Goal: Transaction & Acquisition: Purchase product/service

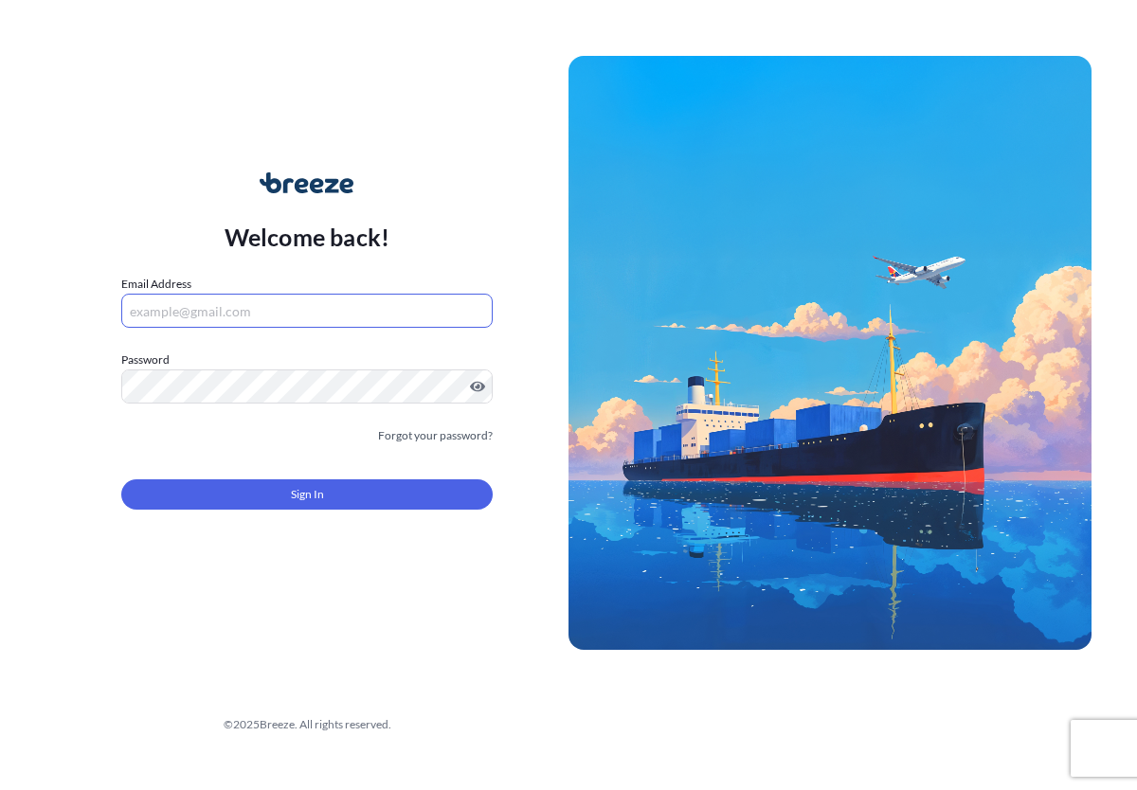
click at [226, 321] on input "Email Address" at bounding box center [306, 311] width 371 height 34
type input "[EMAIL_ADDRESS][DOMAIN_NAME]"
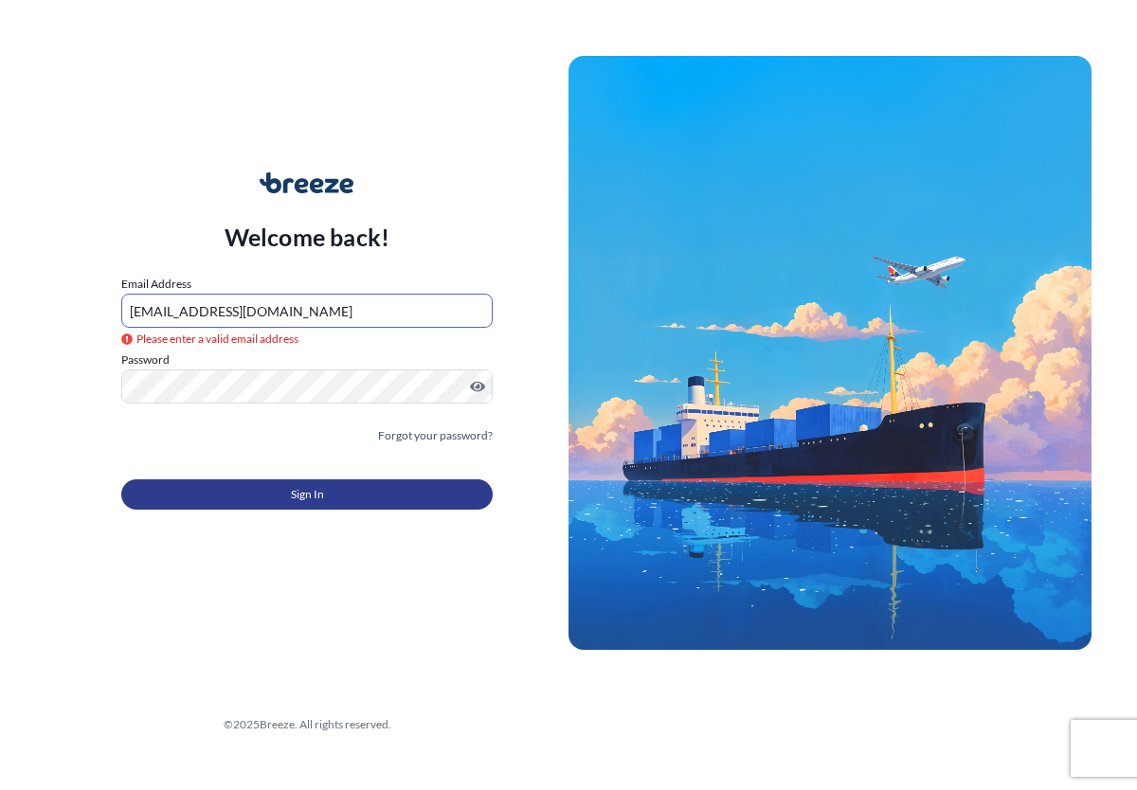
click at [412, 496] on button "Sign In" at bounding box center [306, 494] width 371 height 30
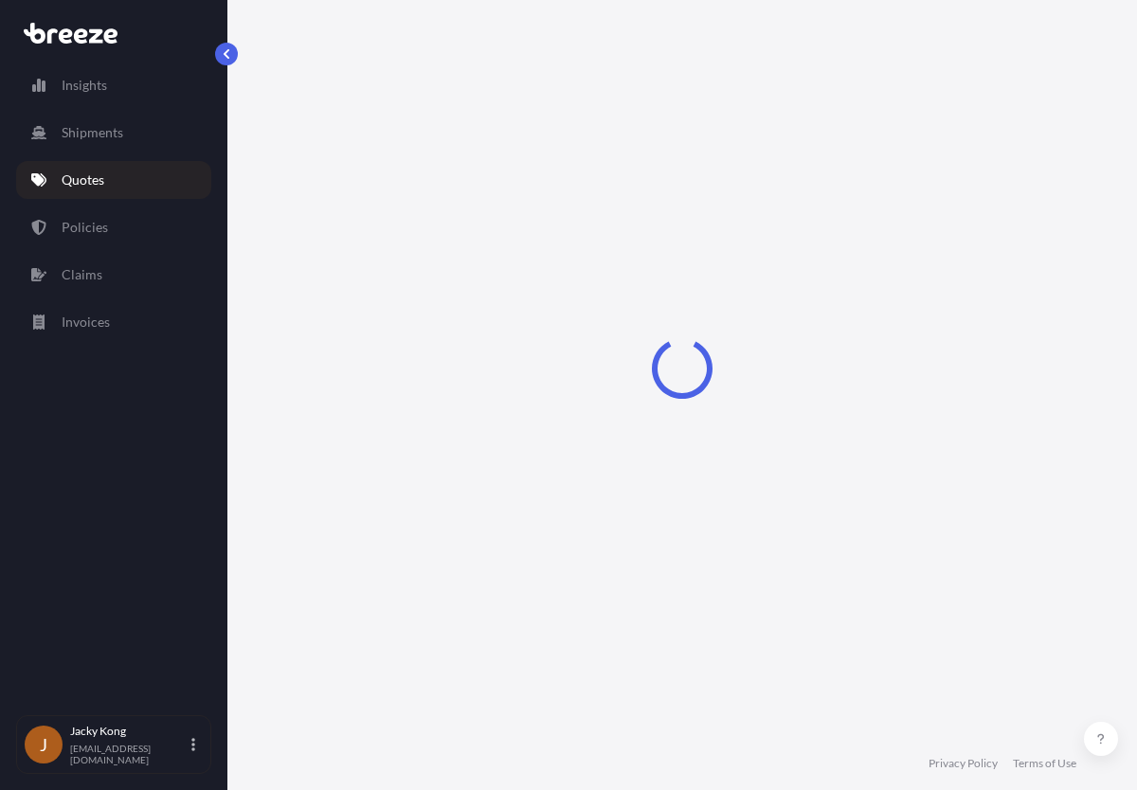
select select "Road"
select select "Air"
select select "Road"
select select "4"
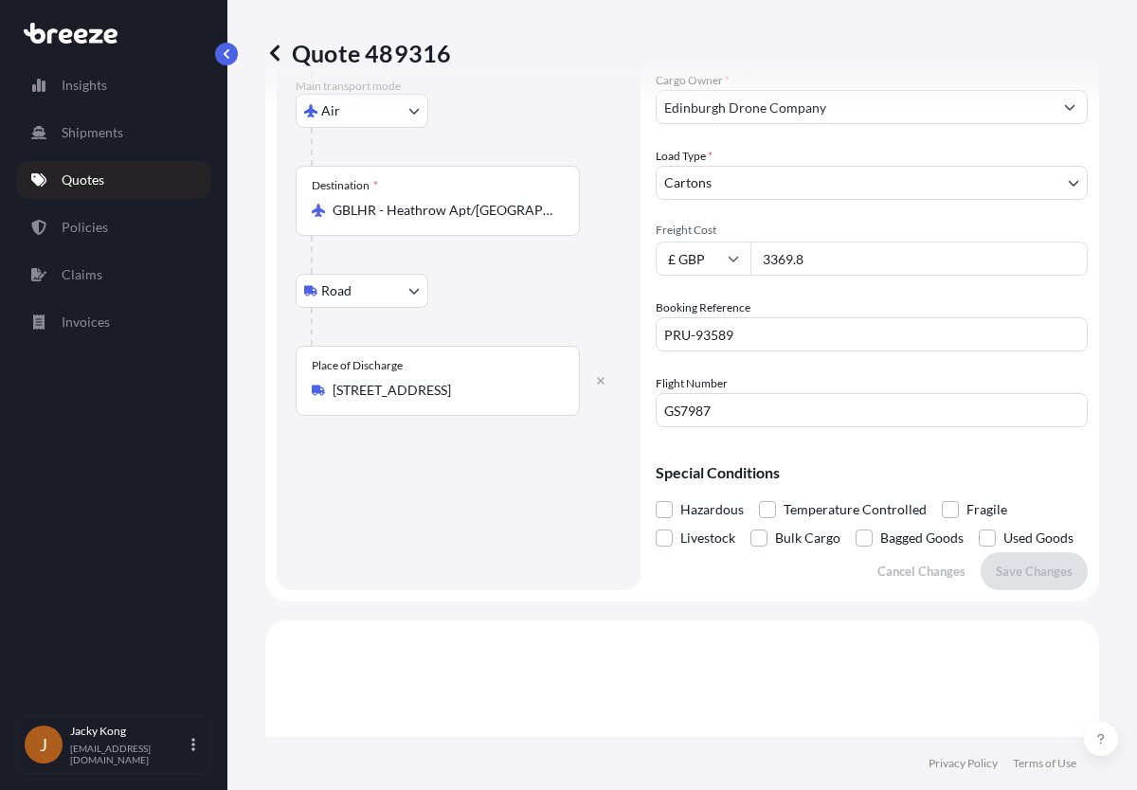
scroll to position [379, 0]
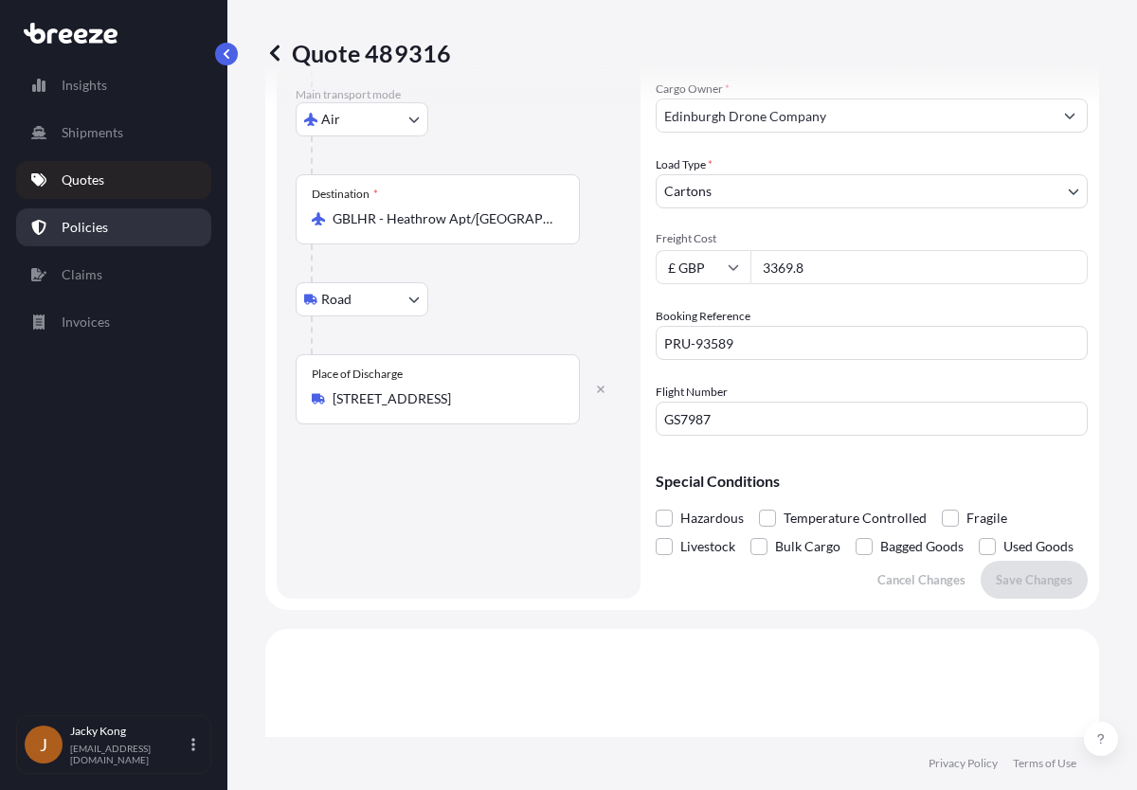
click at [95, 233] on p "Policies" at bounding box center [85, 227] width 46 height 19
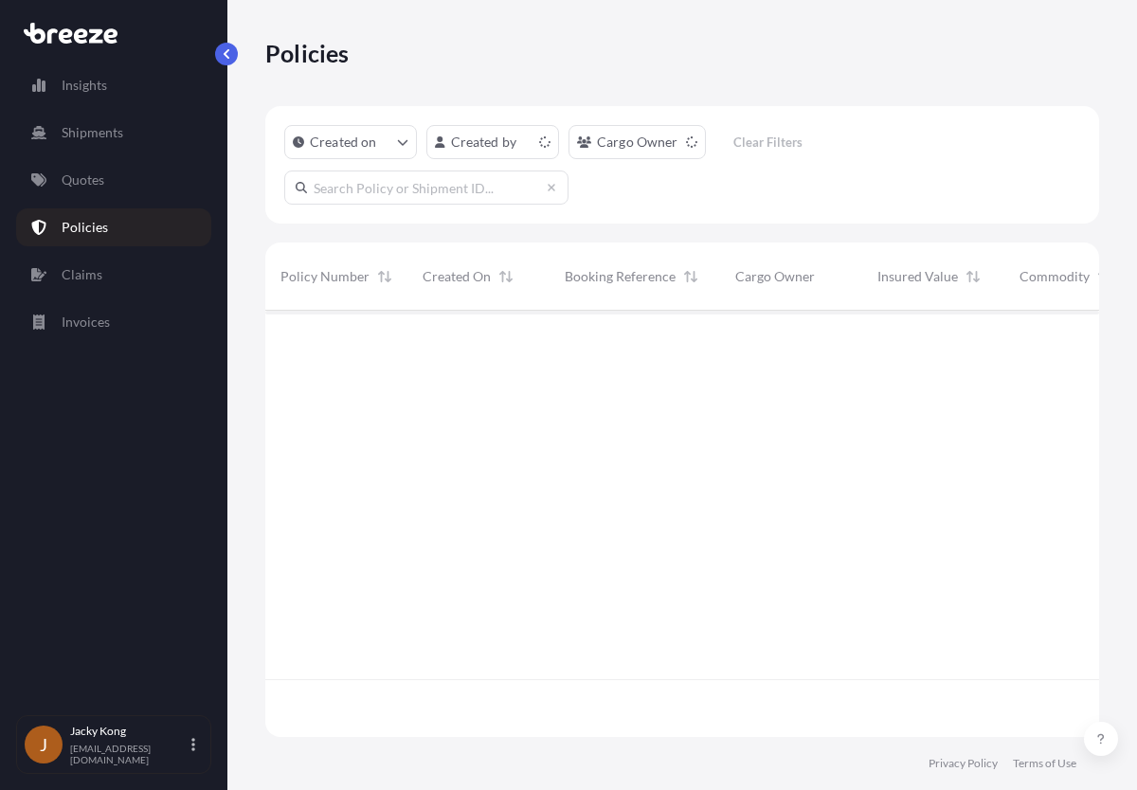
scroll to position [423, 820]
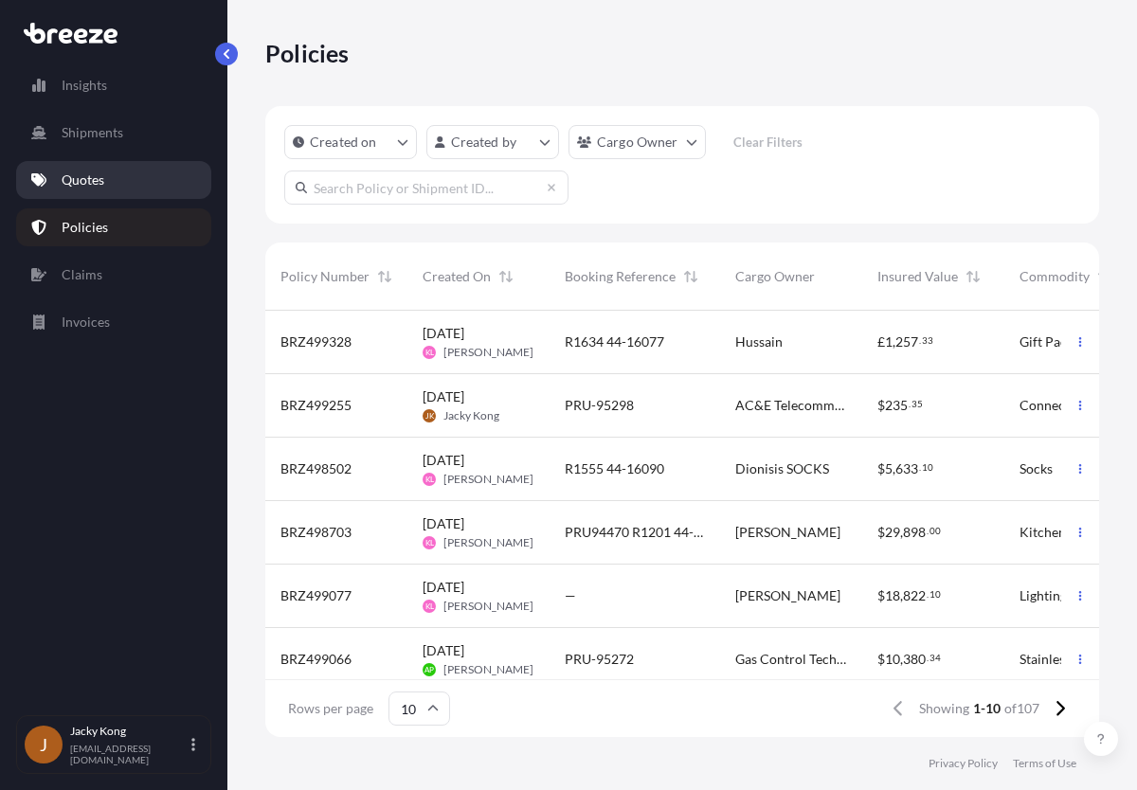
click at [144, 180] on link "Quotes" at bounding box center [113, 180] width 195 height 38
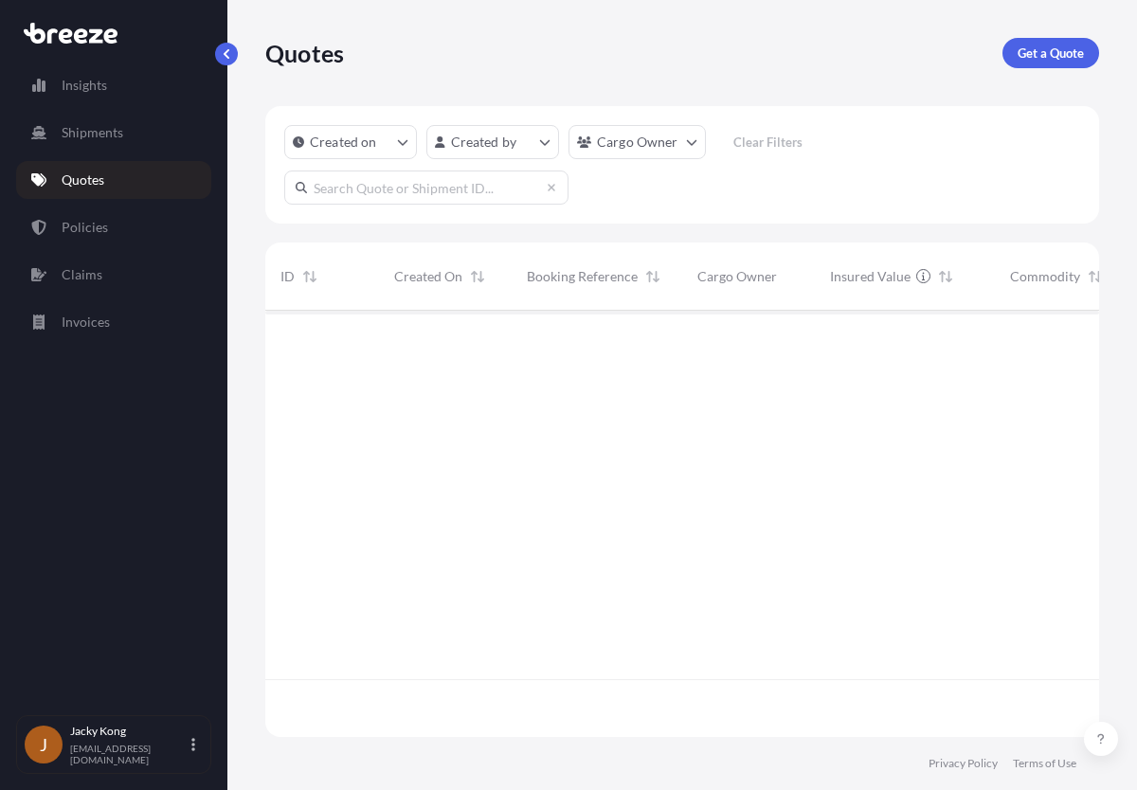
scroll to position [423, 820]
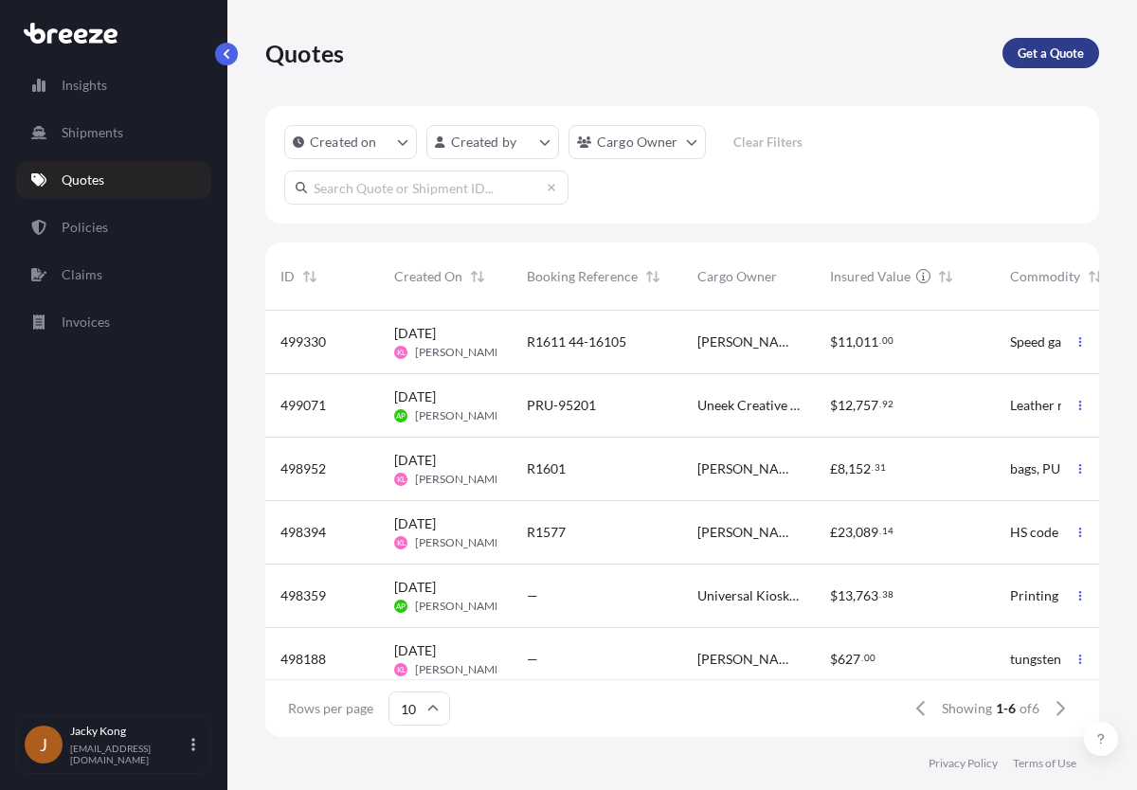
click at [1041, 53] on p "Get a Quote" at bounding box center [1051, 53] width 66 height 19
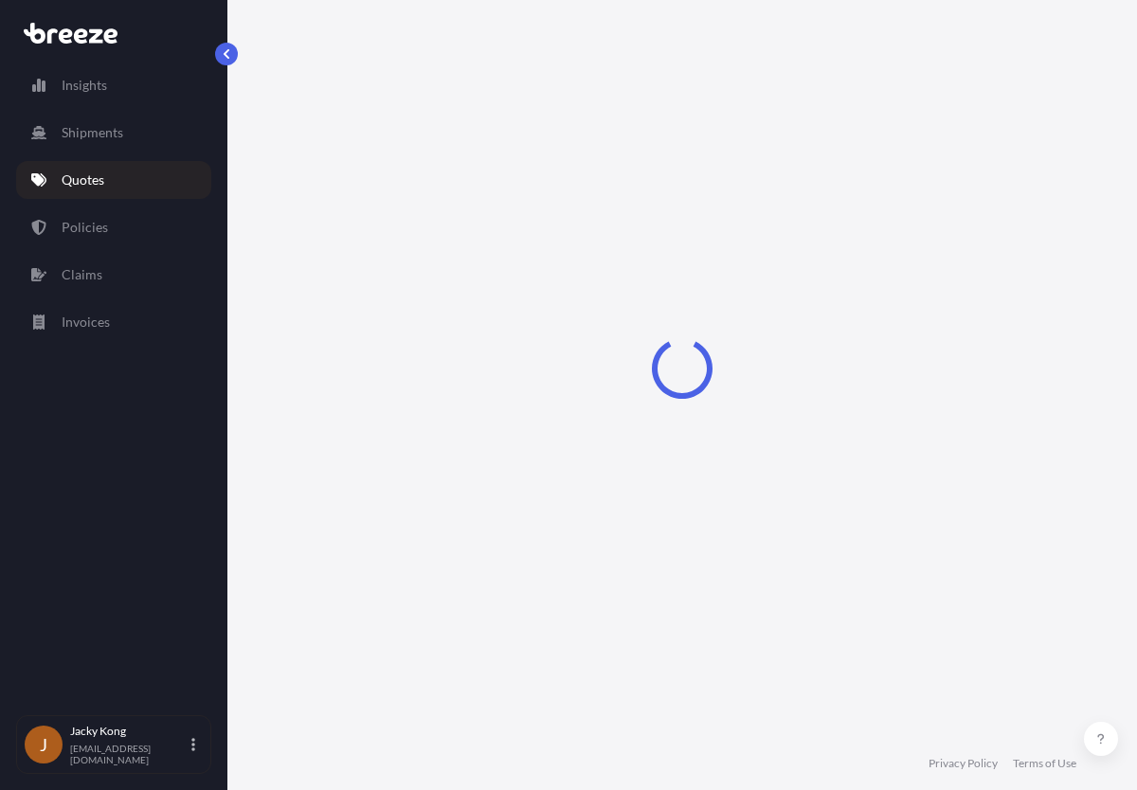
scroll to position [30, 0]
select select "Sea"
select select "1"
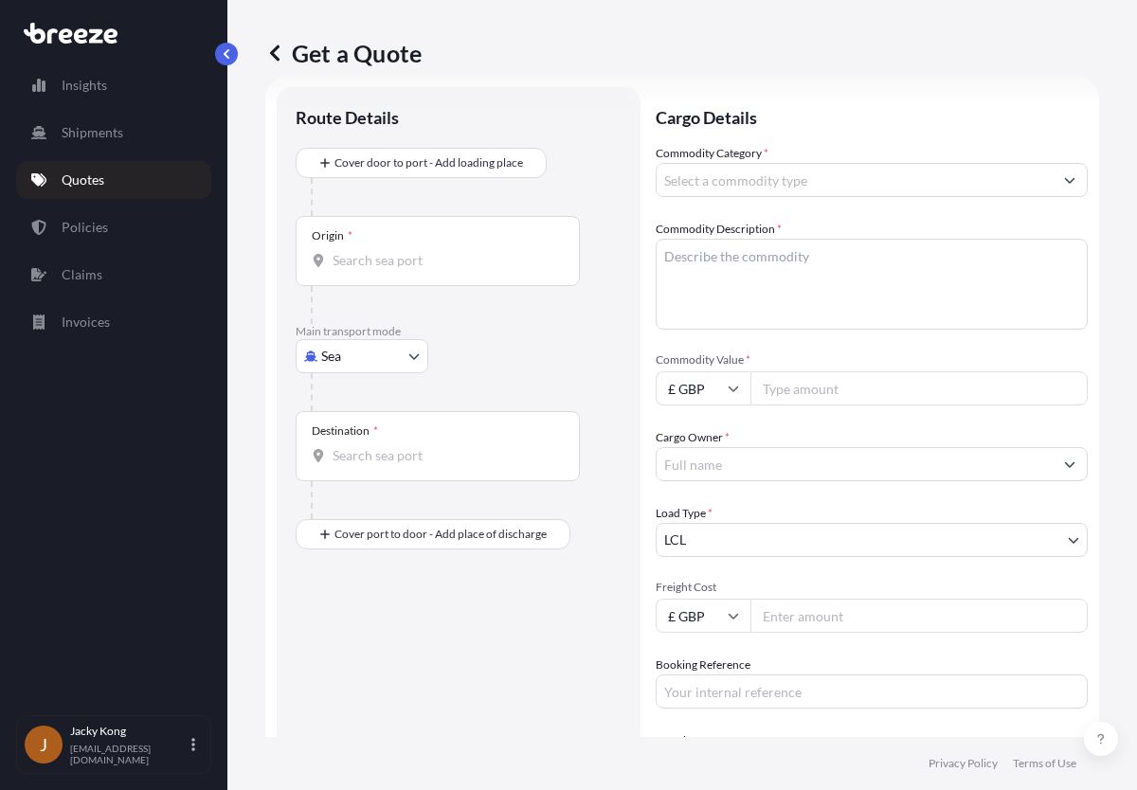
click at [568, 374] on div at bounding box center [466, 392] width 311 height 38
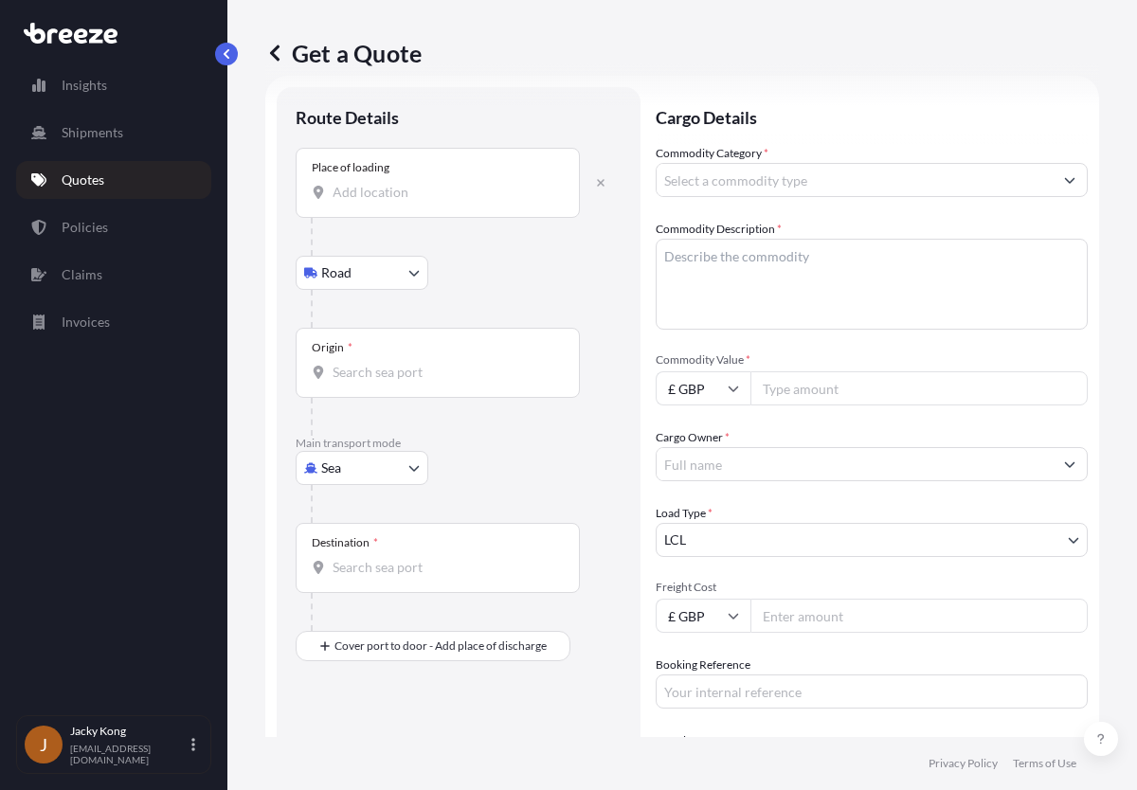
click at [444, 190] on input "Place of loading" at bounding box center [445, 192] width 224 height 19
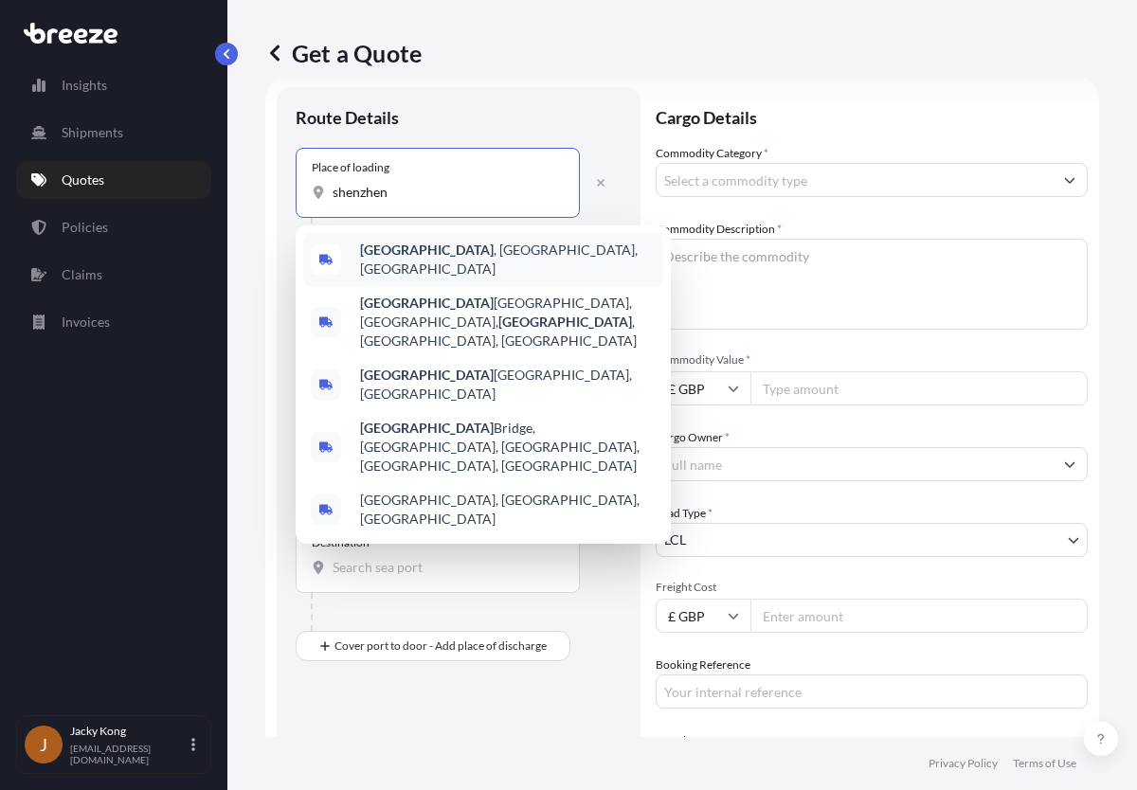
click at [424, 259] on span "[GEOGRAPHIC_DATA] , [GEOGRAPHIC_DATA], [GEOGRAPHIC_DATA]" at bounding box center [508, 260] width 296 height 38
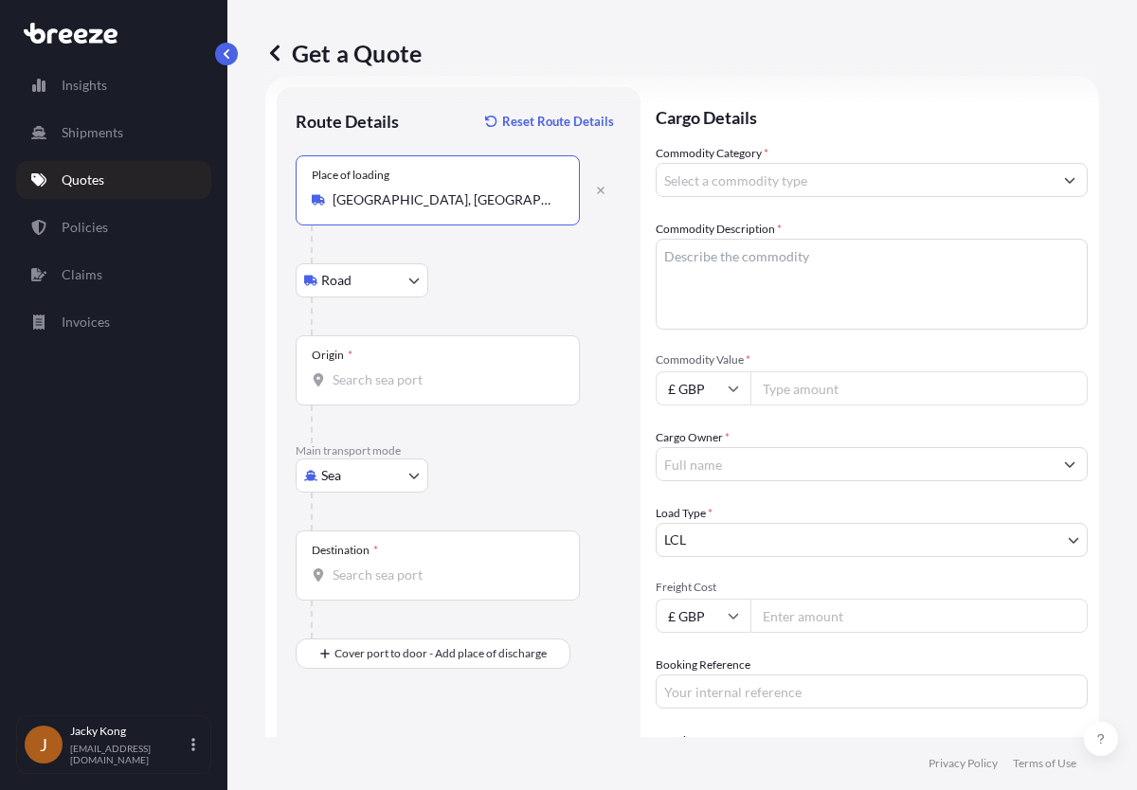
type input "[GEOGRAPHIC_DATA], [GEOGRAPHIC_DATA], [GEOGRAPHIC_DATA]"
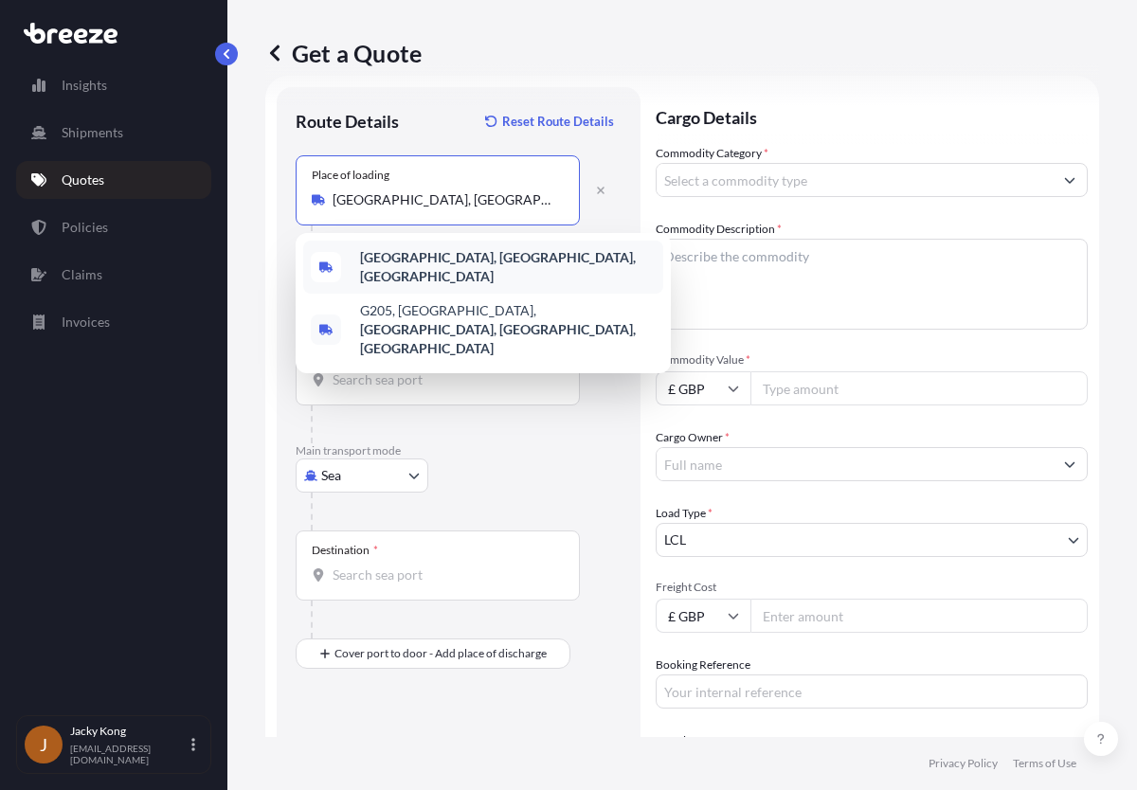
click at [490, 262] on b "[GEOGRAPHIC_DATA], [GEOGRAPHIC_DATA], [GEOGRAPHIC_DATA]" at bounding box center [498, 266] width 276 height 35
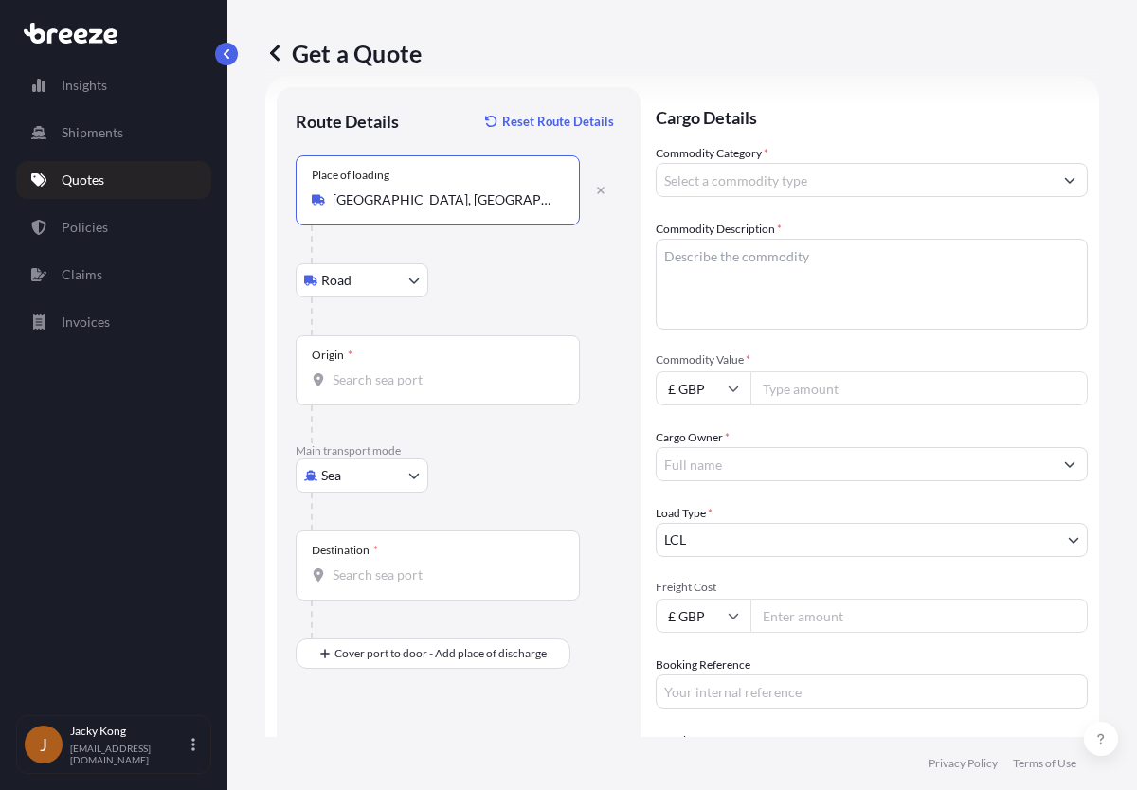
click at [400, 485] on body "2 options available. Insights Shipments Quotes Policies Claims Invoices J Jacky…" at bounding box center [568, 395] width 1137 height 790
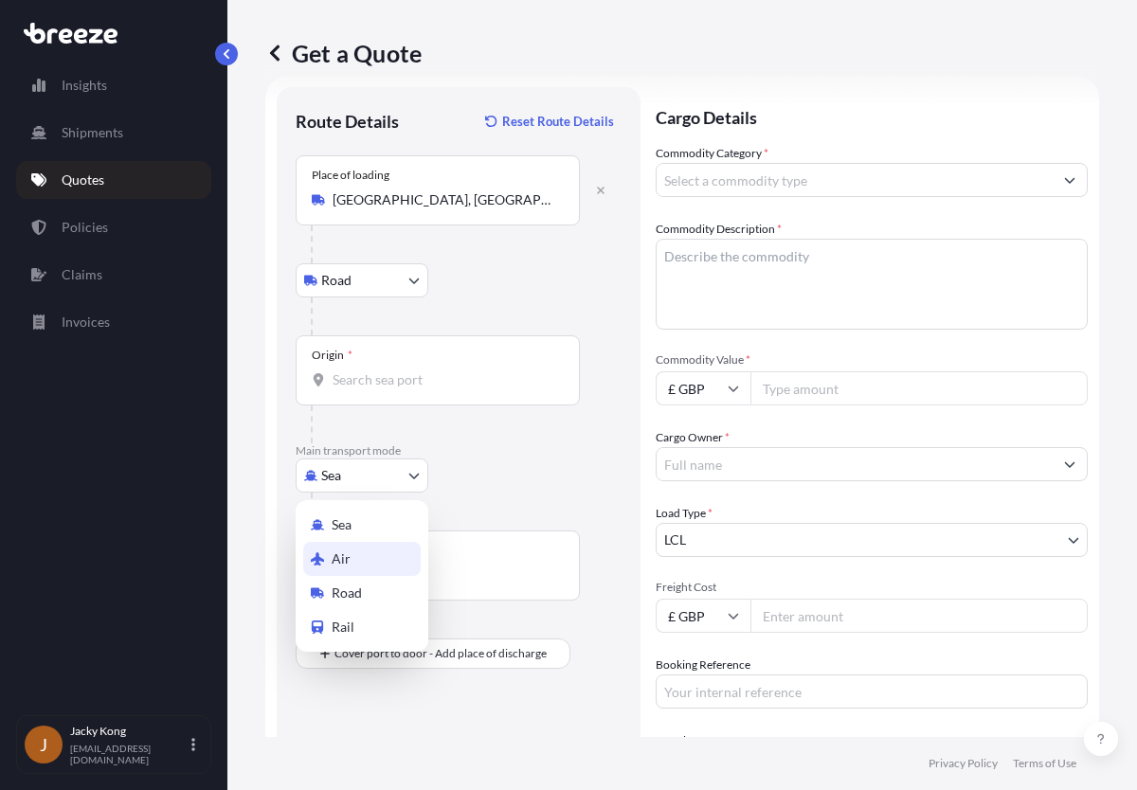
click at [368, 563] on div "Air" at bounding box center [361, 559] width 117 height 34
select select "Air"
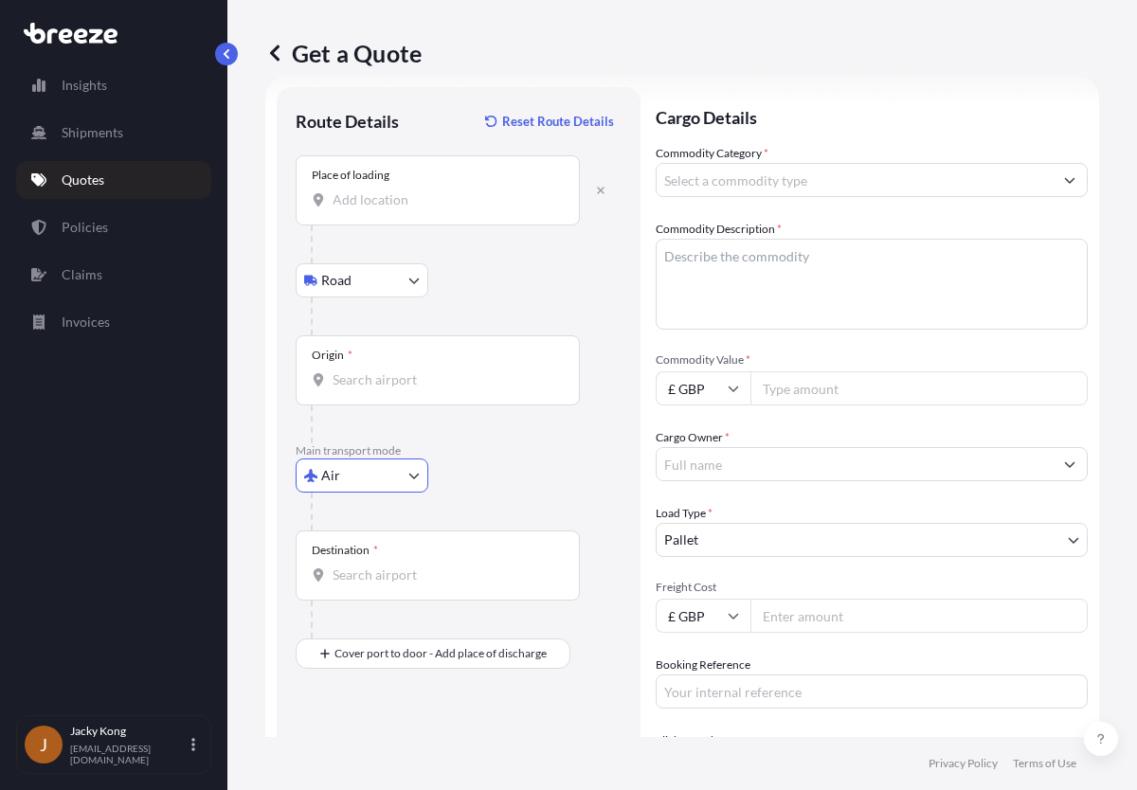
click at [429, 380] on input "Origin *" at bounding box center [445, 380] width 224 height 19
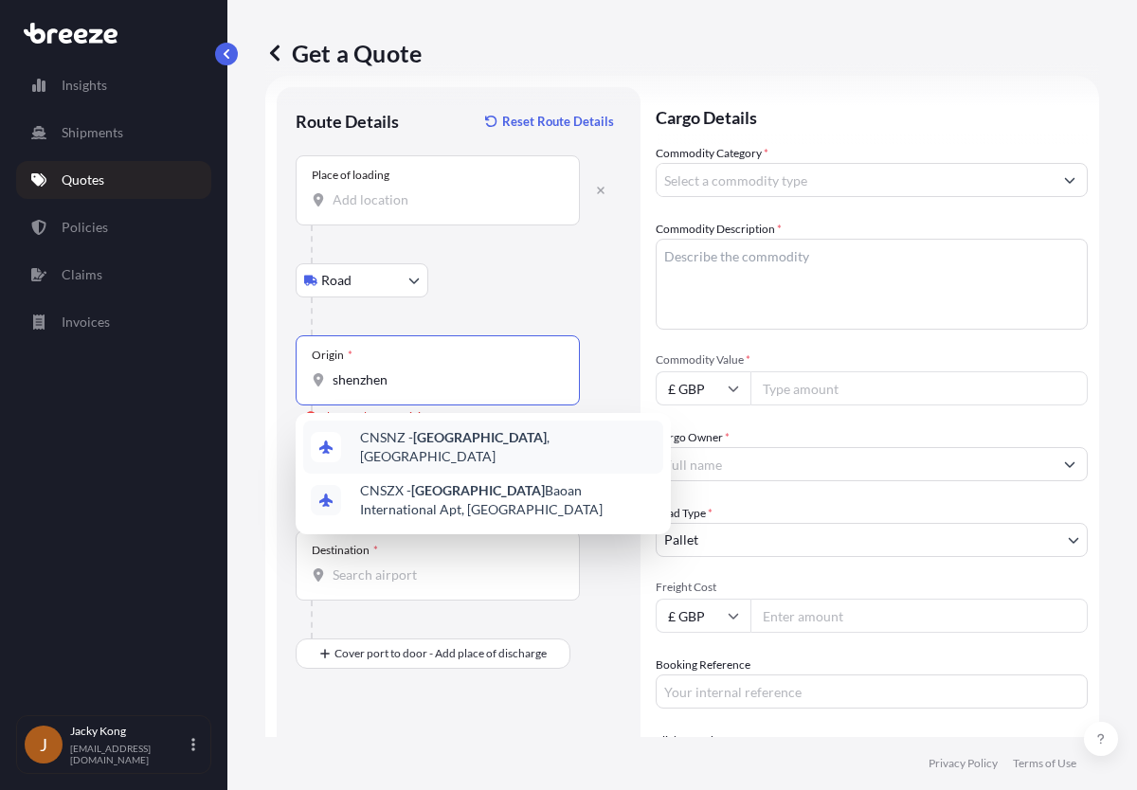
click at [516, 452] on div "CNSNZ - [GEOGRAPHIC_DATA] , [GEOGRAPHIC_DATA]" at bounding box center [483, 447] width 360 height 53
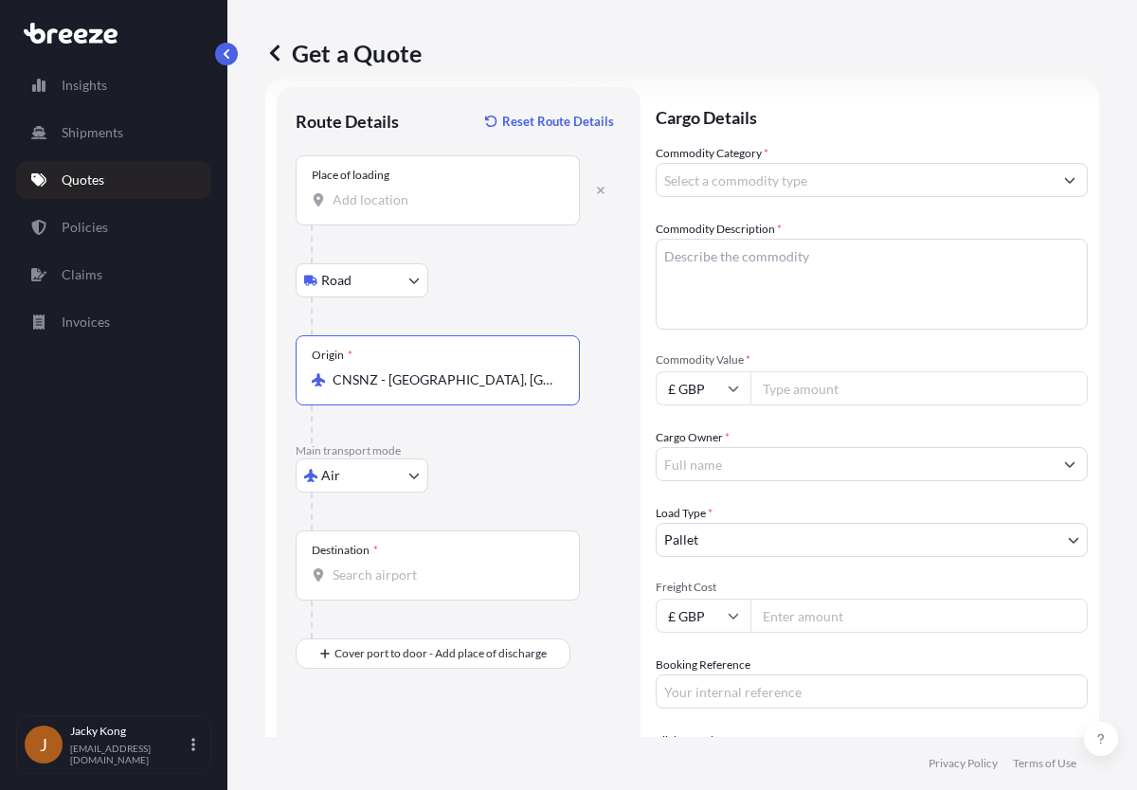
type input "CNSNZ - [GEOGRAPHIC_DATA], [GEOGRAPHIC_DATA]"
click at [453, 563] on div "Destination *" at bounding box center [438, 566] width 284 height 70
click at [453, 566] on input "Destination *" at bounding box center [445, 575] width 224 height 19
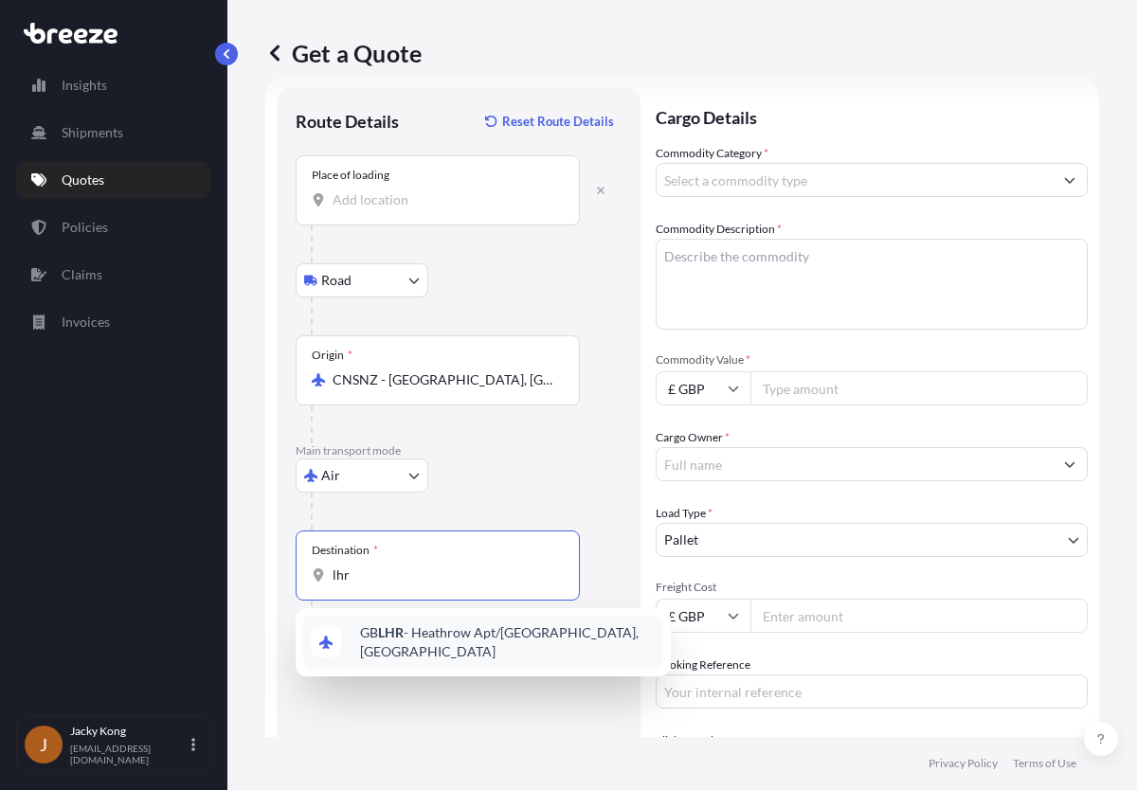
click at [455, 632] on span "GB LHR - Heathrow Apt/[GEOGRAPHIC_DATA], [GEOGRAPHIC_DATA]" at bounding box center [508, 643] width 296 height 38
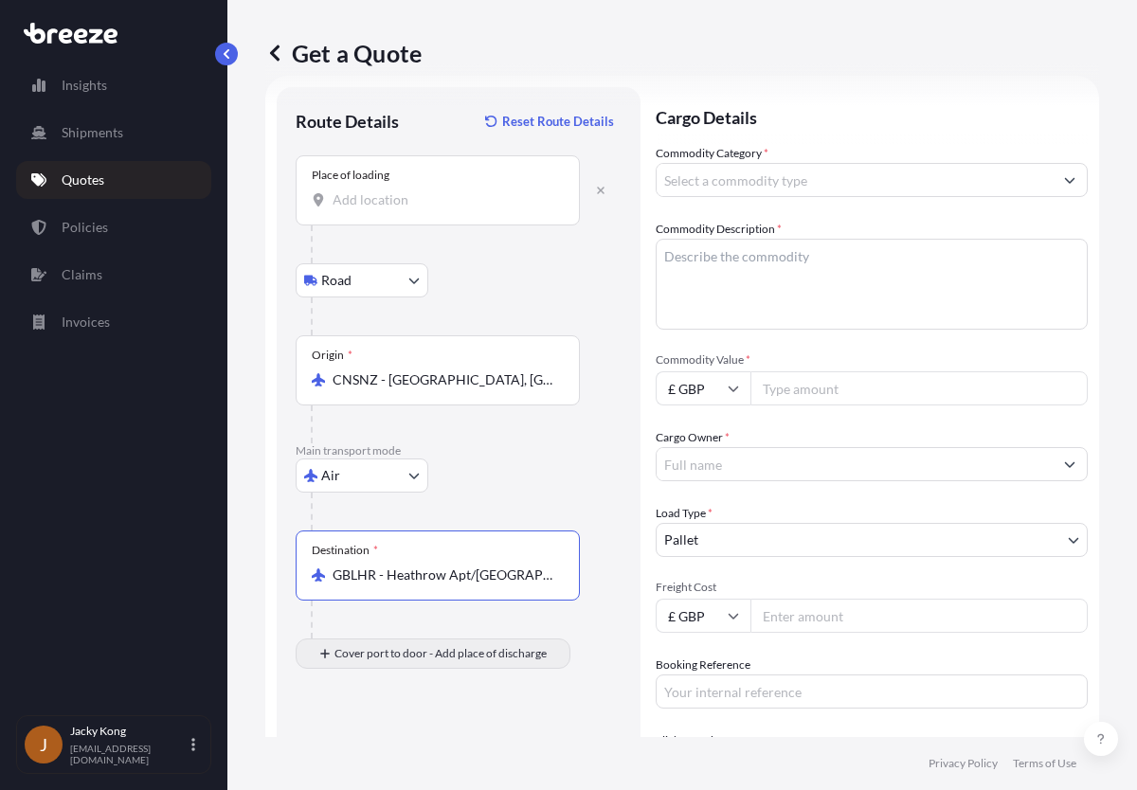
type input "GBLHR - Heathrow Apt/[GEOGRAPHIC_DATA], [GEOGRAPHIC_DATA]"
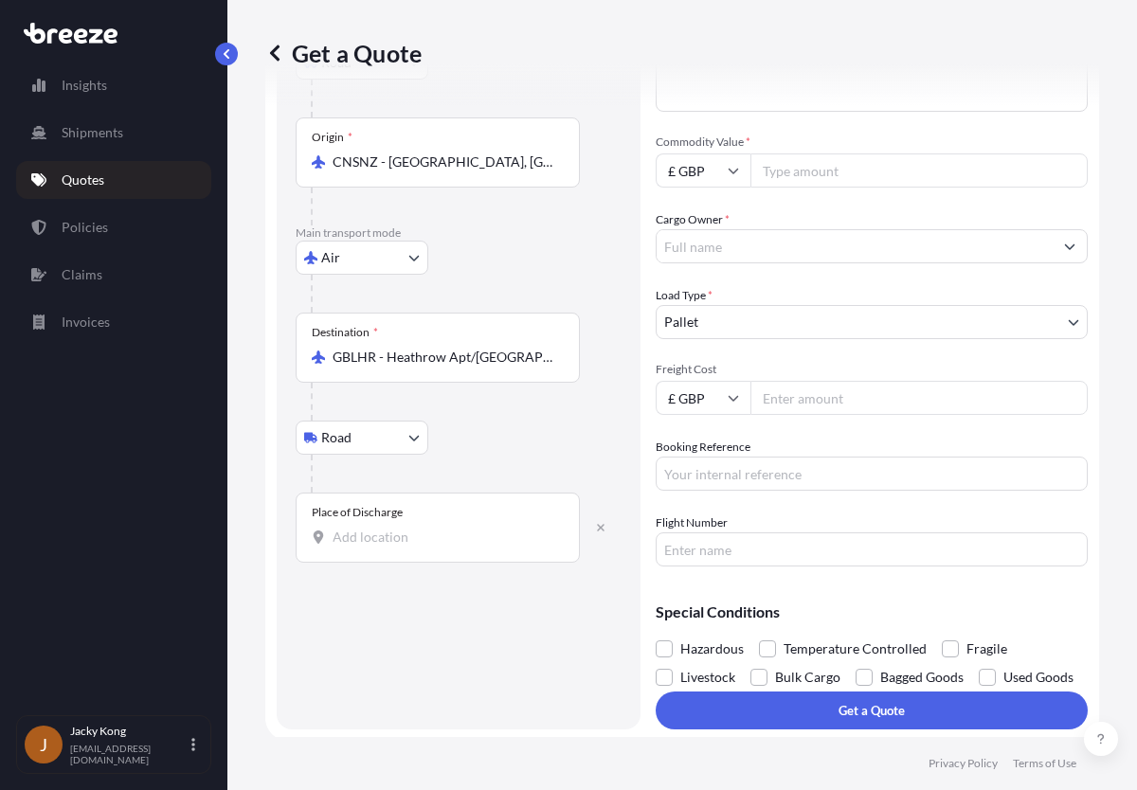
scroll to position [252, 0]
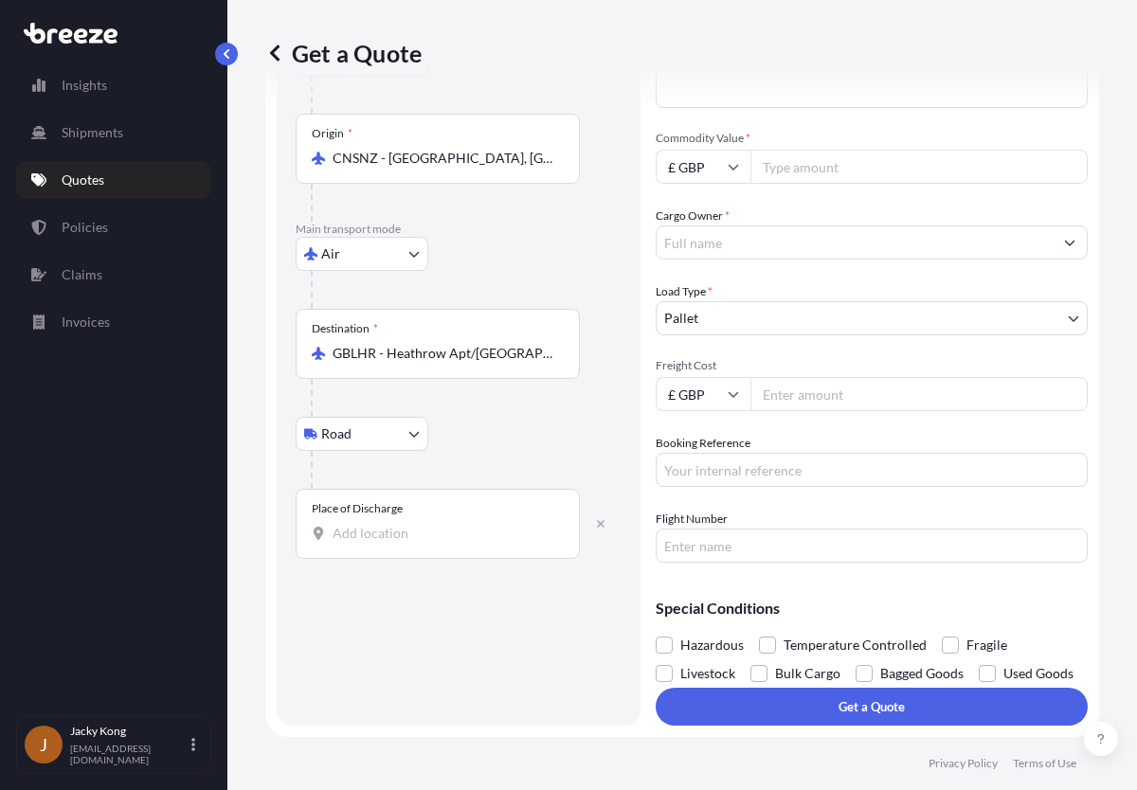
click at [472, 676] on div "Route Details Reset Route Details Place of loading Road Road Rail Origin * CNSN…" at bounding box center [459, 295] width 326 height 822
click at [380, 506] on div "Place of Discharge" at bounding box center [357, 508] width 91 height 15
click at [380, 524] on input "Place of Discharge" at bounding box center [445, 533] width 224 height 19
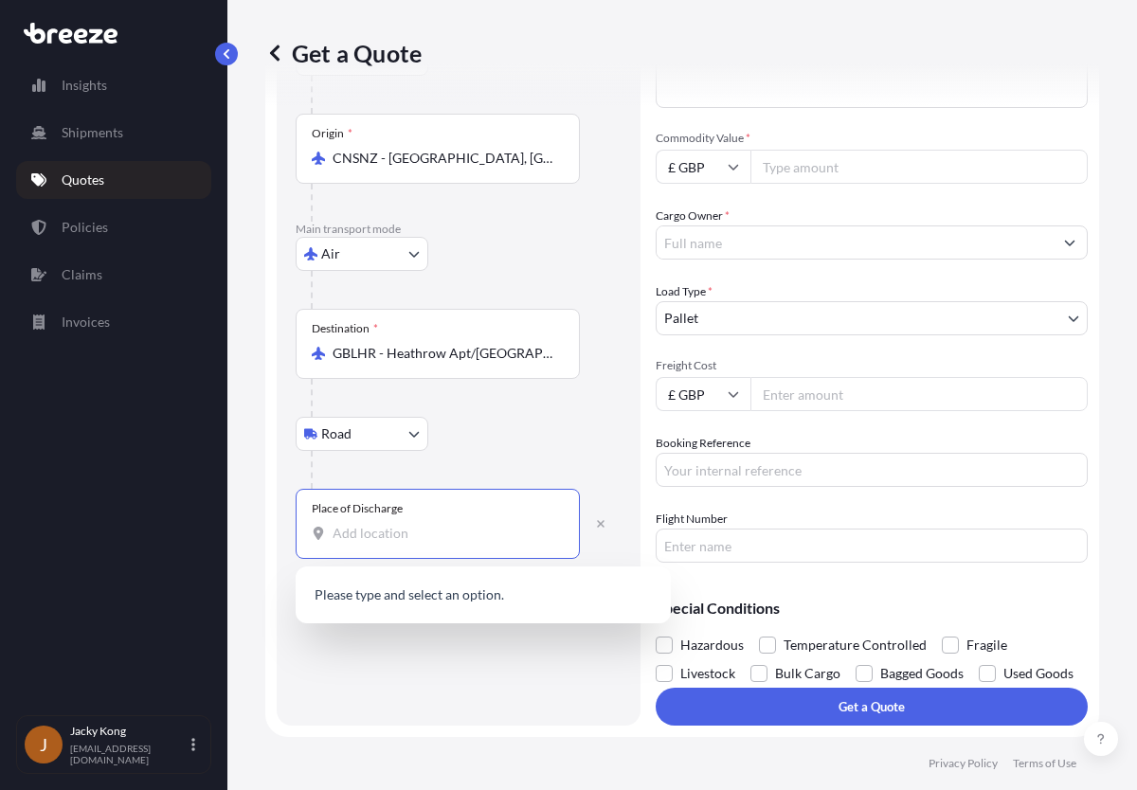
click at [404, 531] on input "Place of Discharge" at bounding box center [445, 533] width 224 height 19
paste input "CH64 3RB"
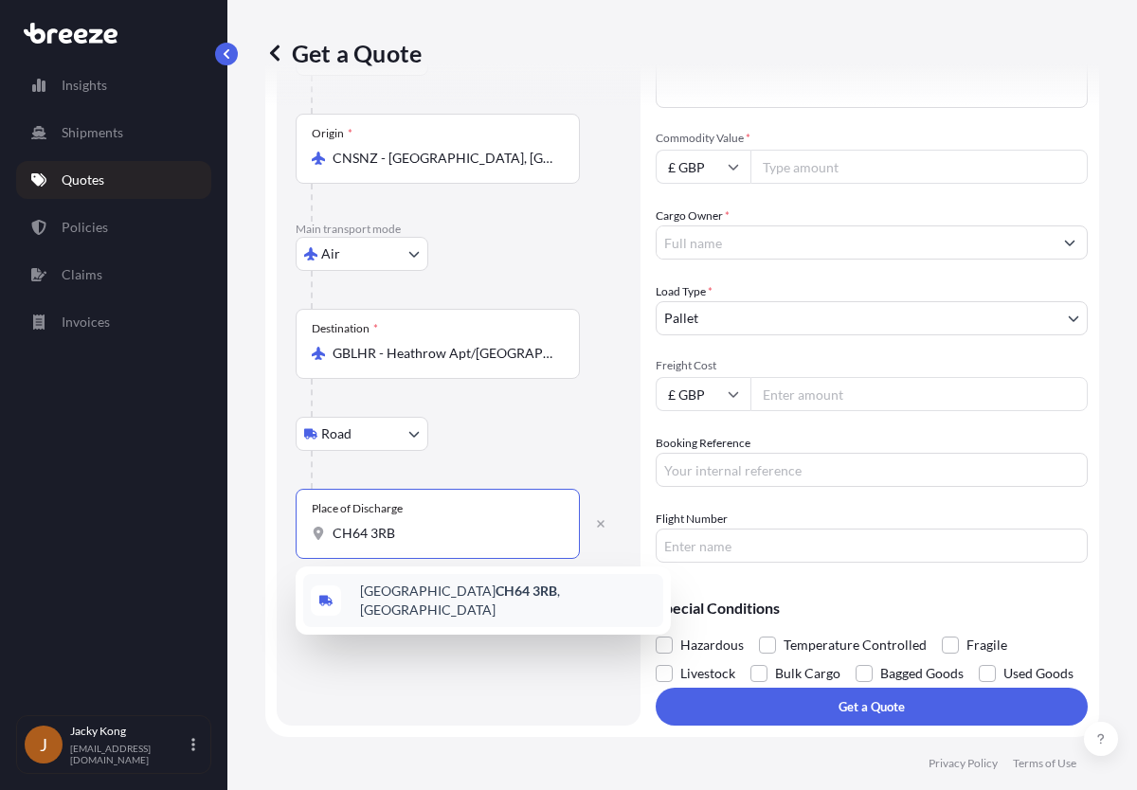
click at [463, 594] on span "[STREET_ADDRESS]" at bounding box center [508, 601] width 296 height 38
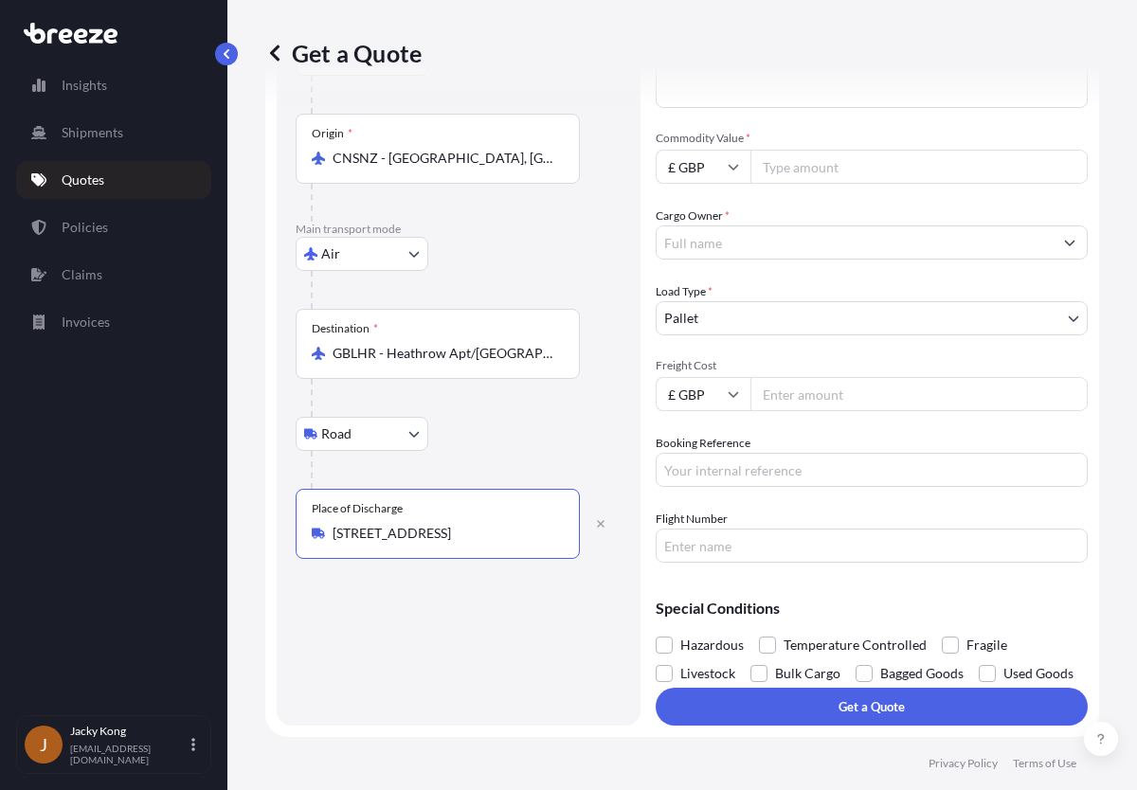
type input "[STREET_ADDRESS]"
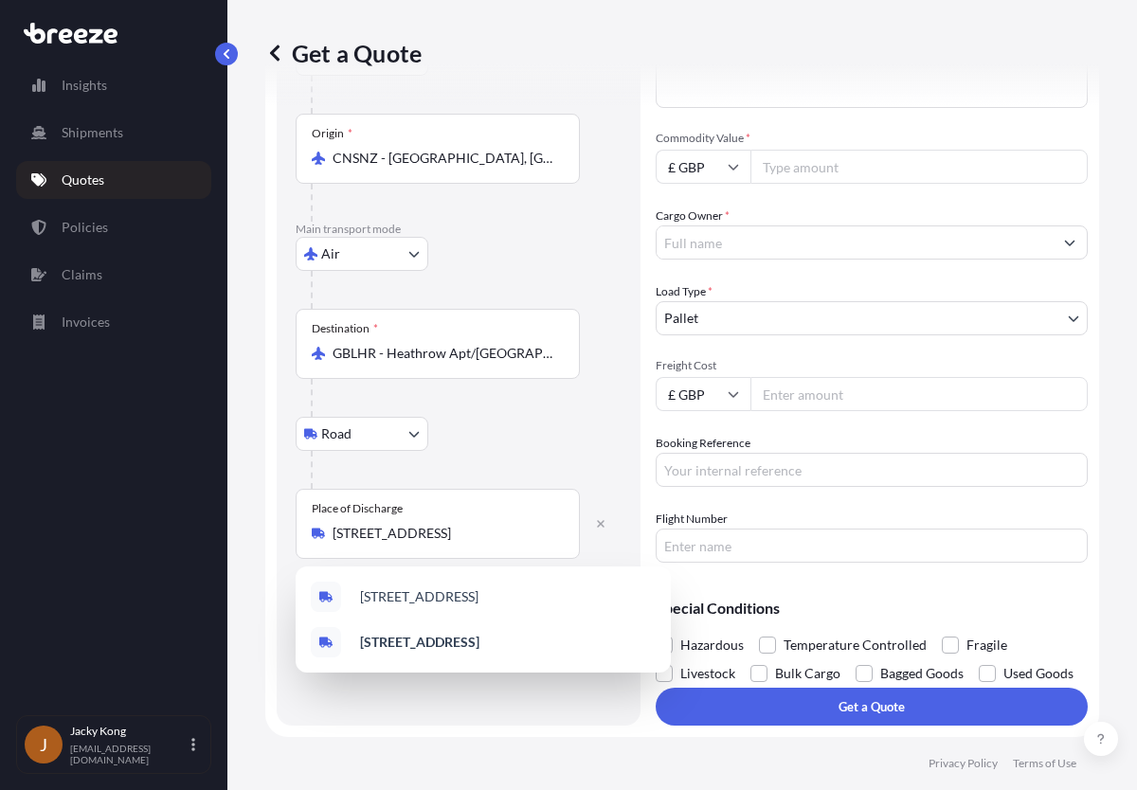
click at [900, 208] on div "Cargo Owner *" at bounding box center [872, 233] width 432 height 53
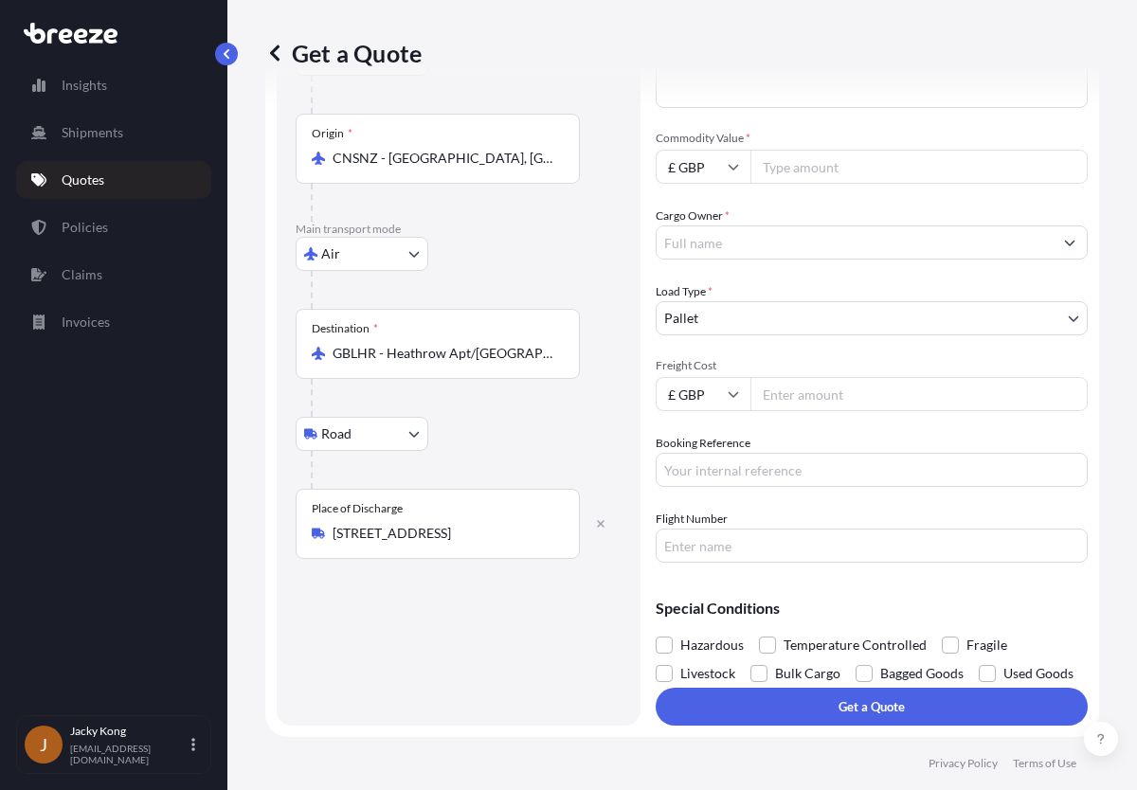
click at [713, 169] on input "£ GBP" at bounding box center [703, 167] width 95 height 34
click at [705, 292] on div "$ USD" at bounding box center [703, 298] width 80 height 36
type input "$ USD"
click at [799, 172] on input "Commodity Value *" at bounding box center [918, 167] width 337 height 34
paste input "2948.4"
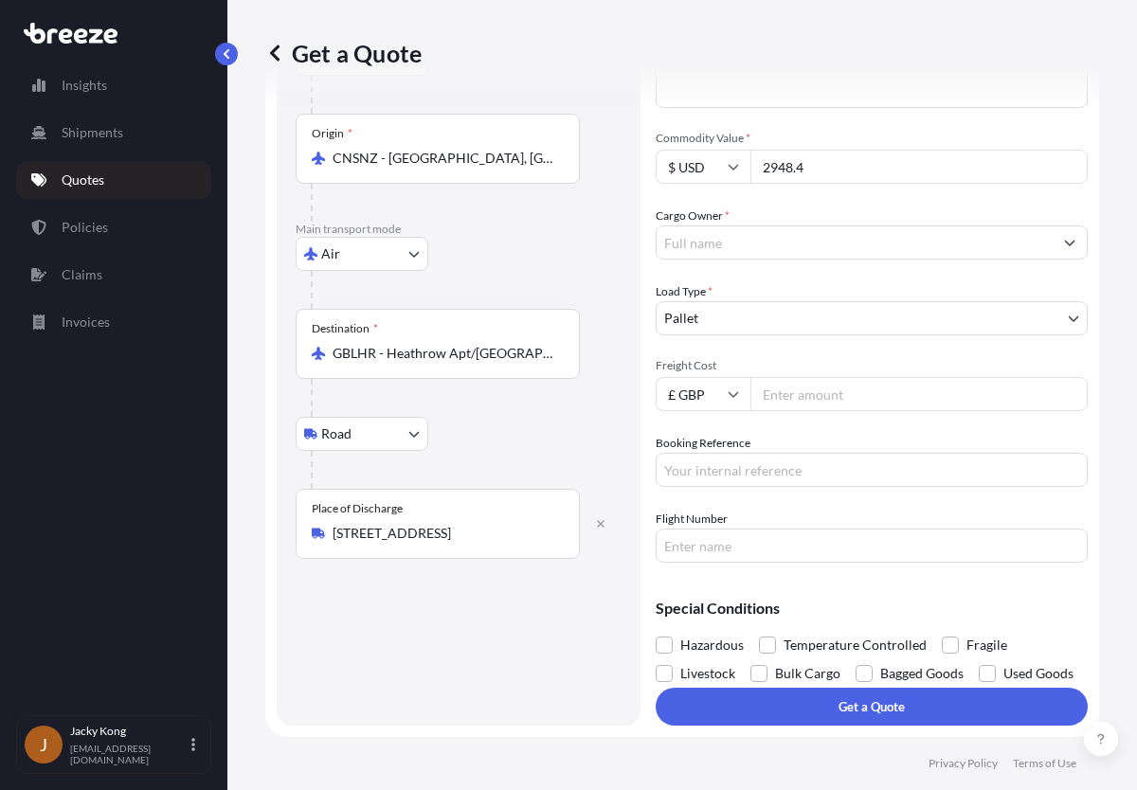
type input "2948.4"
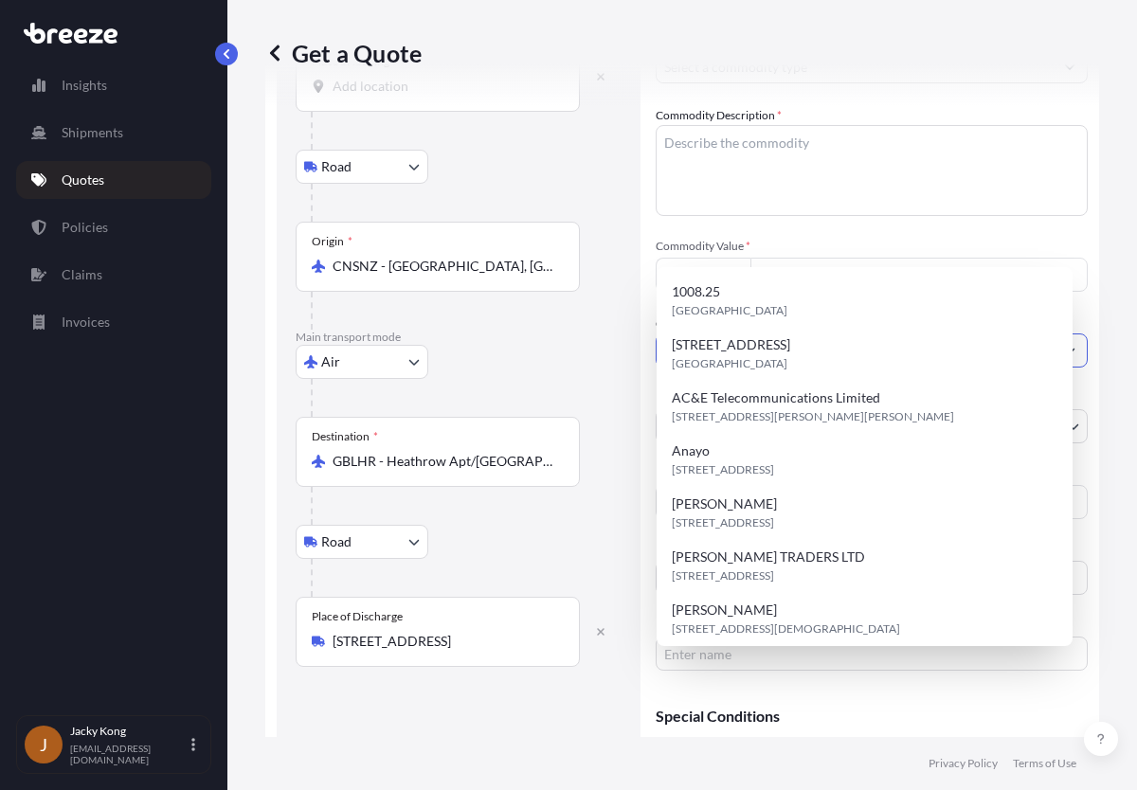
scroll to position [0, 0]
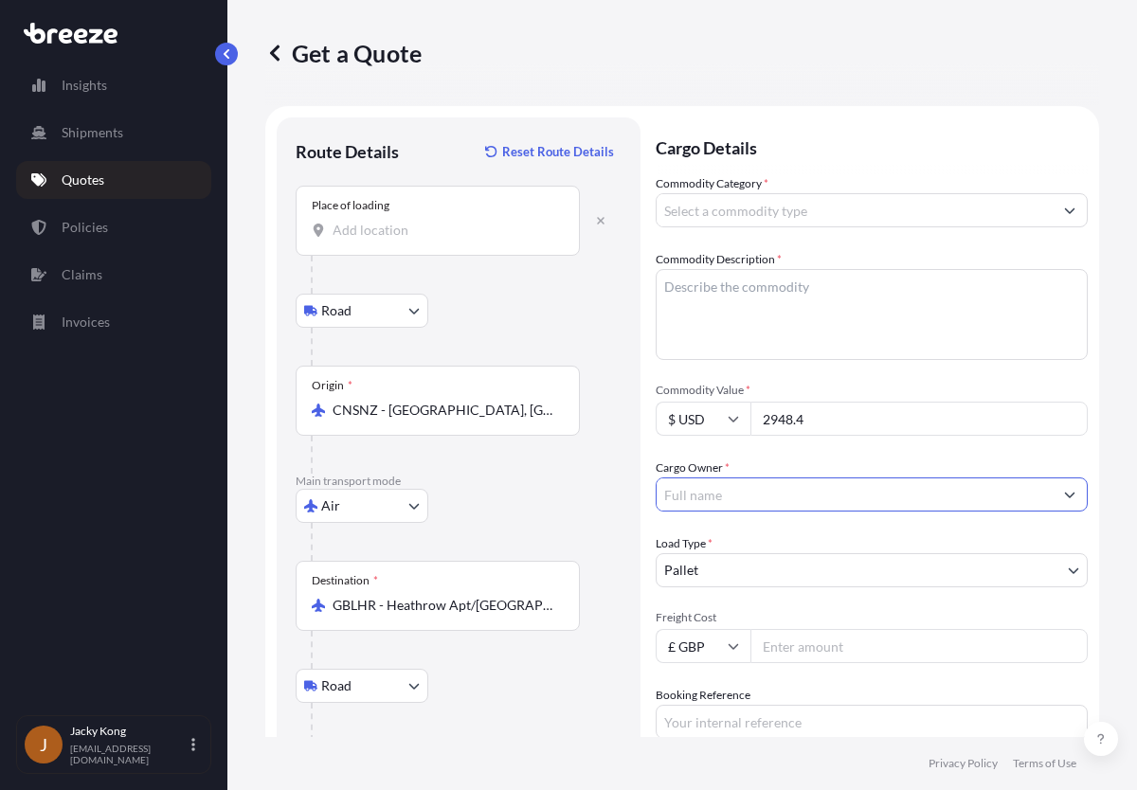
click at [427, 230] on input "Place of loading" at bounding box center [445, 230] width 224 height 19
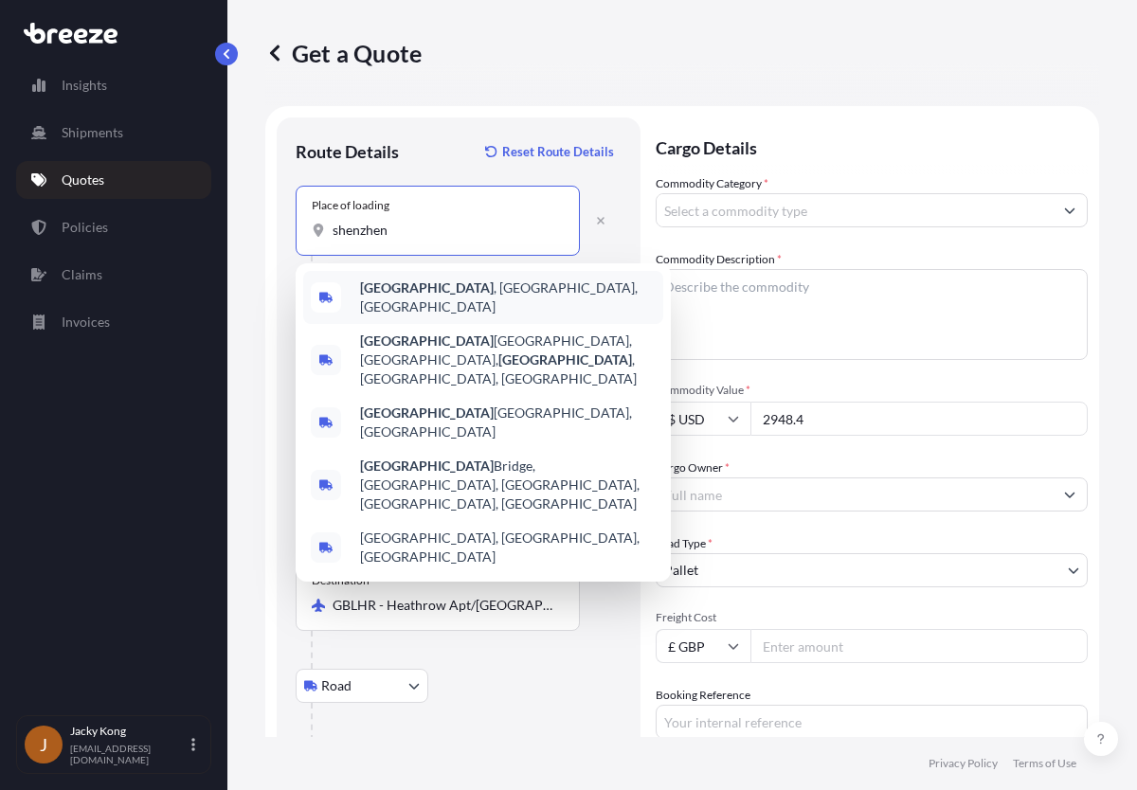
click at [431, 287] on span "[GEOGRAPHIC_DATA] , [GEOGRAPHIC_DATA], [GEOGRAPHIC_DATA]" at bounding box center [508, 298] width 296 height 38
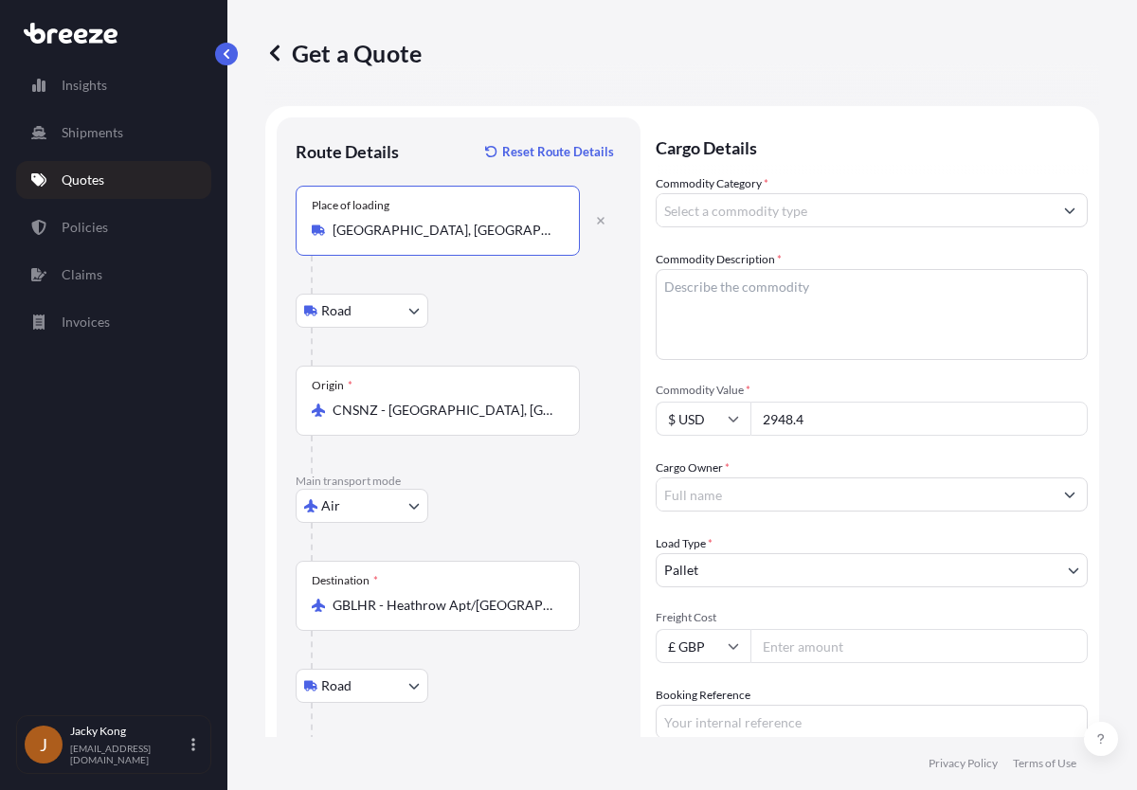
type input "[GEOGRAPHIC_DATA], [GEOGRAPHIC_DATA], [GEOGRAPHIC_DATA]"
click at [508, 300] on div "Road Road Rail" at bounding box center [459, 311] width 326 height 34
click at [741, 497] on input "Cargo Owner *" at bounding box center [855, 495] width 396 height 34
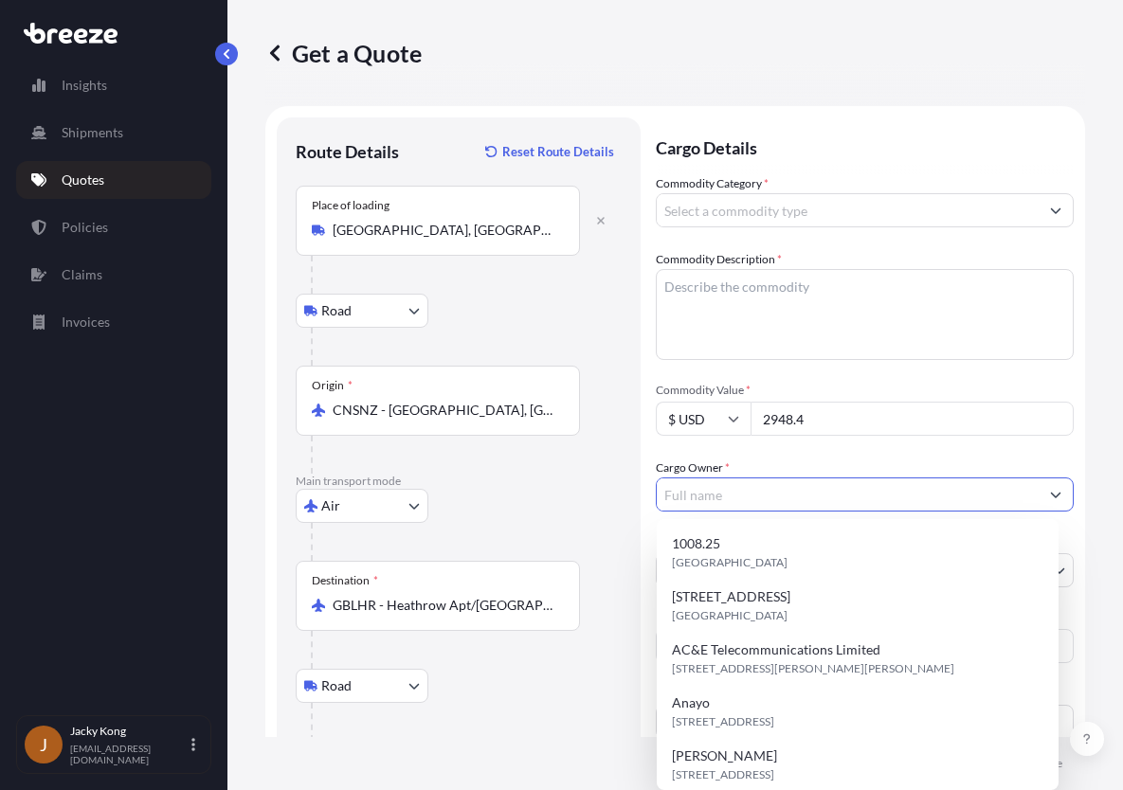
paste input "[PERSON_NAME]"
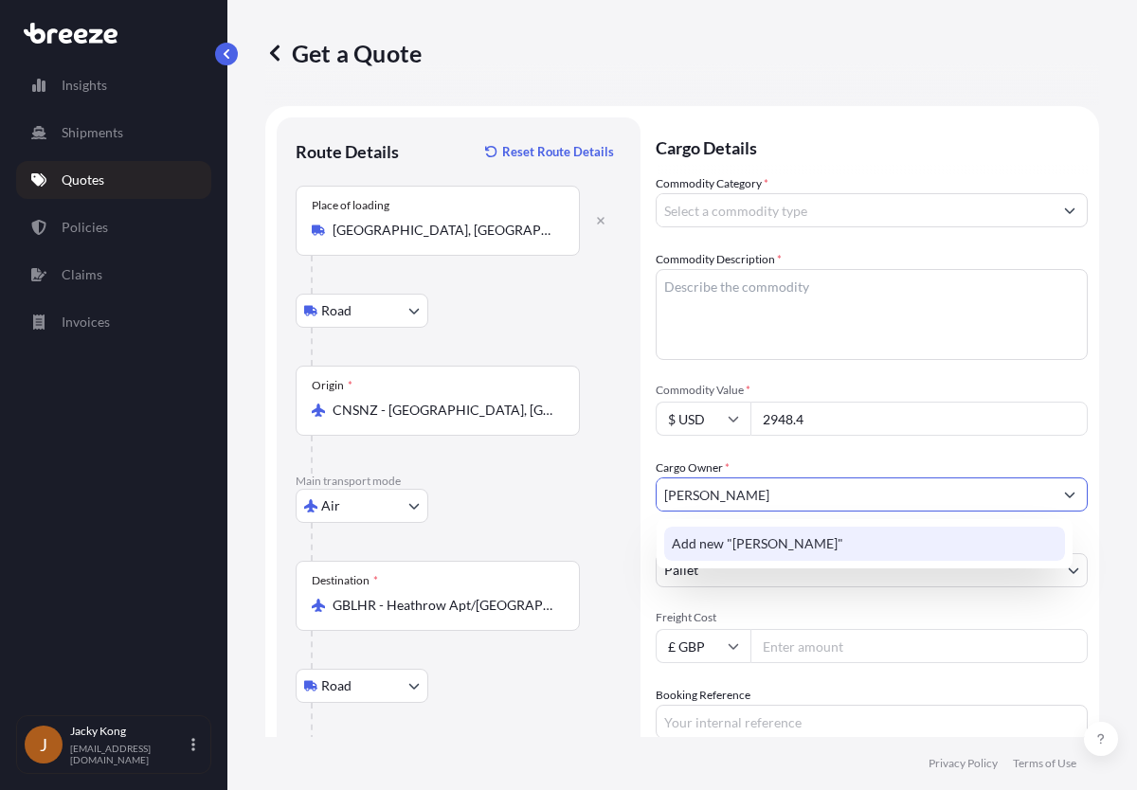
click at [843, 535] on span "Add new "[PERSON_NAME]"" at bounding box center [758, 543] width 172 height 19
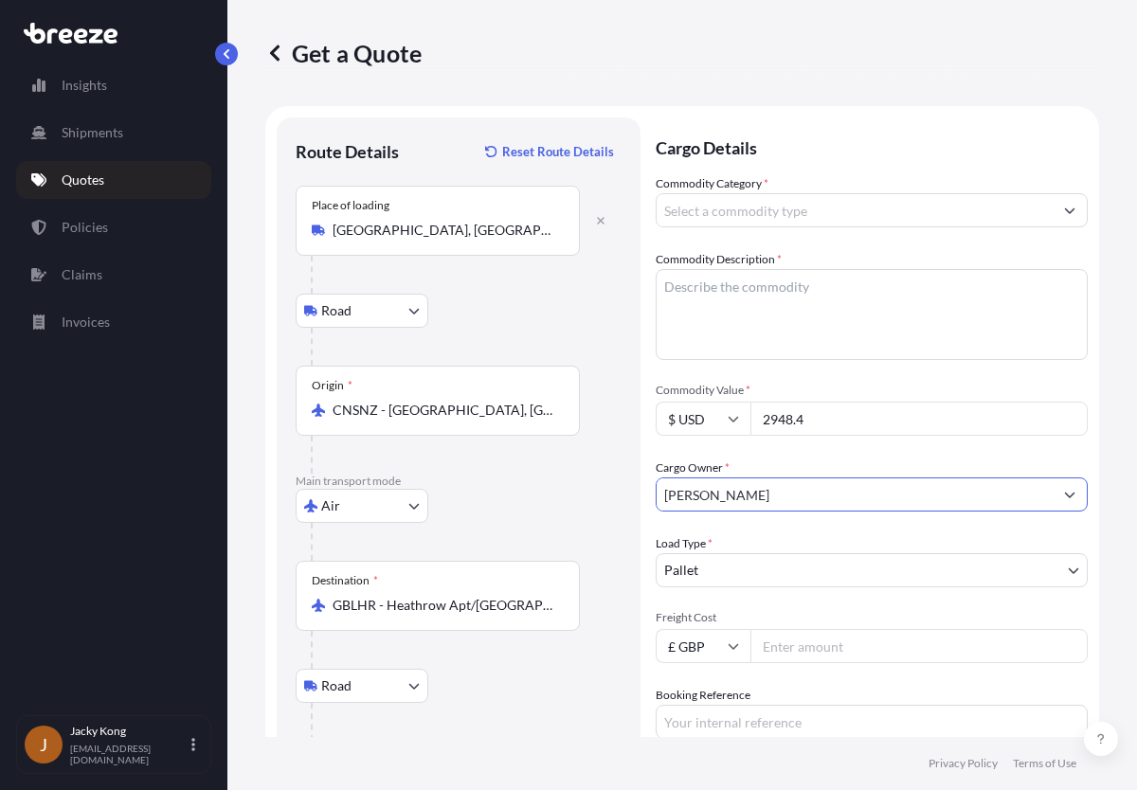
type input "[PERSON_NAME]"
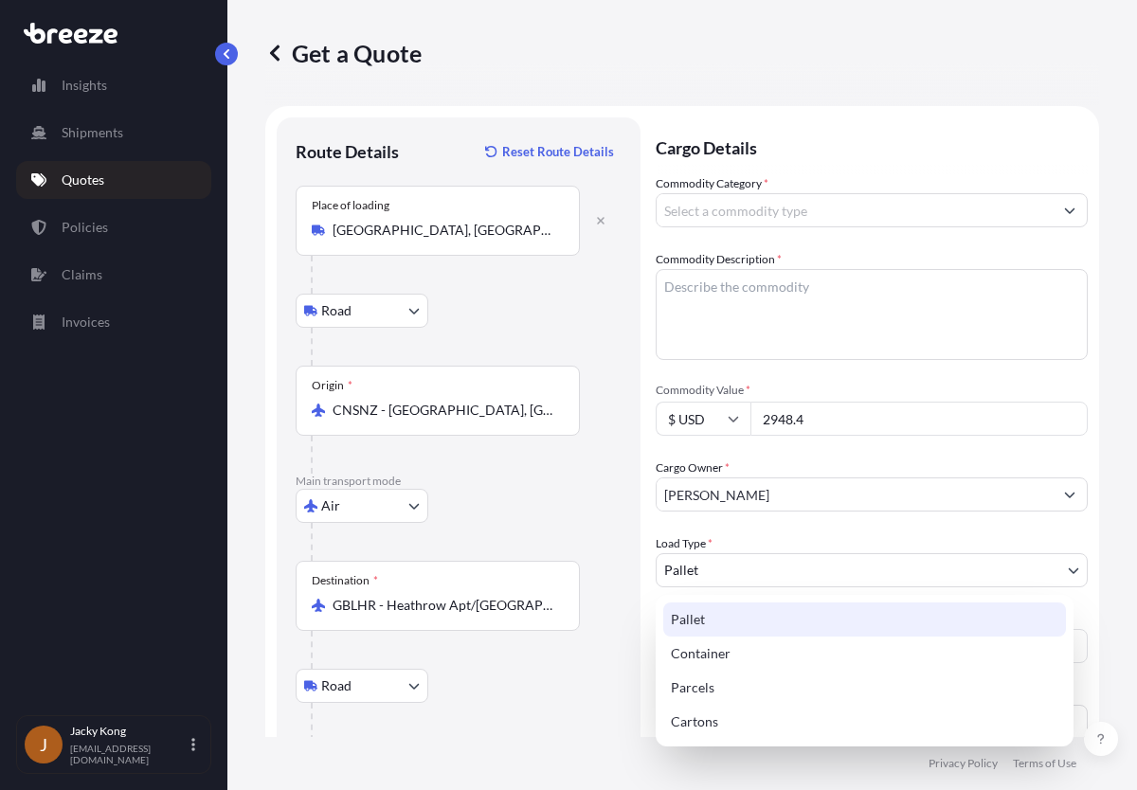
click at [843, 558] on body "0 options available. 1 option available. Insights Shipments Quotes Policies Cla…" at bounding box center [568, 395] width 1137 height 790
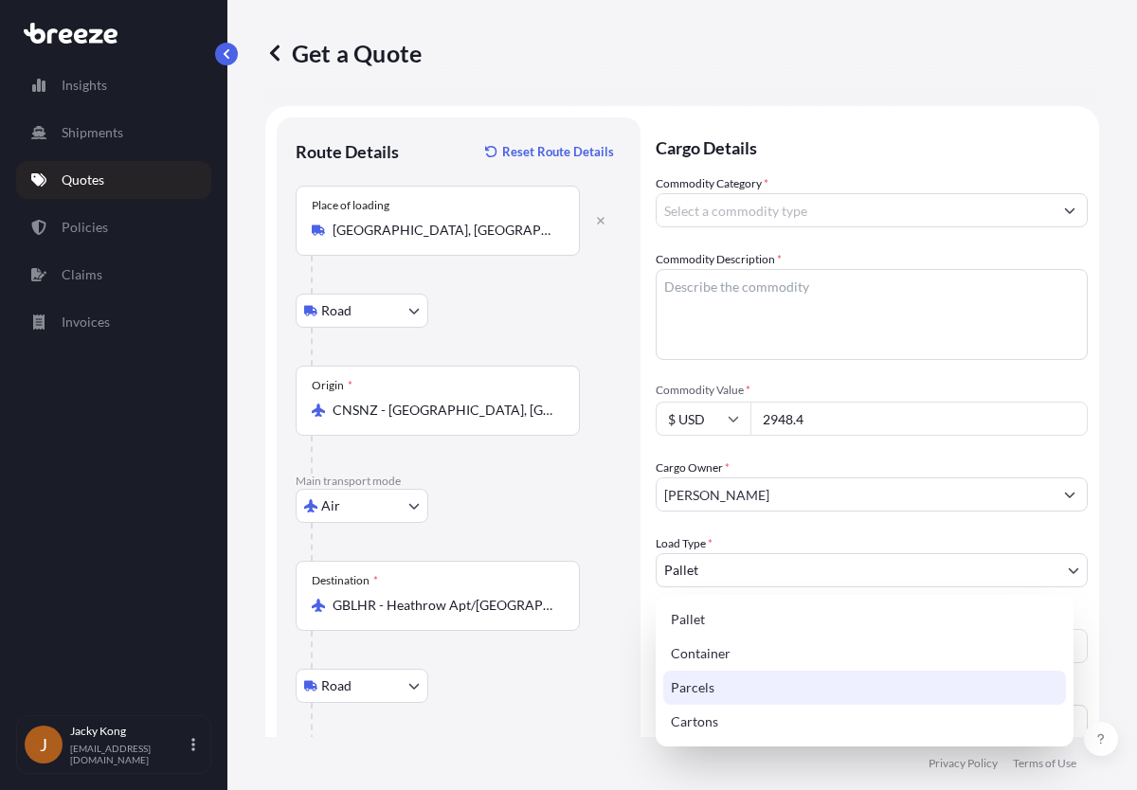
click at [727, 678] on div "Parcels" at bounding box center [864, 688] width 403 height 34
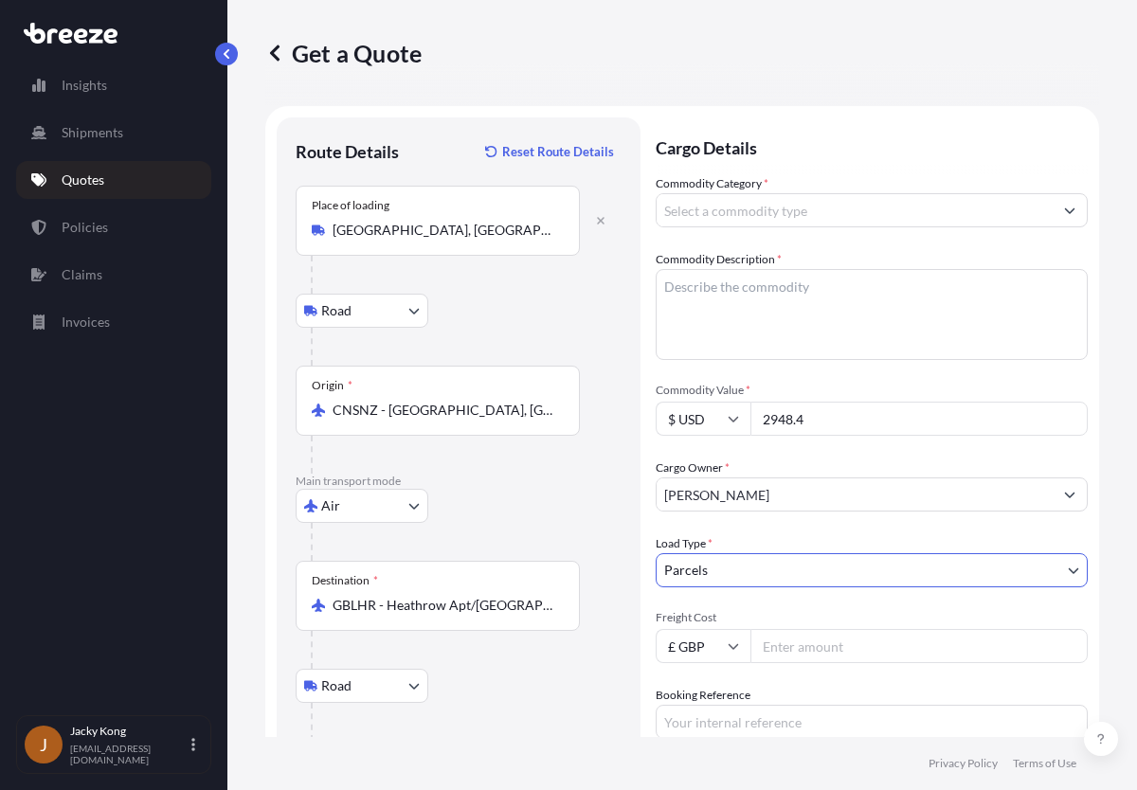
click at [767, 569] on body "Insights Shipments Quotes Policies Claims Invoices J Jacky Kong [EMAIL_ADDRESS]…" at bounding box center [568, 395] width 1137 height 790
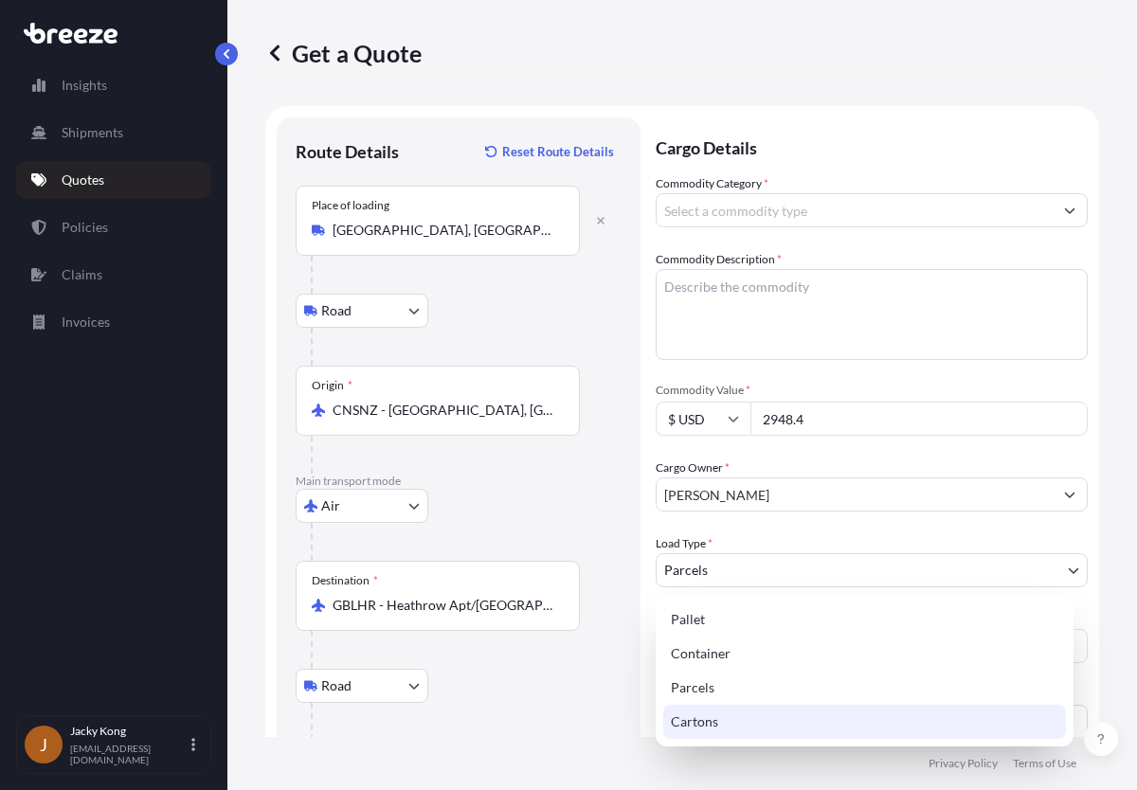
click at [739, 716] on div "Cartons" at bounding box center [864, 722] width 403 height 34
select select "4"
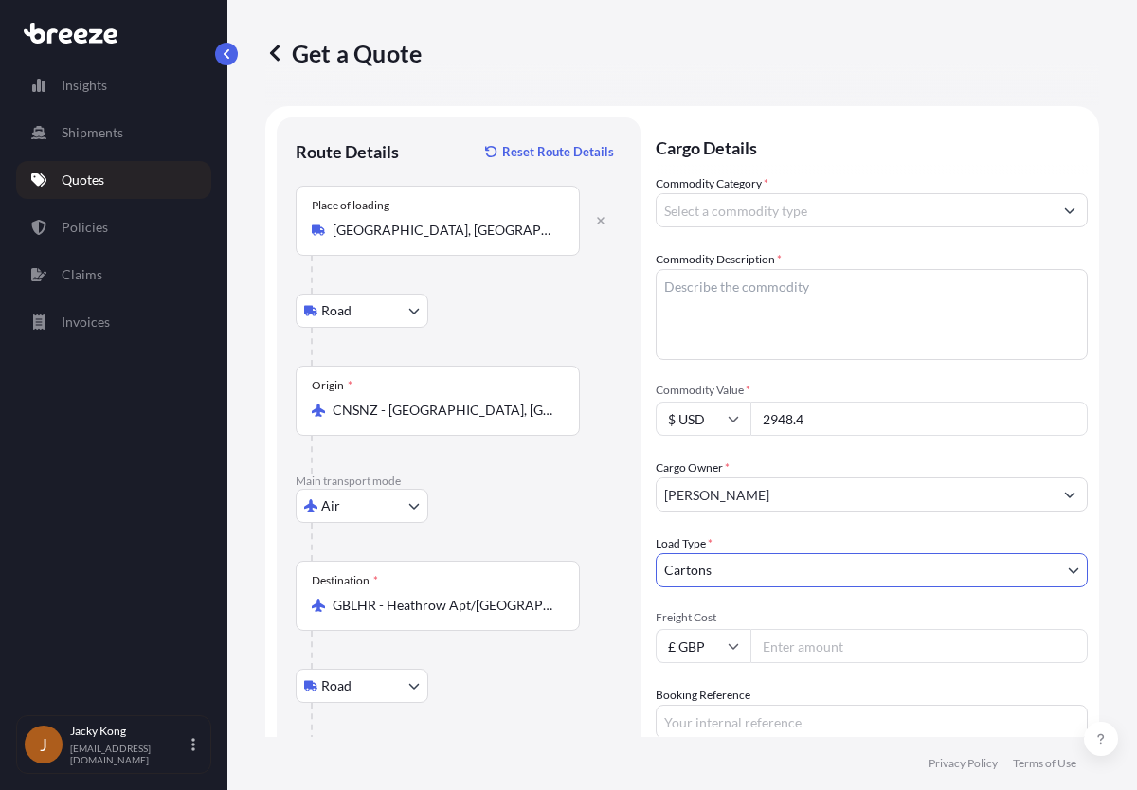
click at [771, 602] on div "Commodity Category * Commodity Description * Commodity Value * $ USD 2948.4 Car…" at bounding box center [872, 494] width 432 height 641
click at [777, 640] on input "Freight Cost" at bounding box center [918, 646] width 337 height 34
type input "318.75"
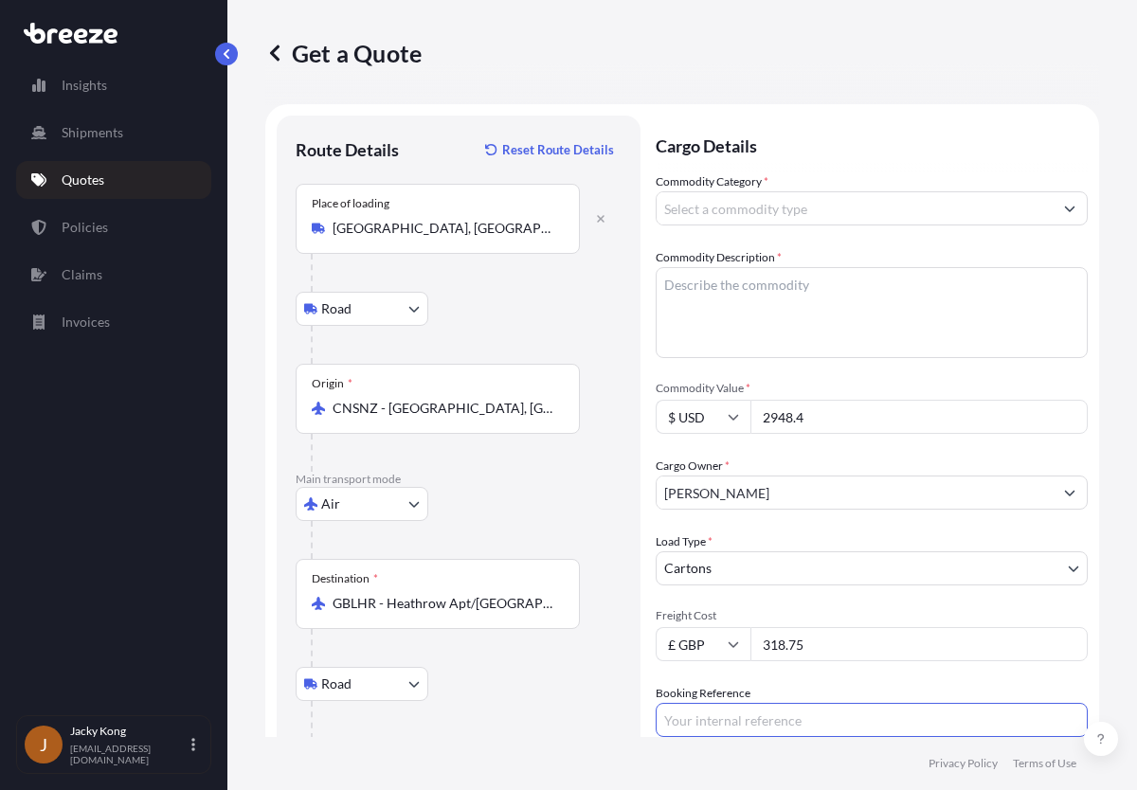
click at [797, 721] on input "Booking Reference" at bounding box center [872, 720] width 432 height 34
paste input "PRU-95302"
click at [851, 721] on input "PRU-95302" at bounding box center [872, 720] width 432 height 34
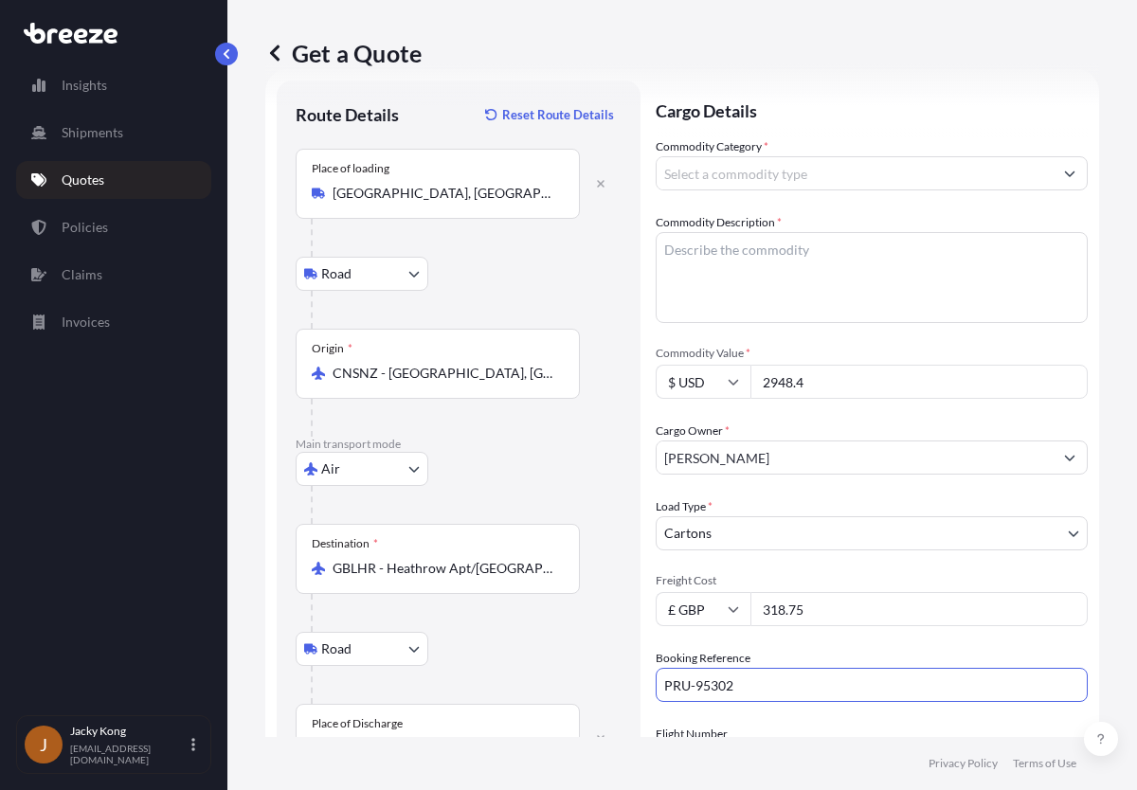
scroll to position [0, 0]
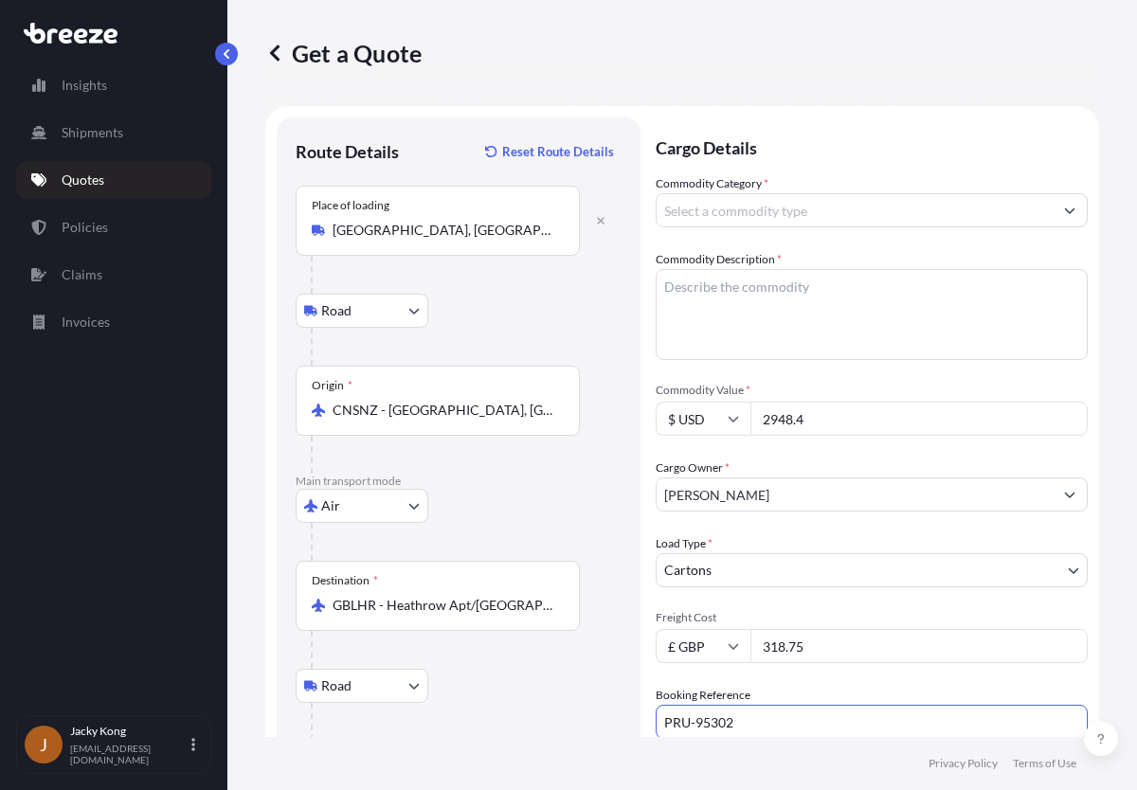
type input "PRU-95302"
click at [830, 300] on textarea "Commodity Description *" at bounding box center [872, 314] width 432 height 91
type textarea "Clothes"
drag, startPoint x: 830, startPoint y: 300, endPoint x: 497, endPoint y: 256, distance: 335.6
click at [497, 256] on form "Route Details Reset Route Details Place of loading [GEOGRAPHIC_DATA], [GEOGRAPH…" at bounding box center [682, 547] width 834 height 883
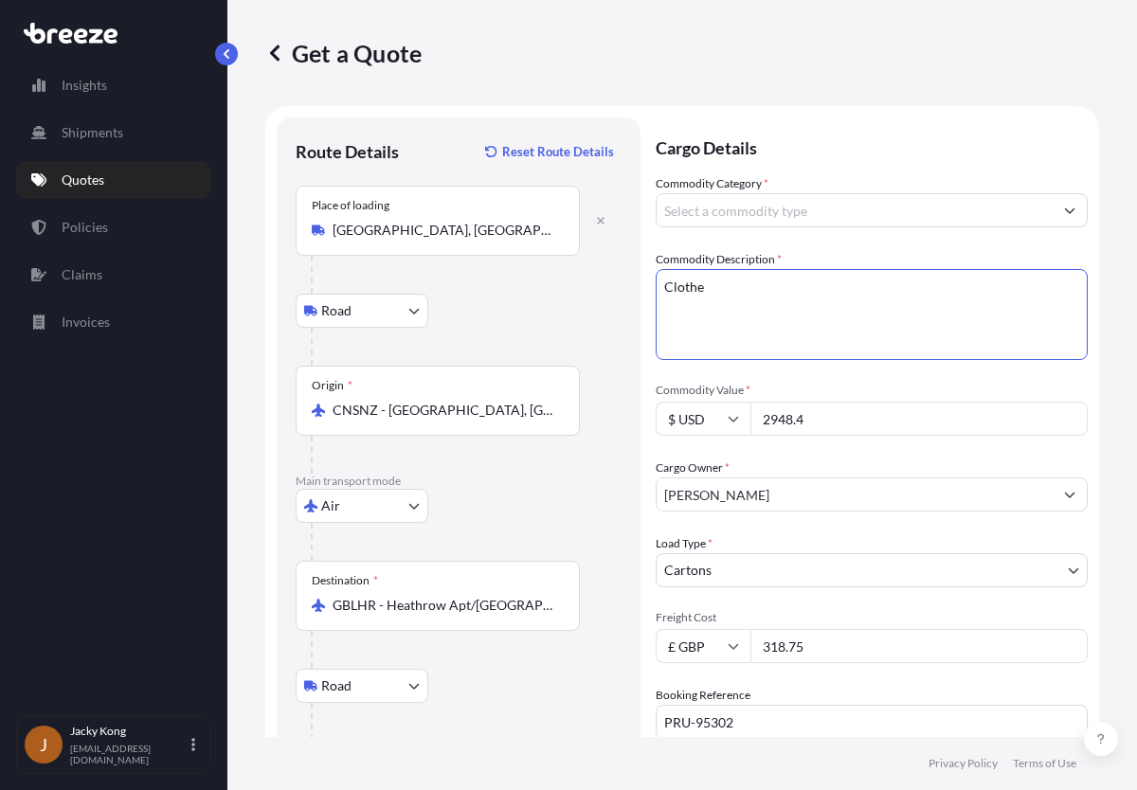
type textarea "Clothes"
drag, startPoint x: 756, startPoint y: 295, endPoint x: 577, endPoint y: 269, distance: 180.9
click at [577, 269] on form "Route Details Reset Route Details Place of loading [GEOGRAPHIC_DATA], [GEOGRAPH…" at bounding box center [682, 547] width 834 height 883
click at [846, 213] on input "Commodity Category *" at bounding box center [855, 210] width 396 height 34
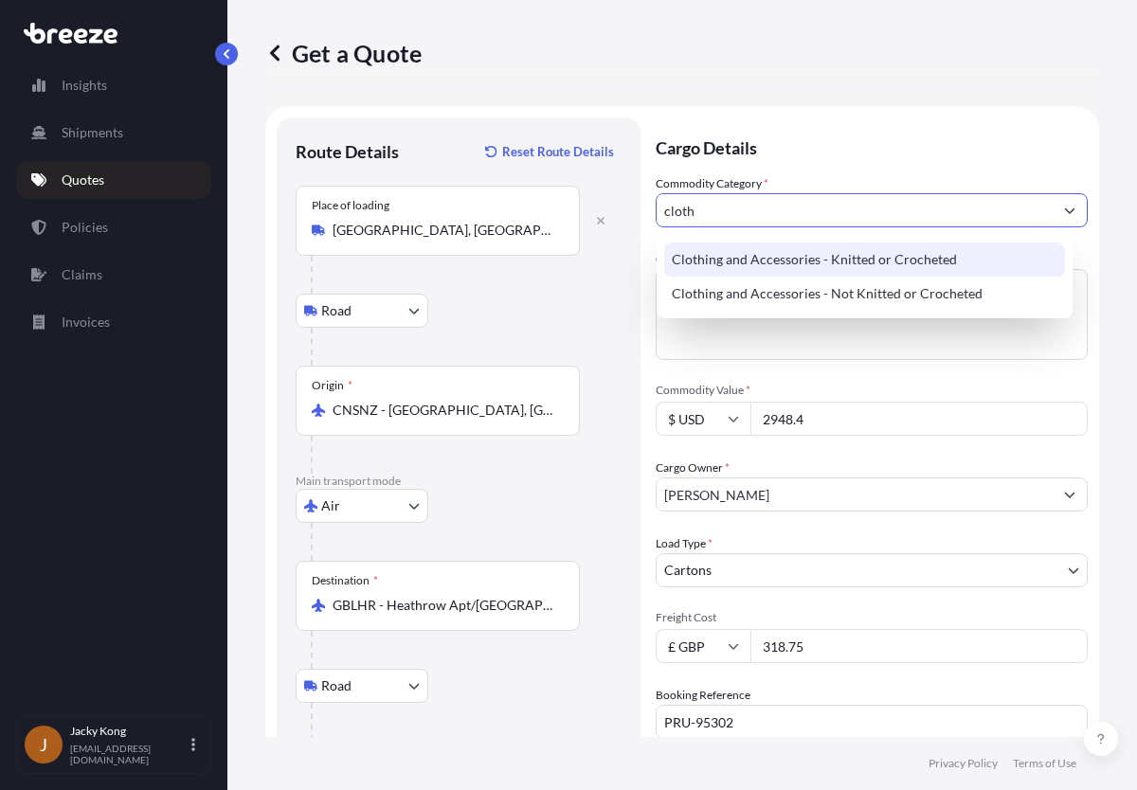
click at [852, 259] on div "Clothing and Accessories - Knitted or Crocheted" at bounding box center [864, 260] width 401 height 34
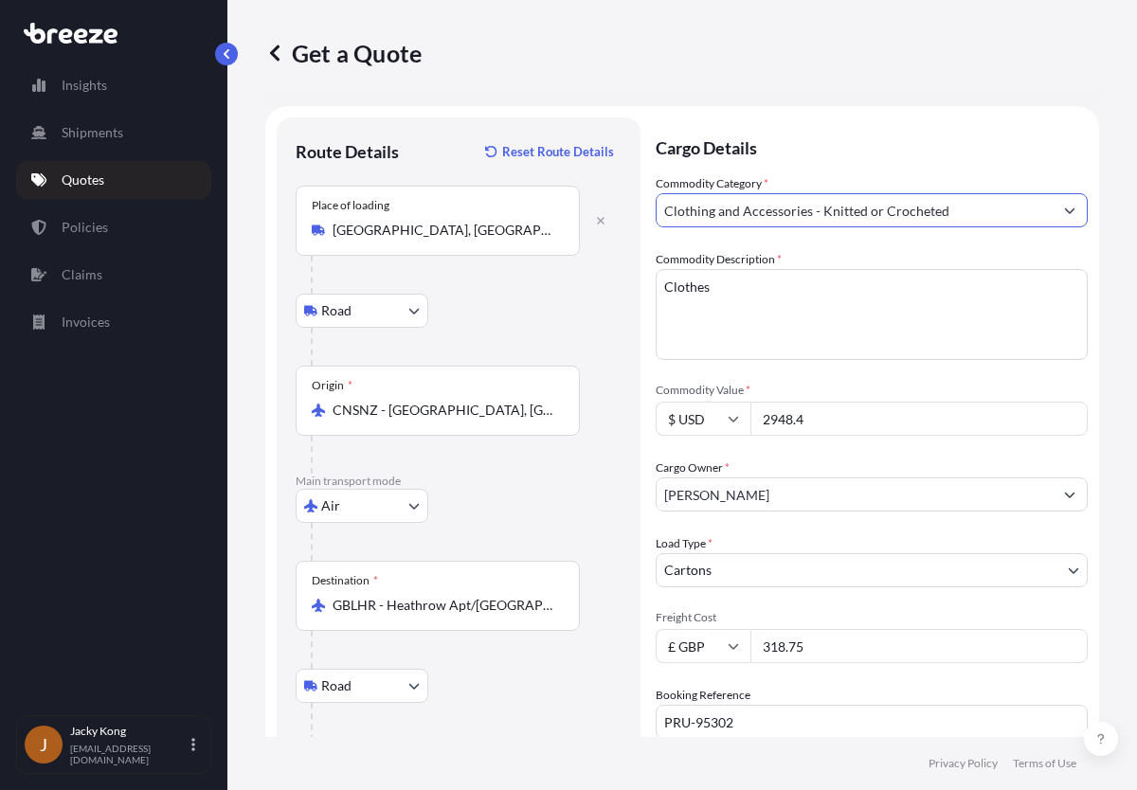
type input "Clothing and Accessories - Knitted or Crocheted"
click at [802, 314] on textarea "Clothes" at bounding box center [872, 314] width 432 height 91
click at [596, 329] on div at bounding box center [466, 347] width 311 height 38
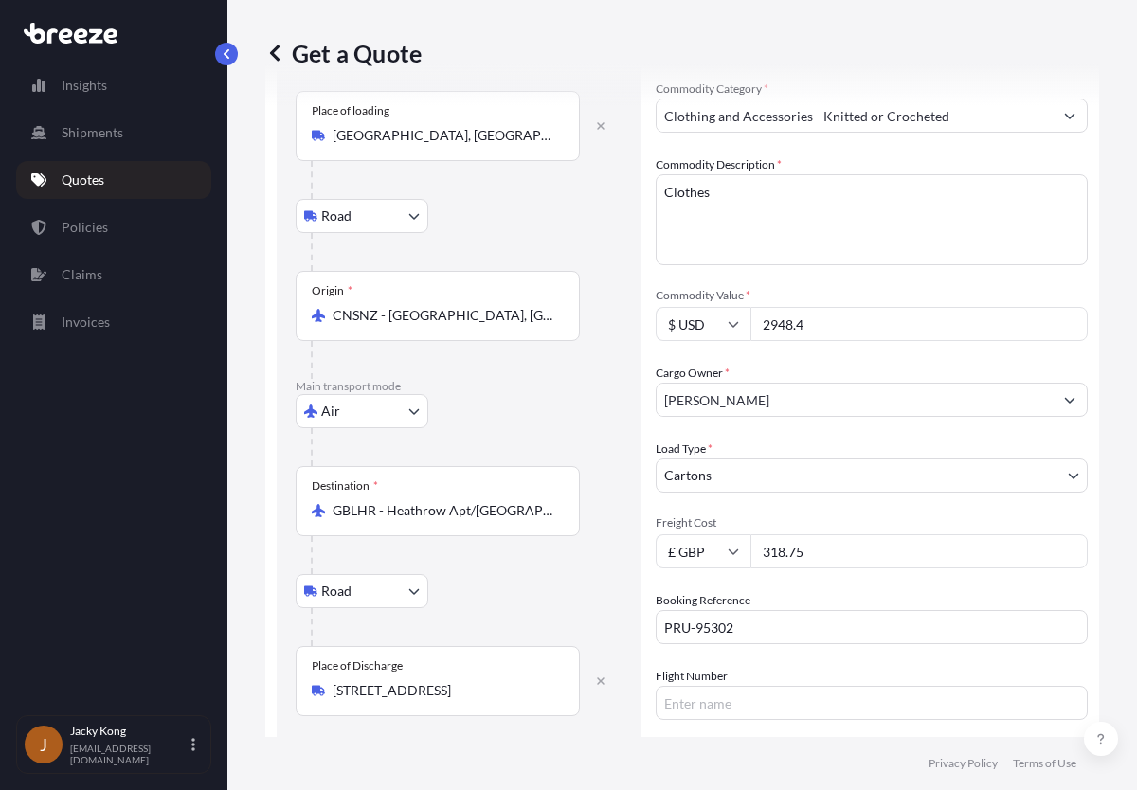
scroll to position [252, 0]
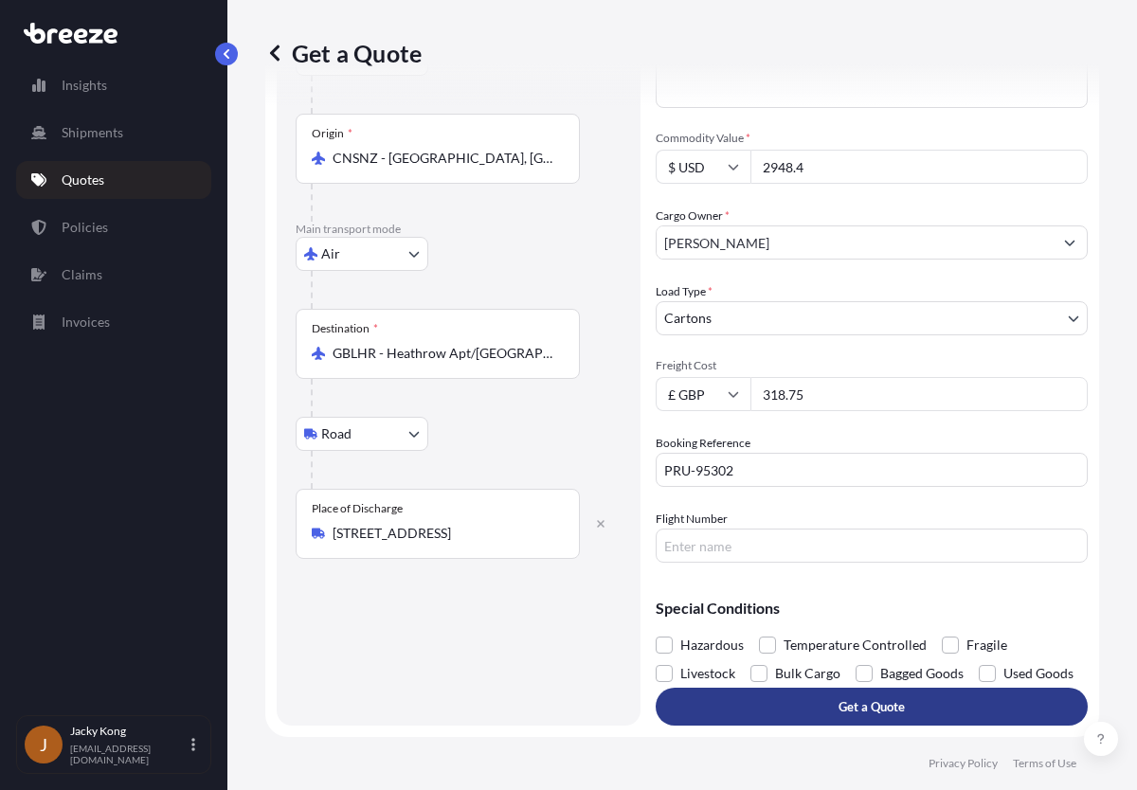
click at [839, 711] on p "Get a Quote" at bounding box center [872, 706] width 66 height 19
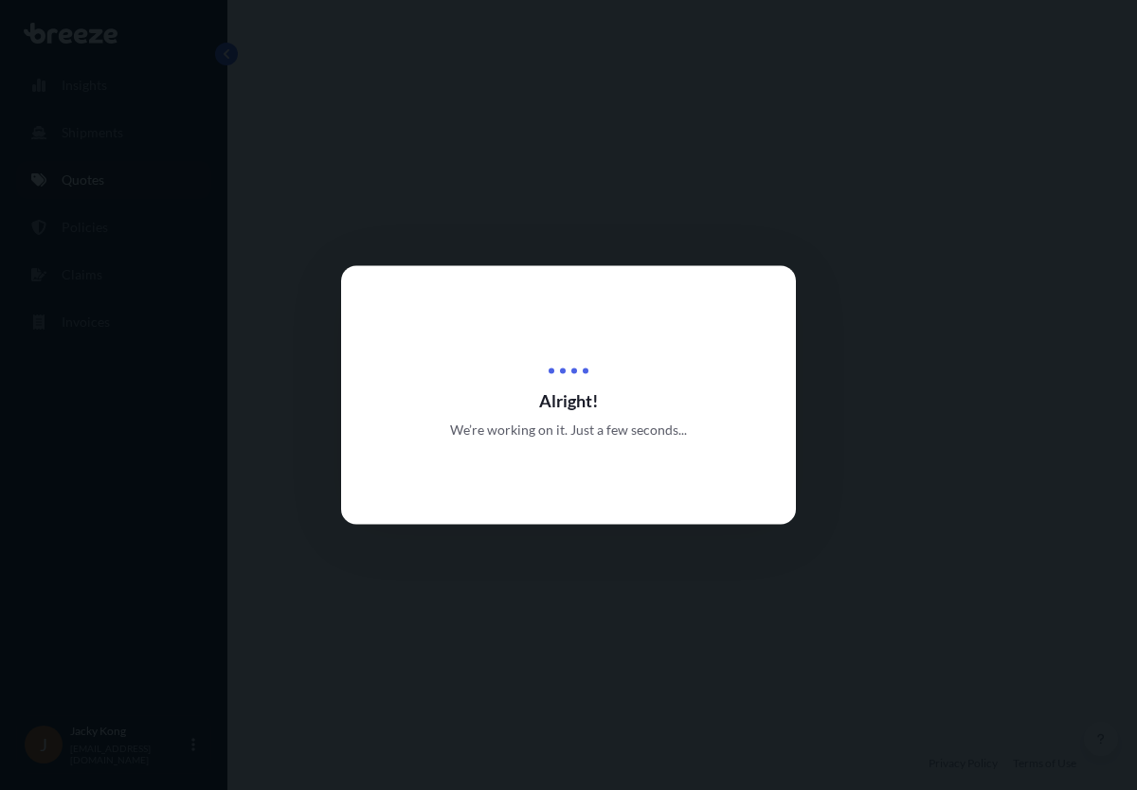
select select "Road"
select select "Air"
select select "Road"
select select "4"
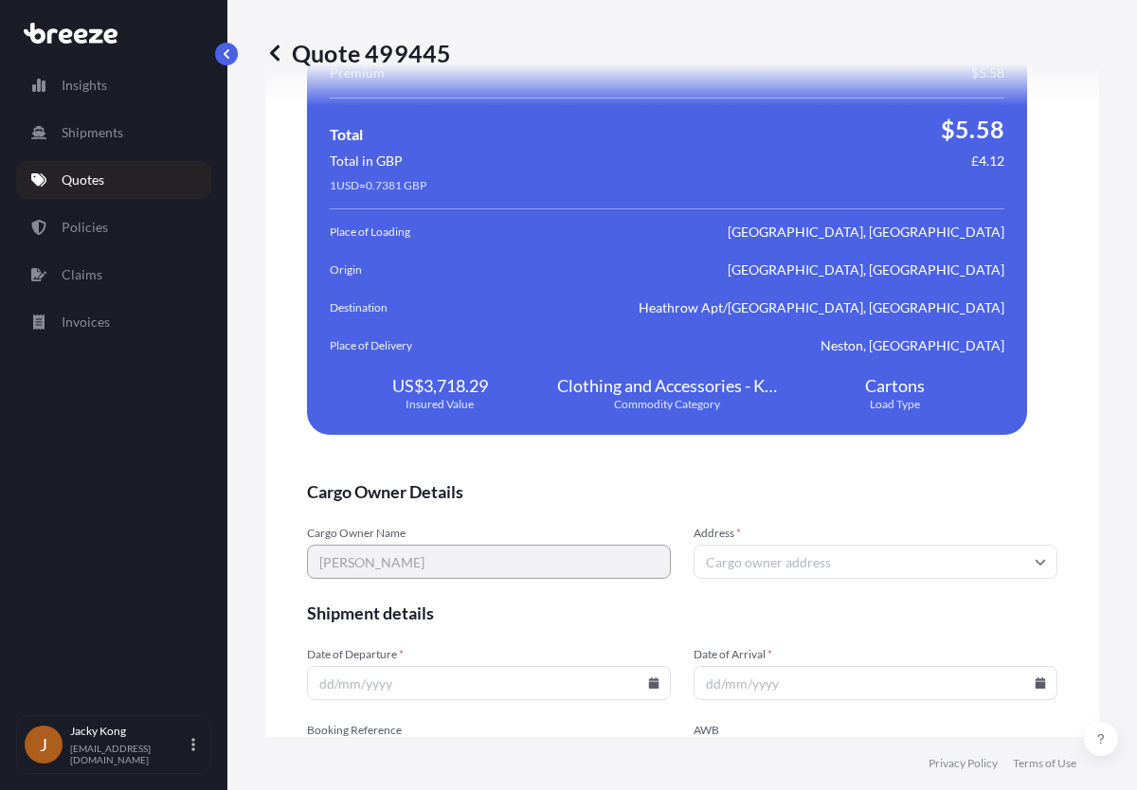
scroll to position [3698, 0]
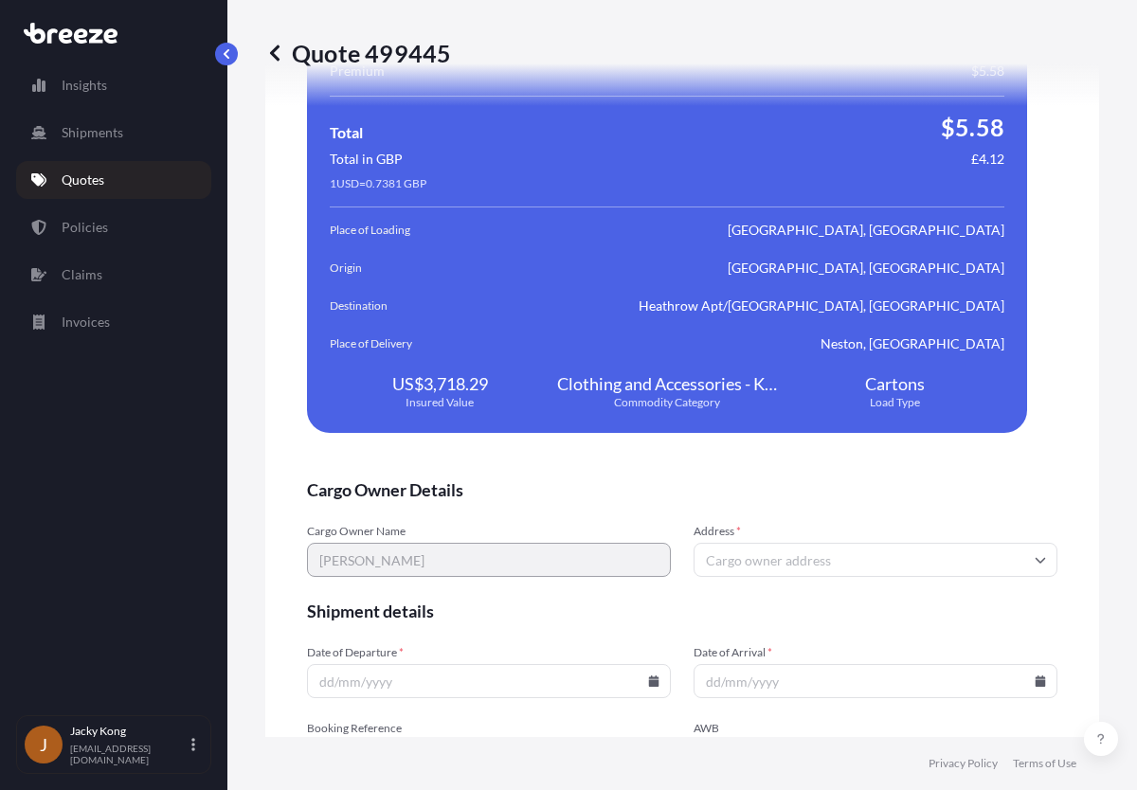
click at [1052, 452] on div "We just need a few more details before we issue the policy Cargo Owner Details …" at bounding box center [682, 417] width 834 height 1062
click at [910, 560] on input "Address *" at bounding box center [876, 560] width 364 height 34
paste input "CH64 3RB"
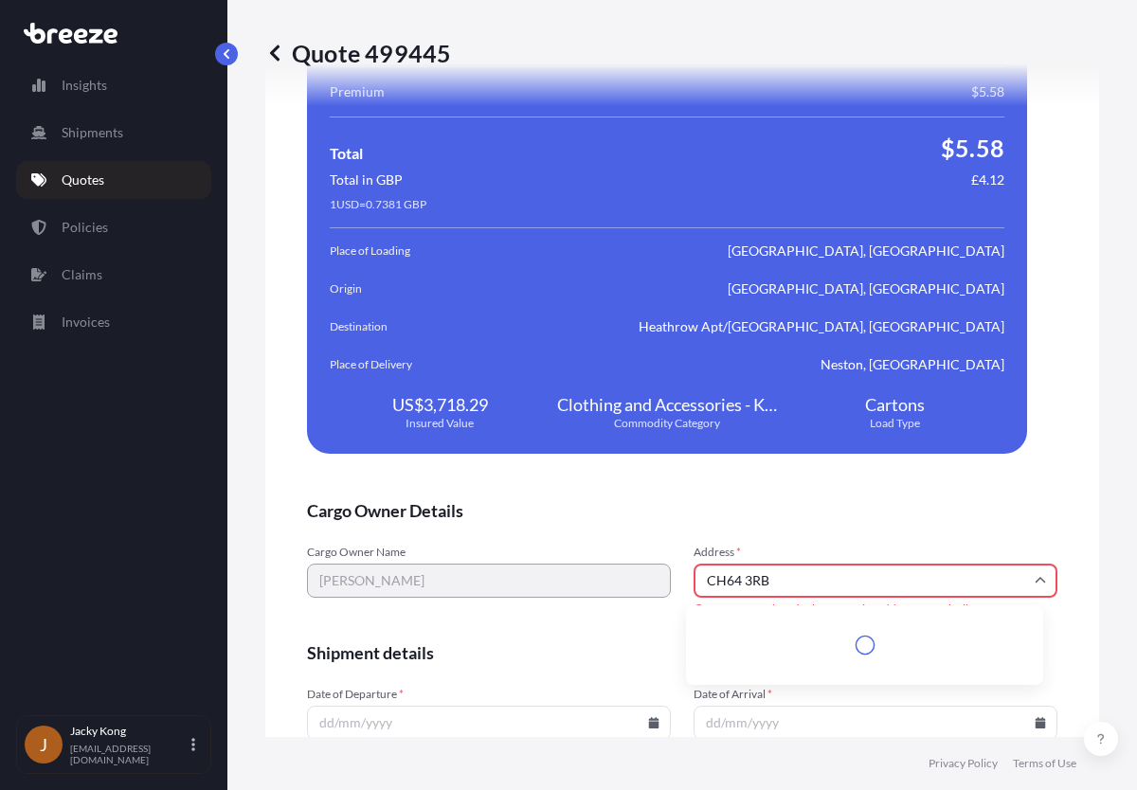
scroll to position [3719, 0]
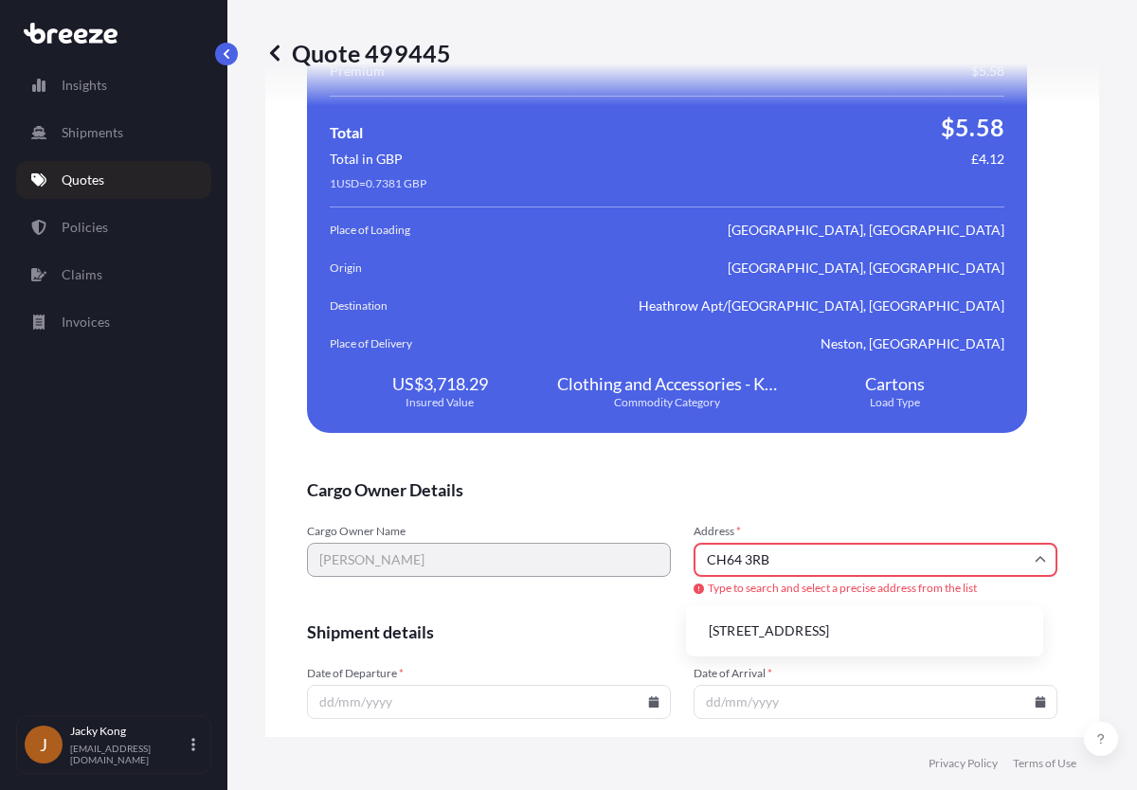
click at [804, 642] on li "[STREET_ADDRESS]" at bounding box center [865, 631] width 342 height 36
type input "[STREET_ADDRESS]"
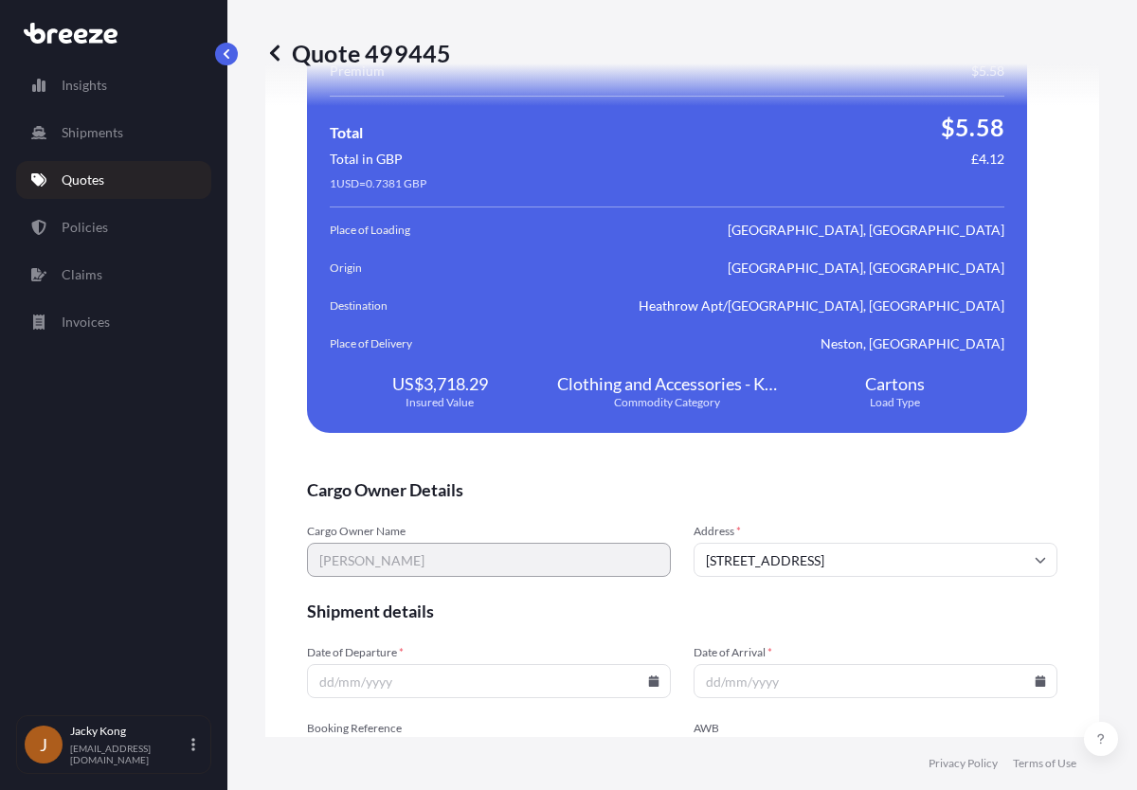
click at [777, 620] on span "Shipment details" at bounding box center [682, 611] width 750 height 23
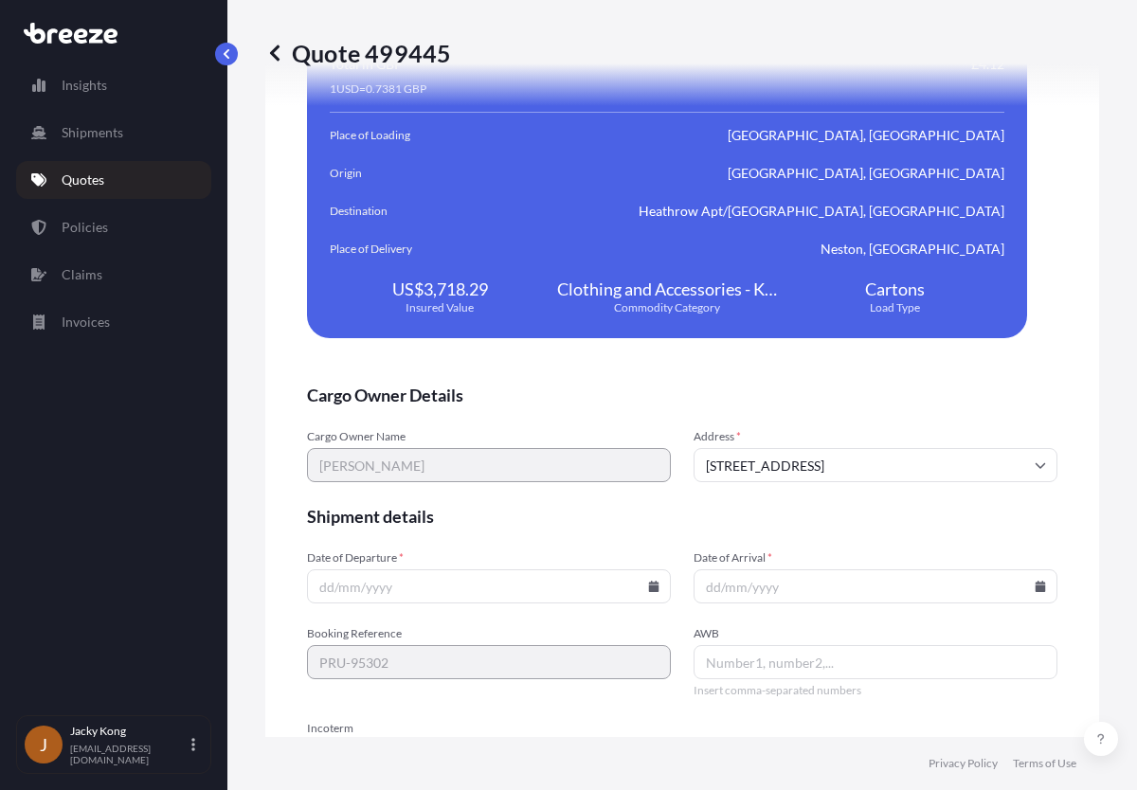
scroll to position [3888, 0]
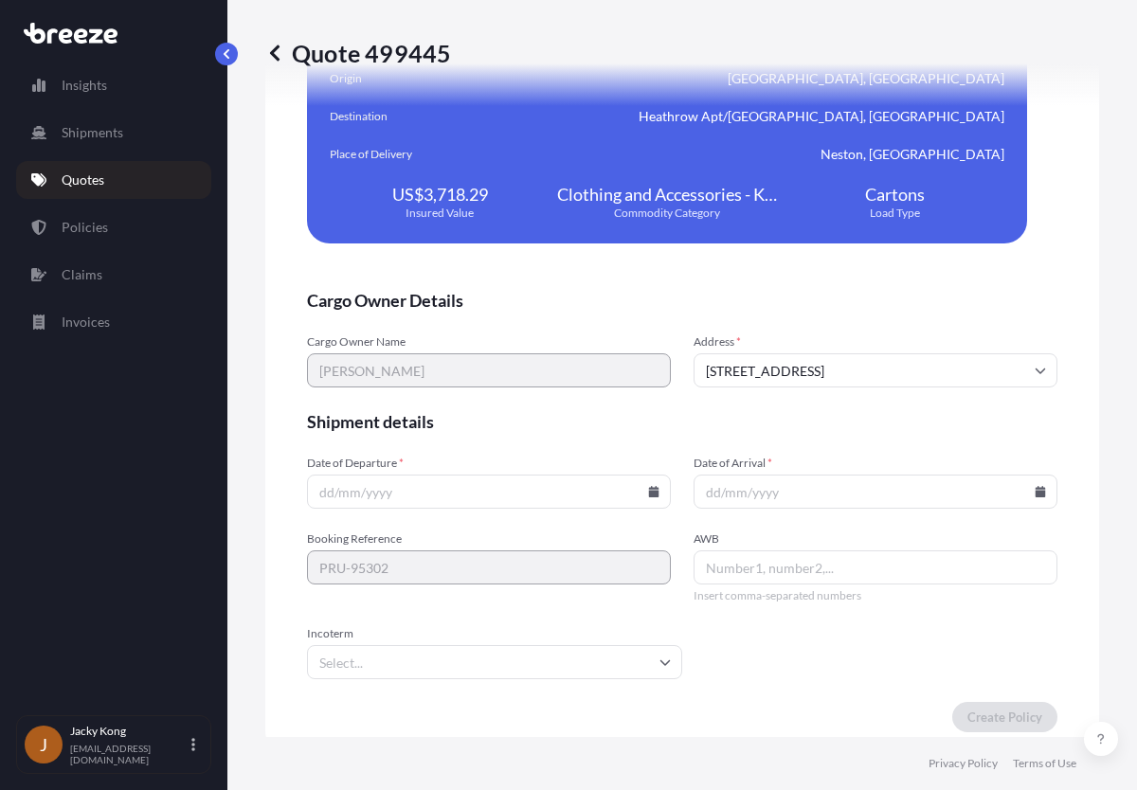
click at [594, 499] on input "Date of Departure *" at bounding box center [489, 492] width 364 height 34
click at [649, 496] on icon at bounding box center [654, 491] width 10 height 11
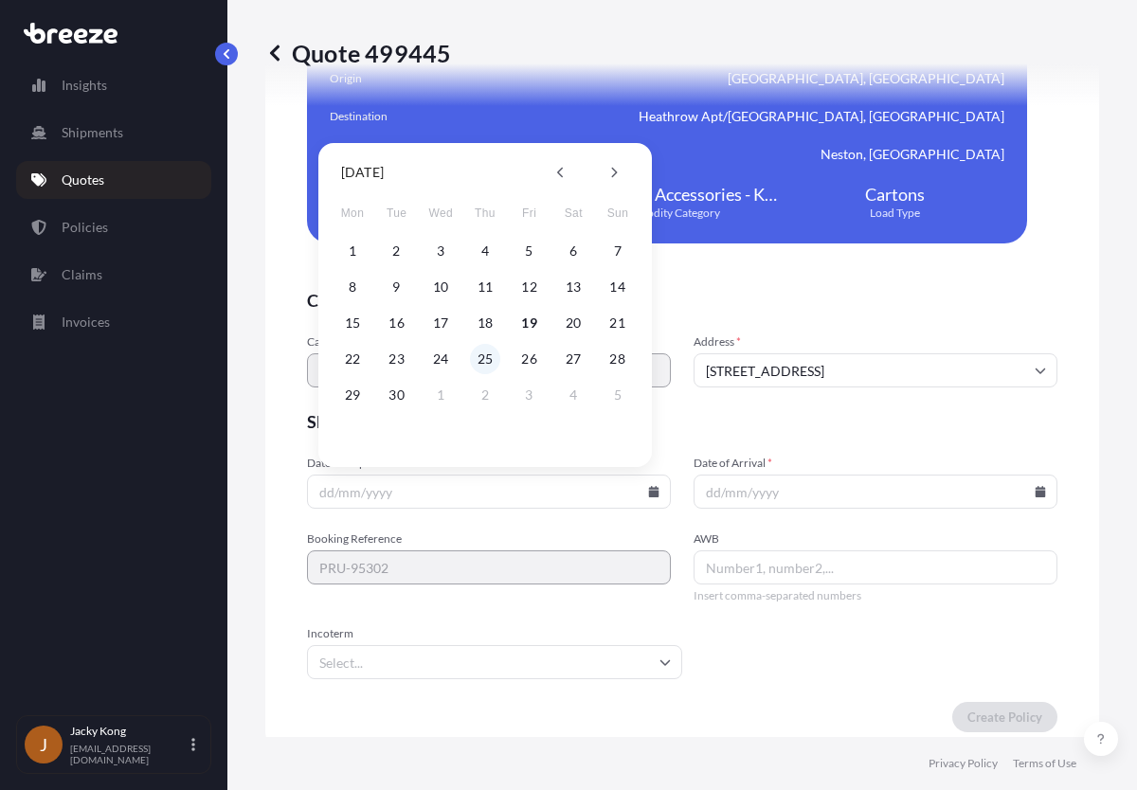
click at [483, 358] on button "25" at bounding box center [485, 359] width 30 height 30
type input "[DATE]"
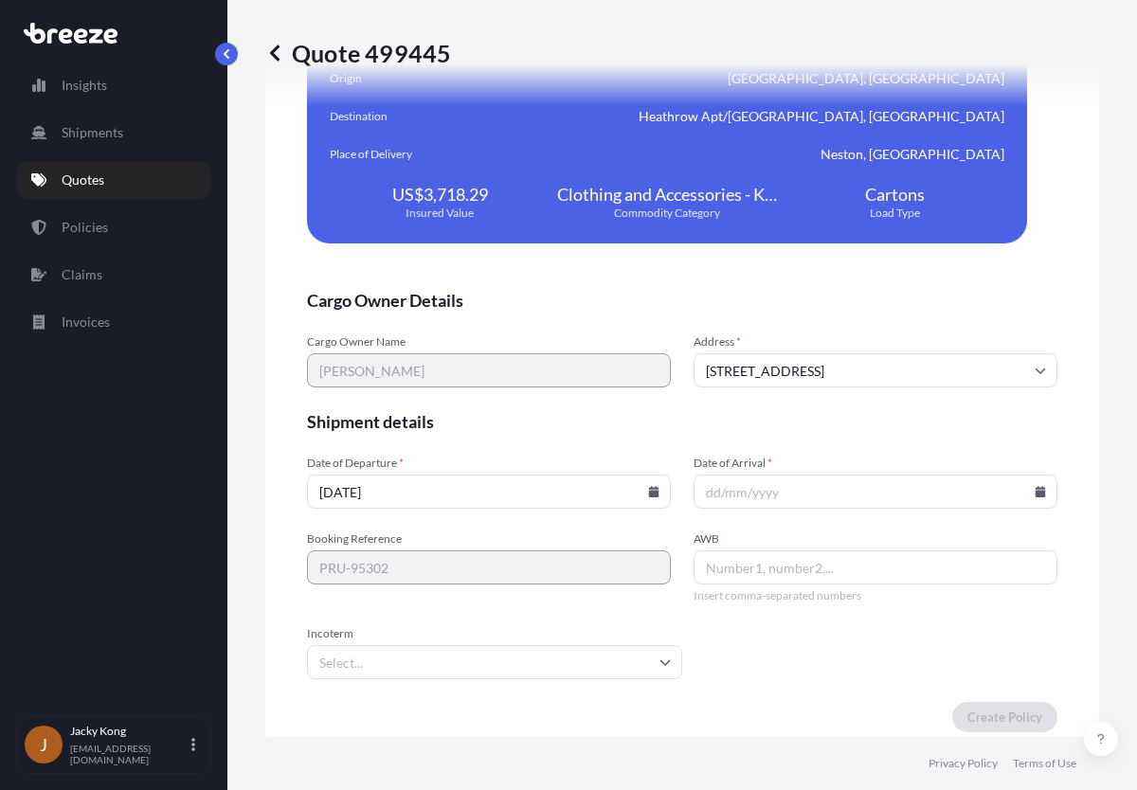
click at [881, 494] on input "Date of Arrival *" at bounding box center [876, 492] width 364 height 34
click at [1036, 493] on icon at bounding box center [1041, 491] width 10 height 11
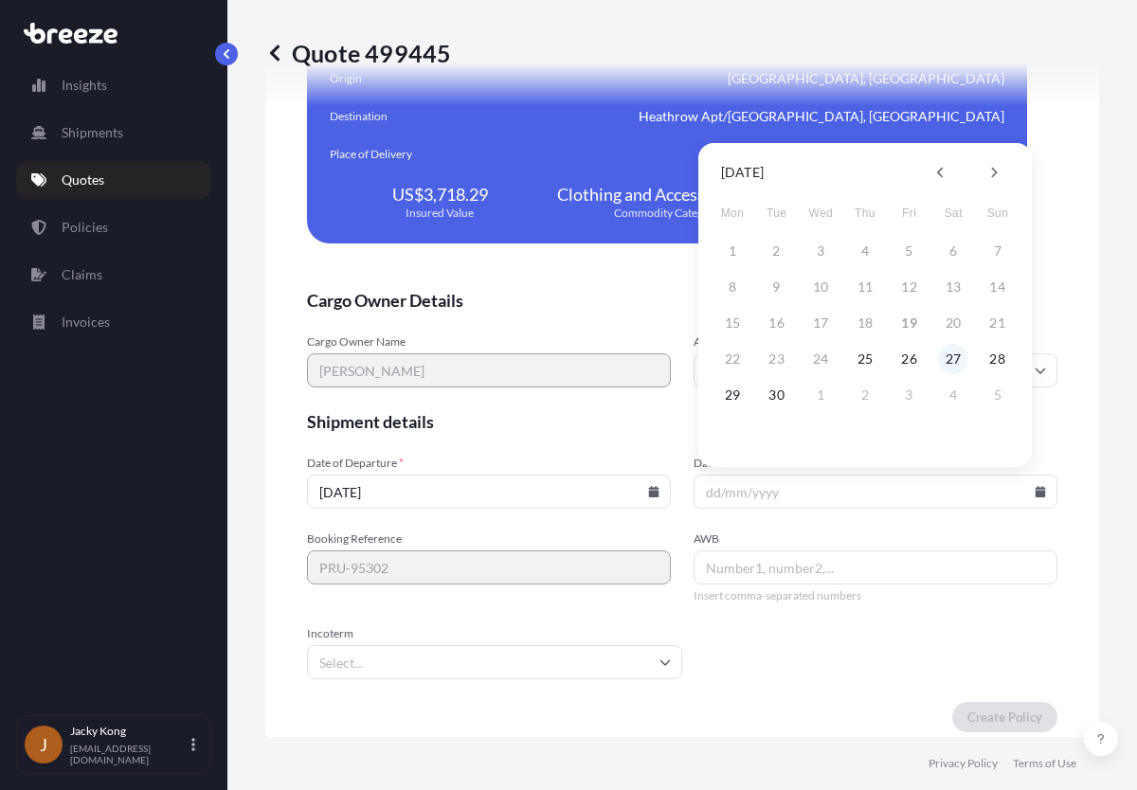
click at [950, 353] on button "27" at bounding box center [953, 359] width 30 height 30
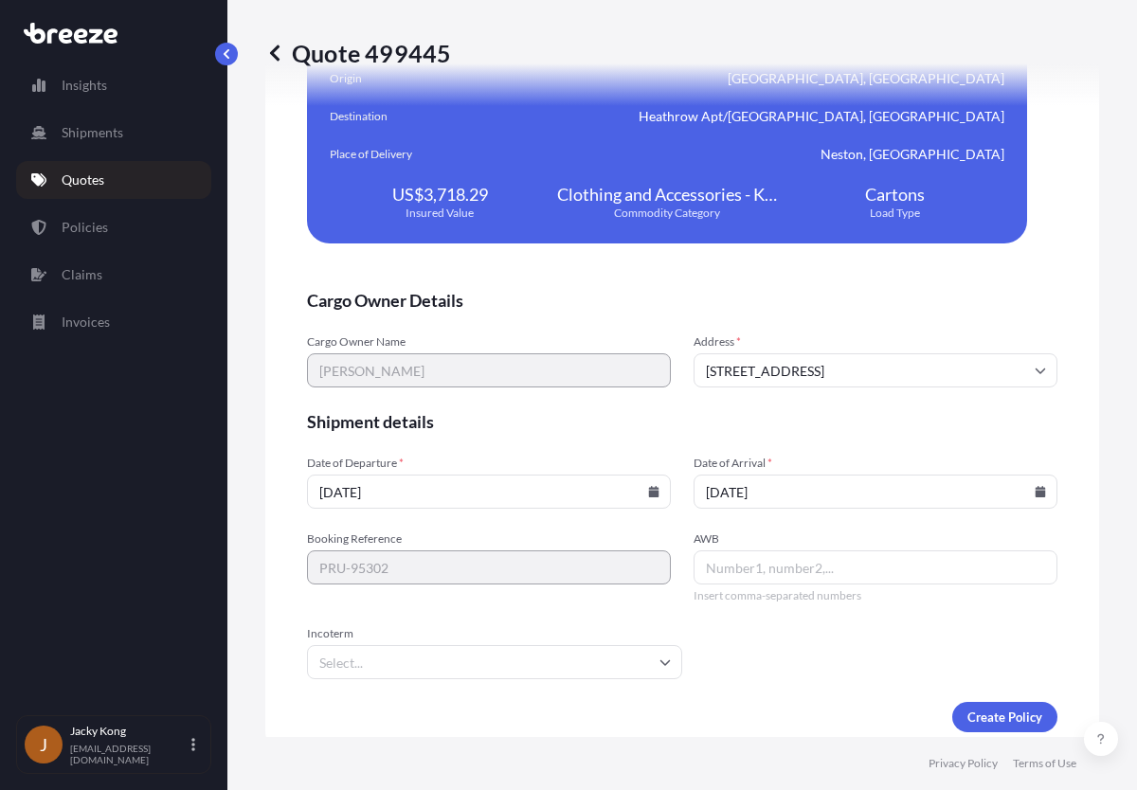
type input "[DATE]"
click at [649, 488] on icon at bounding box center [654, 491] width 10 height 11
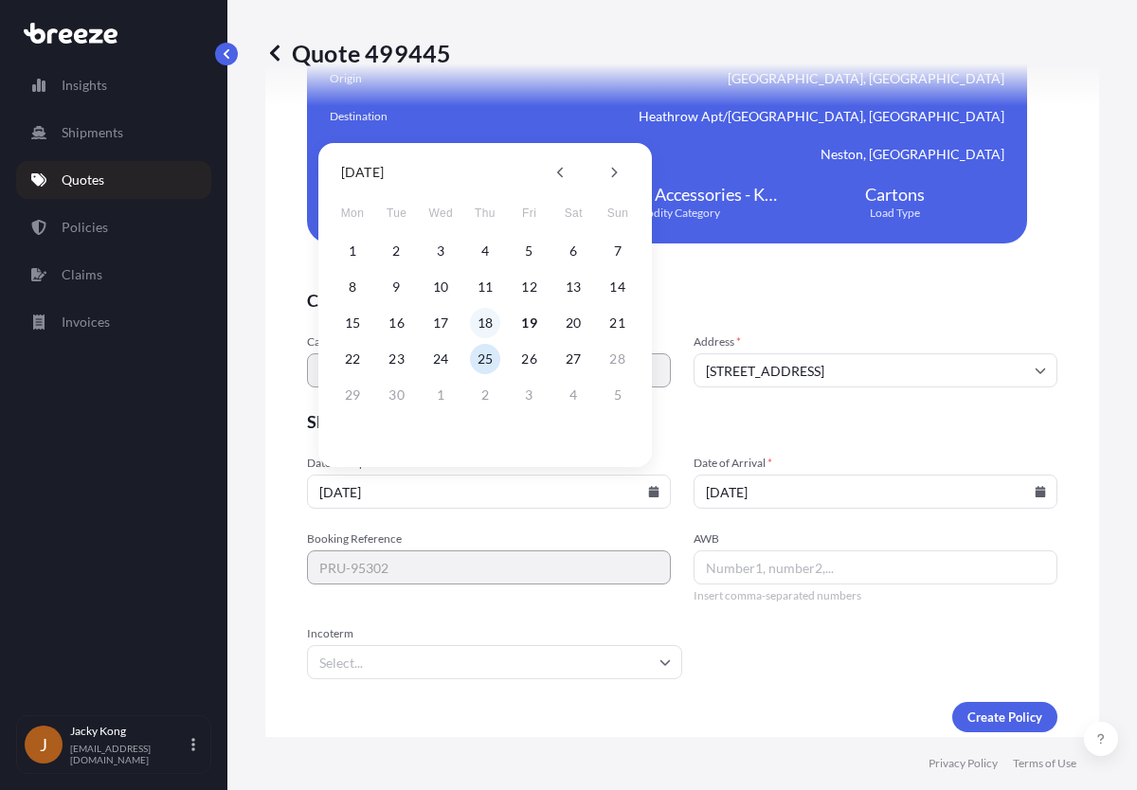
click at [486, 326] on button "18" at bounding box center [485, 323] width 30 height 30
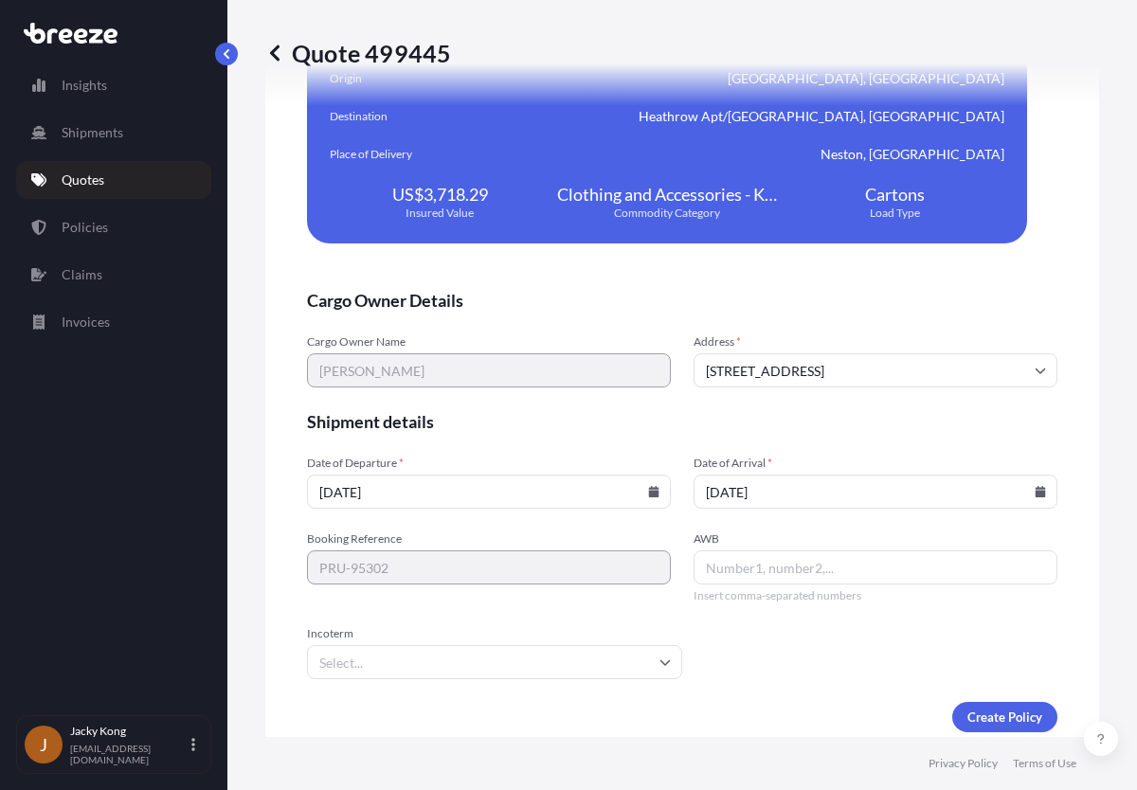
type input "[DATE]"
click at [809, 493] on input "[DATE]" at bounding box center [876, 492] width 364 height 34
click at [1022, 489] on div "[DATE]" at bounding box center [876, 492] width 364 height 34
click at [1036, 495] on icon at bounding box center [1041, 491] width 10 height 11
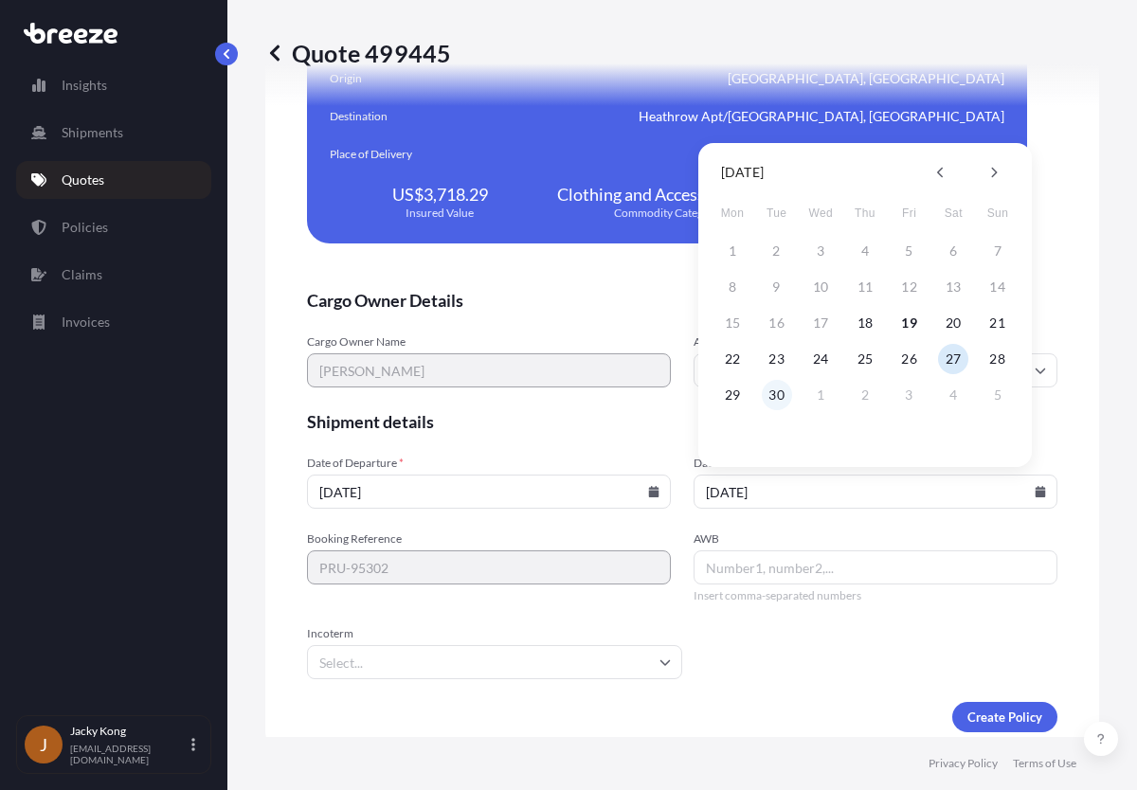
click at [786, 389] on button "30" at bounding box center [777, 395] width 30 height 30
type input "[DATE]"
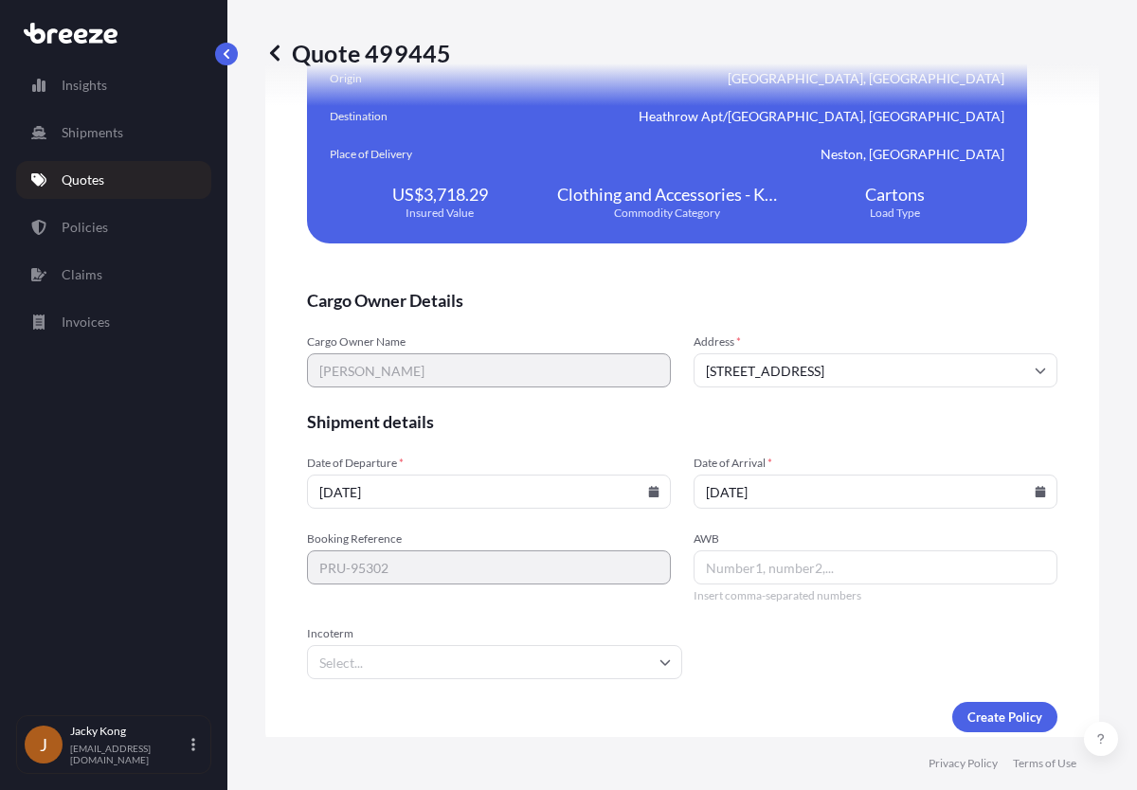
click at [778, 535] on span "AWB" at bounding box center [876, 539] width 364 height 15
click at [778, 551] on input "AWB" at bounding box center [876, 568] width 364 height 34
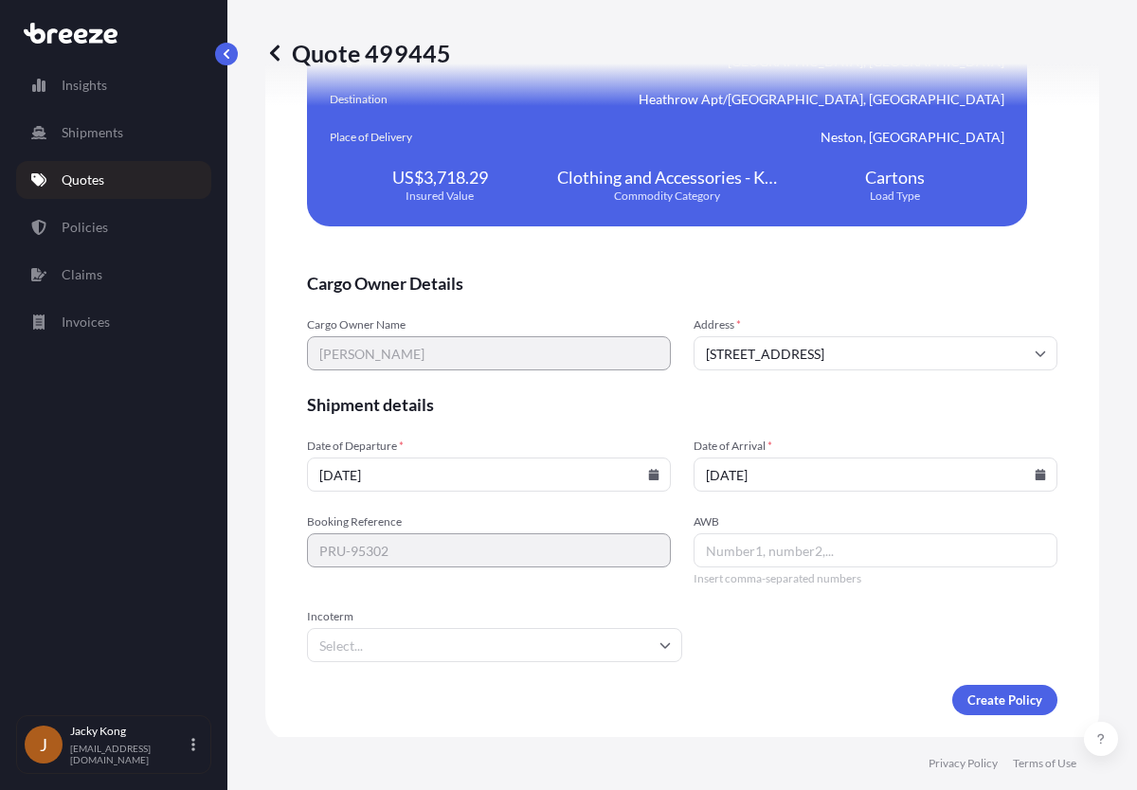
scroll to position [3910, 0]
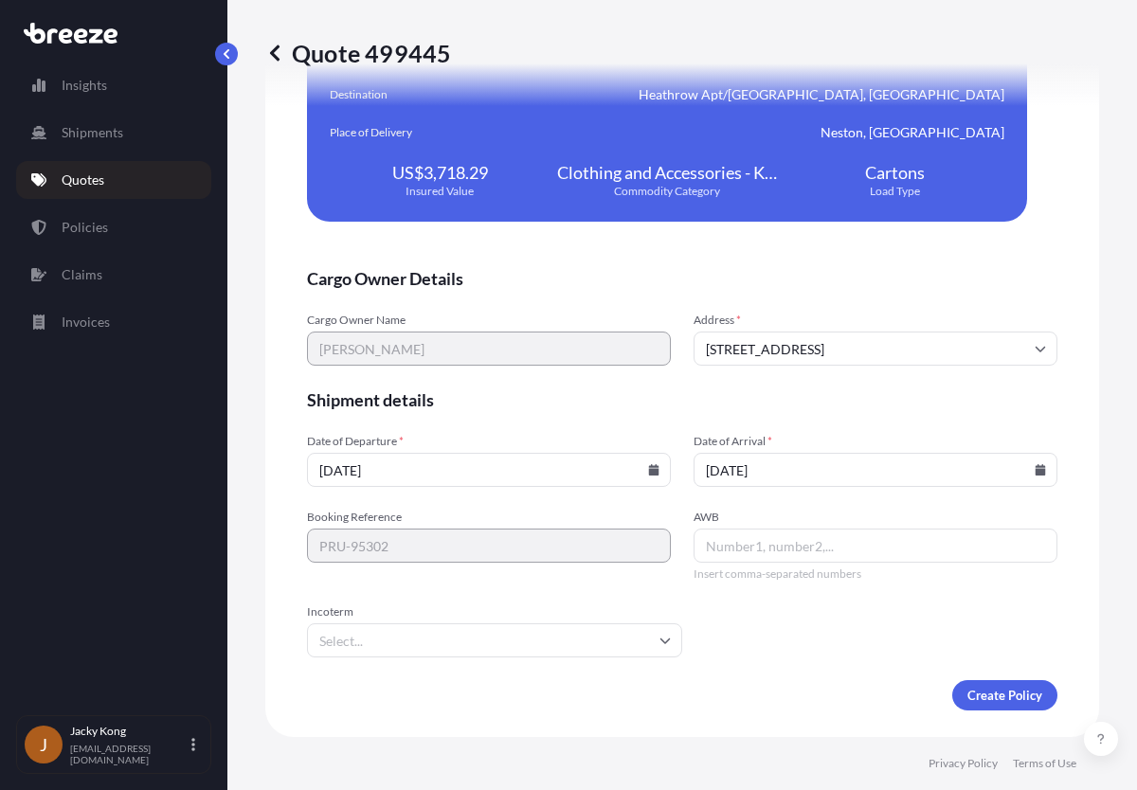
click at [725, 629] on form "Cargo Owner Details Cargo Owner Name [PERSON_NAME] Address * [STREET_ADDRESS] S…" at bounding box center [682, 488] width 750 height 443
click at [660, 643] on icon at bounding box center [665, 640] width 11 height 11
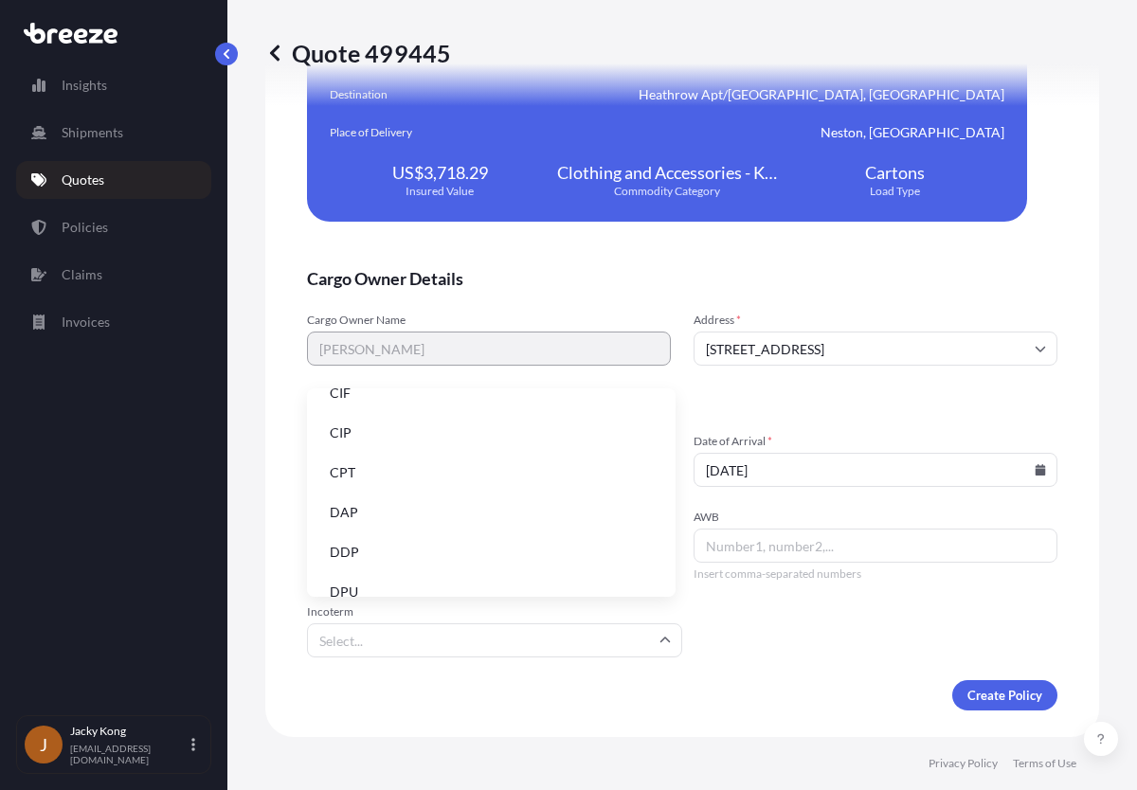
scroll to position [95, 0]
click at [607, 484] on li "DAP" at bounding box center [491, 479] width 353 height 36
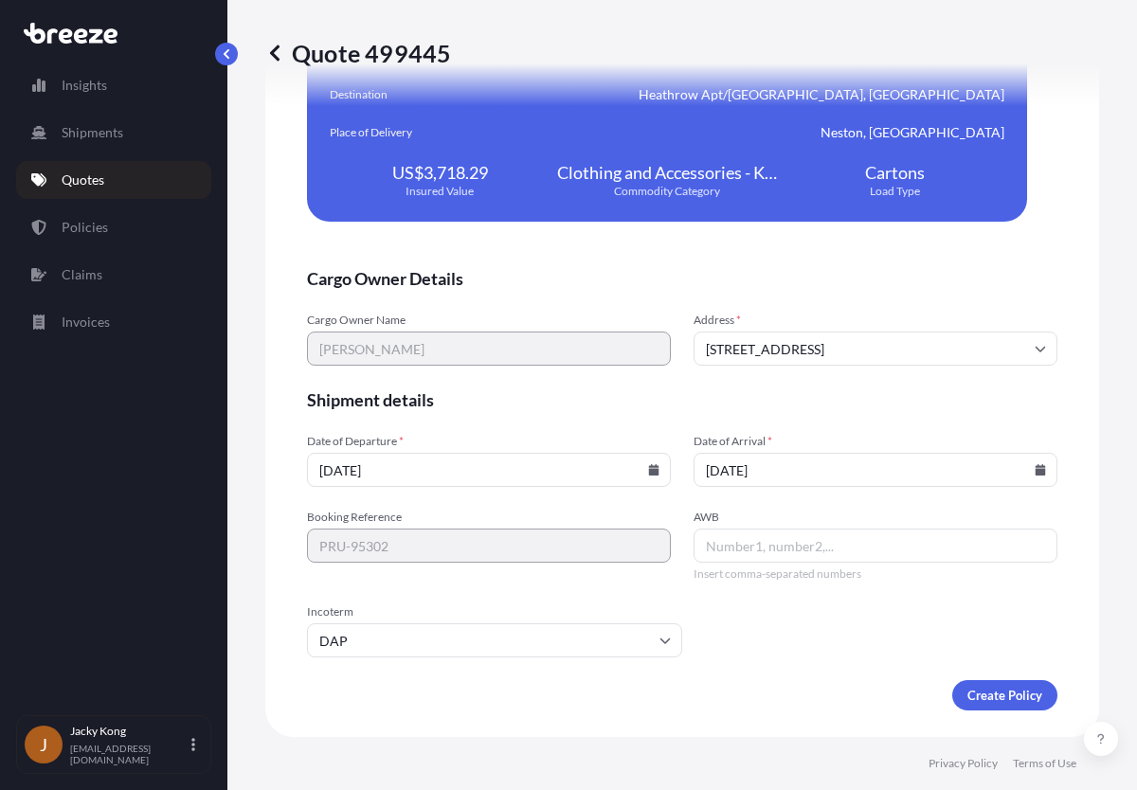
click at [758, 640] on form "Cargo Owner Details Cargo Owner Name [PERSON_NAME] Address * [STREET_ADDRESS] S…" at bounding box center [682, 488] width 750 height 443
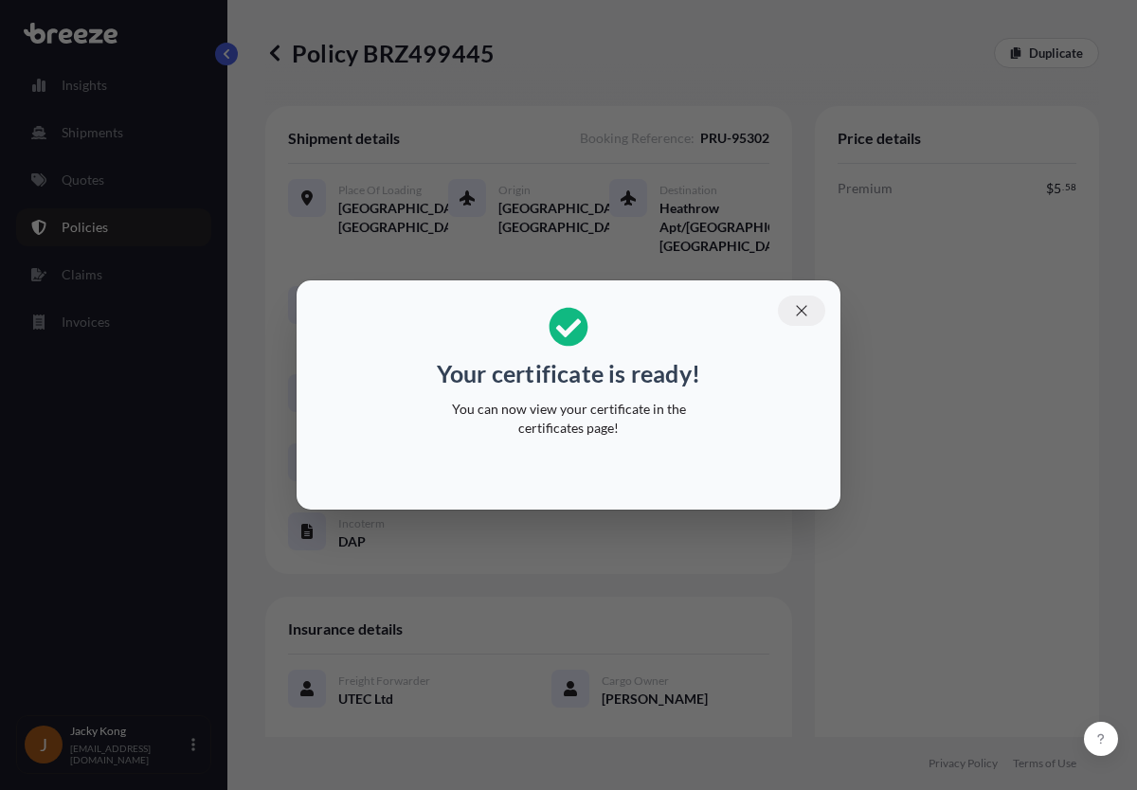
click at [807, 313] on icon "button" at bounding box center [801, 310] width 17 height 17
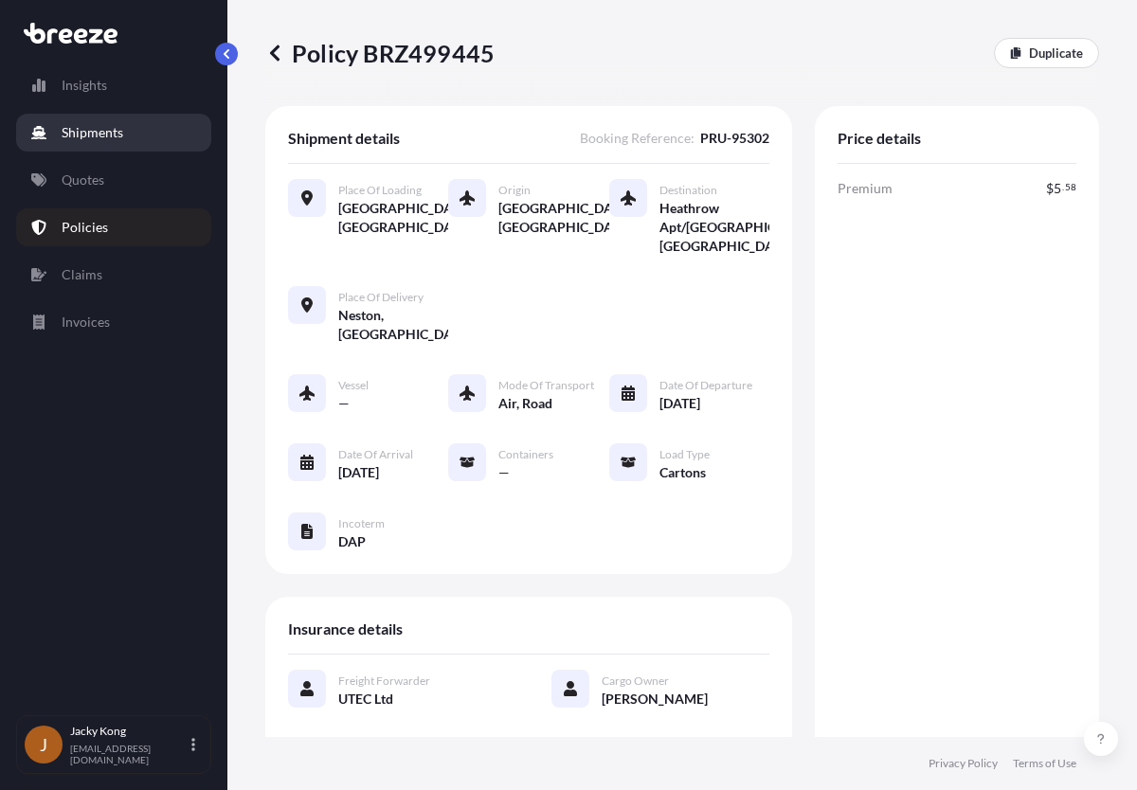
click at [117, 134] on p "Shipments" at bounding box center [93, 132] width 62 height 19
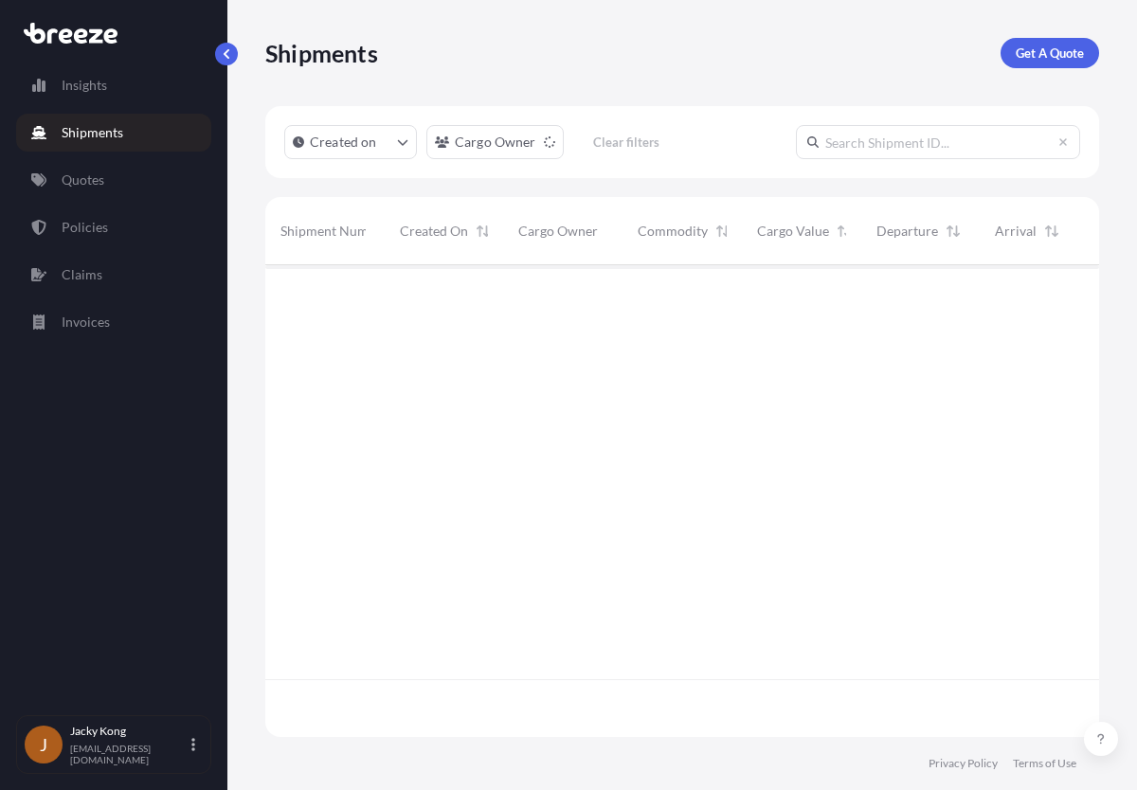
scroll to position [526, 820]
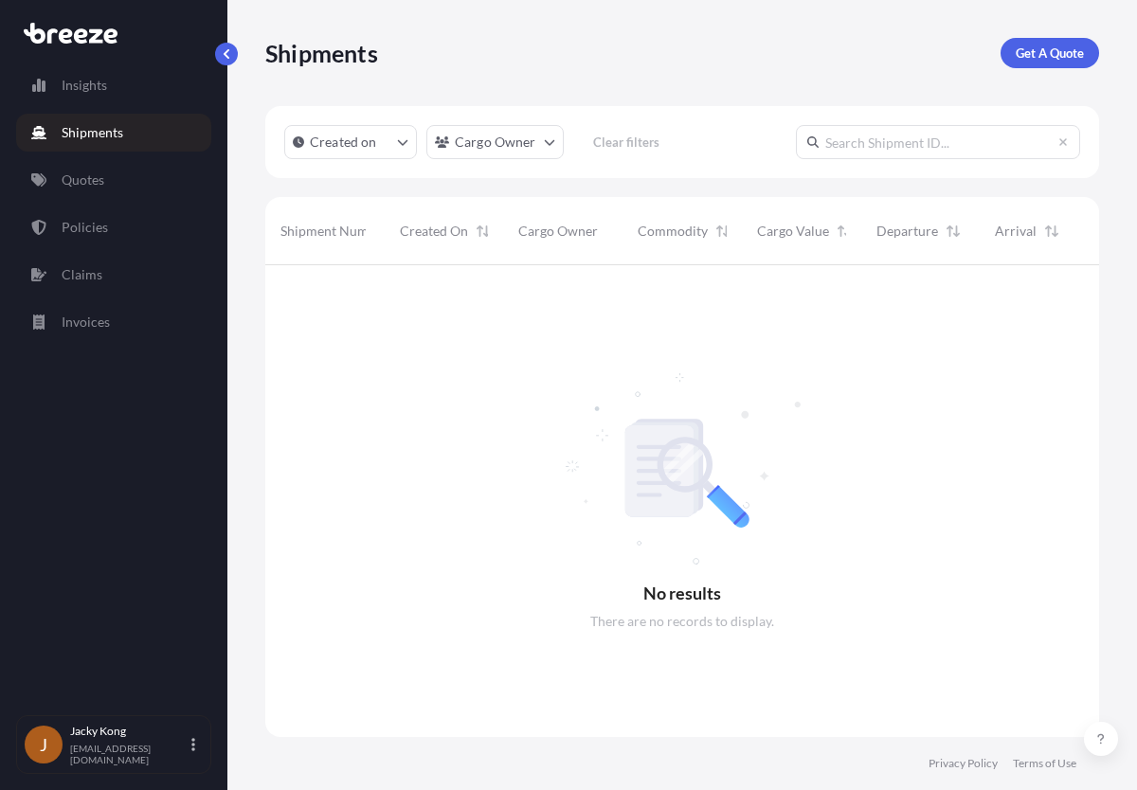
click at [118, 132] on p "Shipments" at bounding box center [93, 132] width 62 height 19
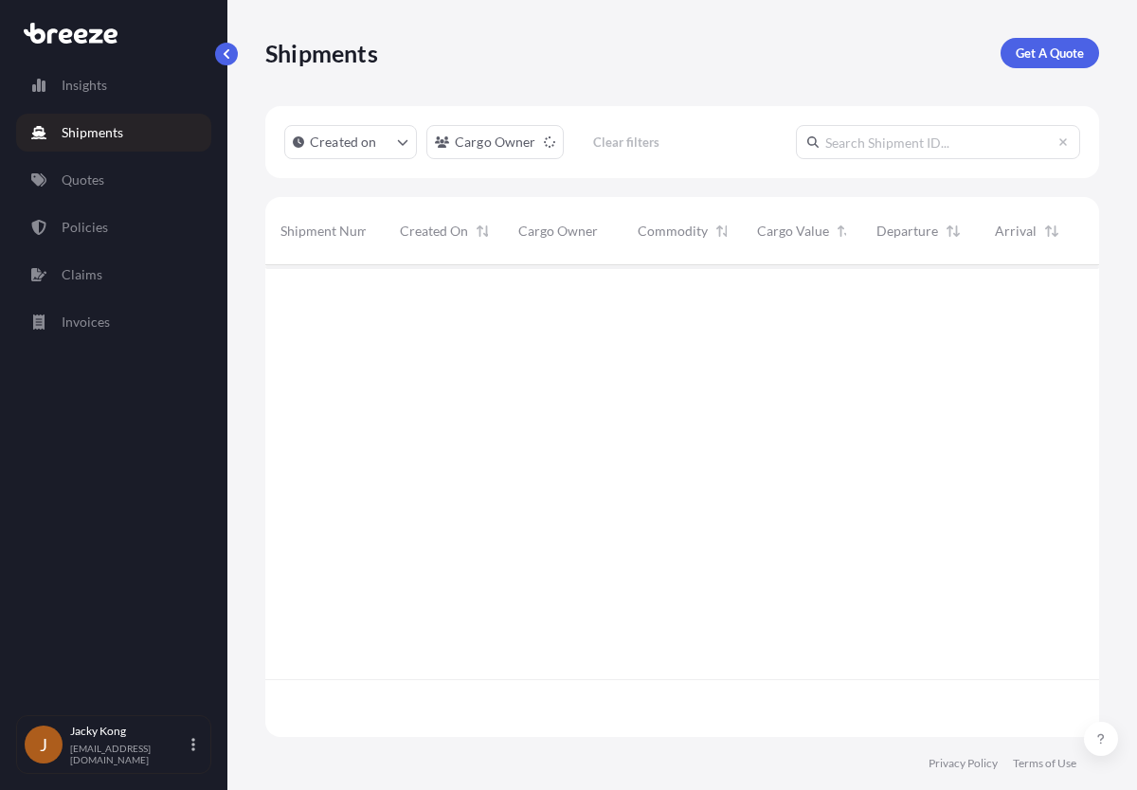
scroll to position [526, 820]
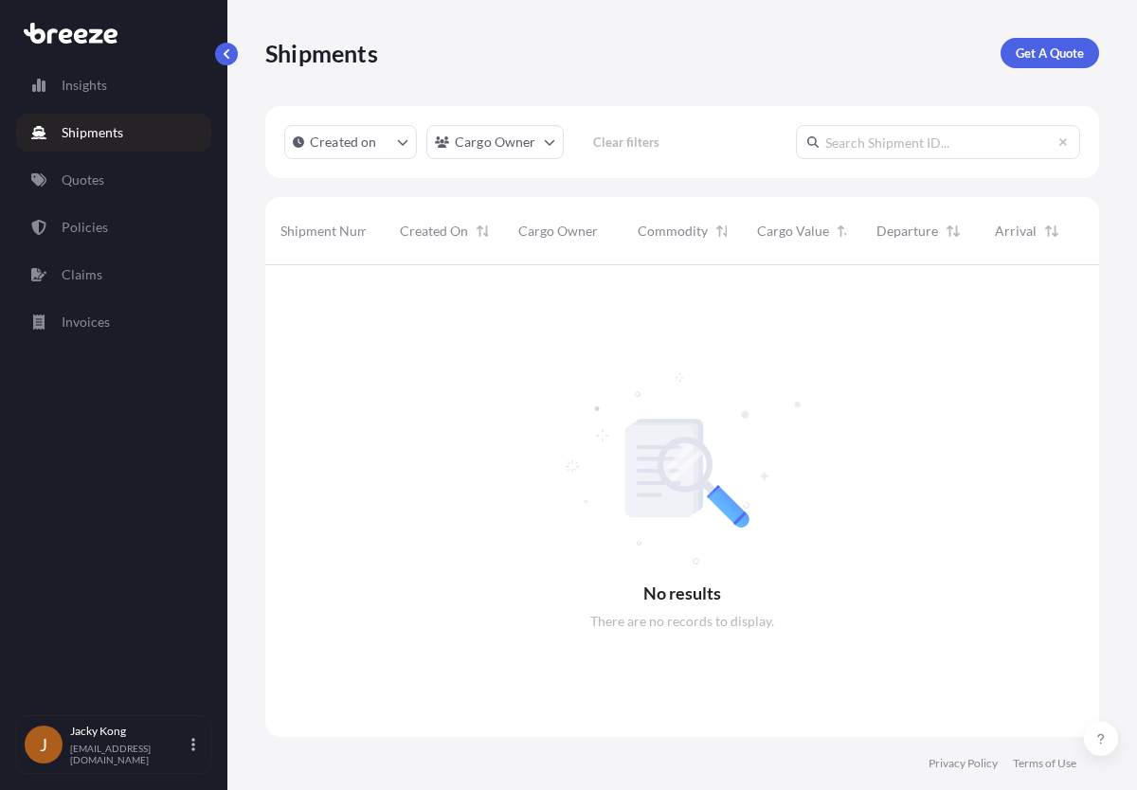
click at [162, 131] on link "Shipments" at bounding box center [113, 133] width 195 height 38
click at [141, 181] on link "Quotes" at bounding box center [113, 180] width 195 height 38
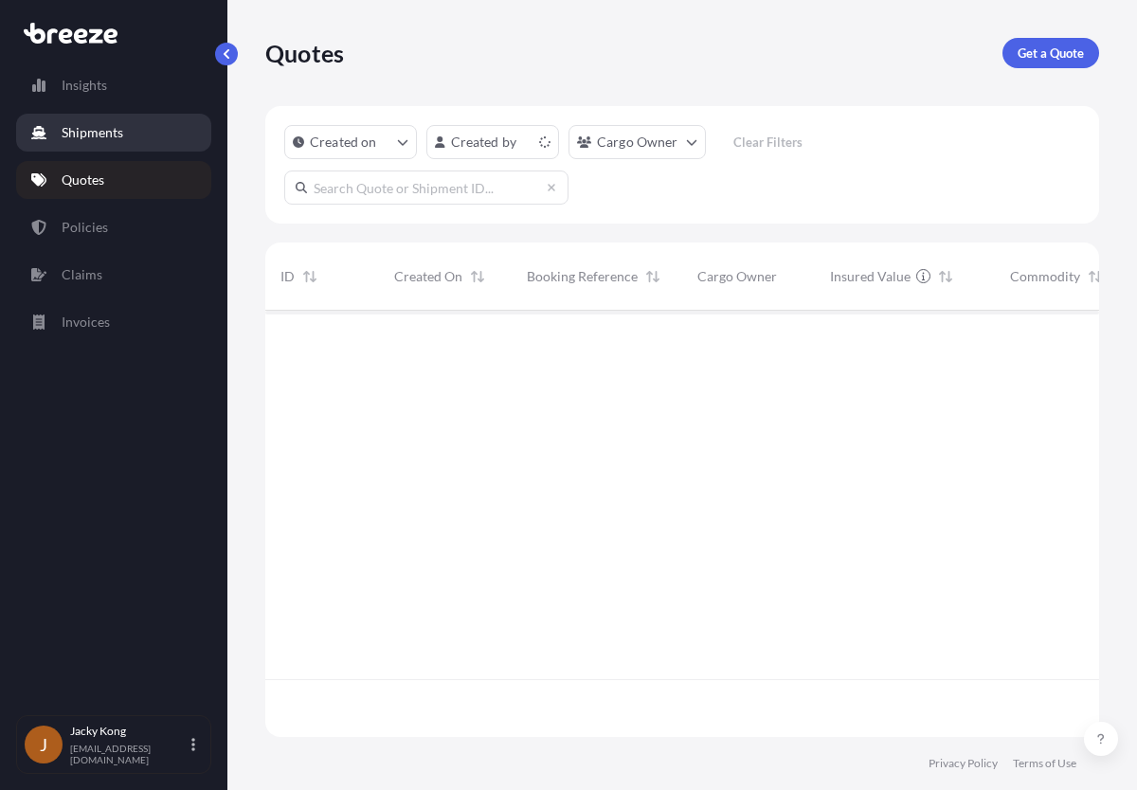
scroll to position [423, 820]
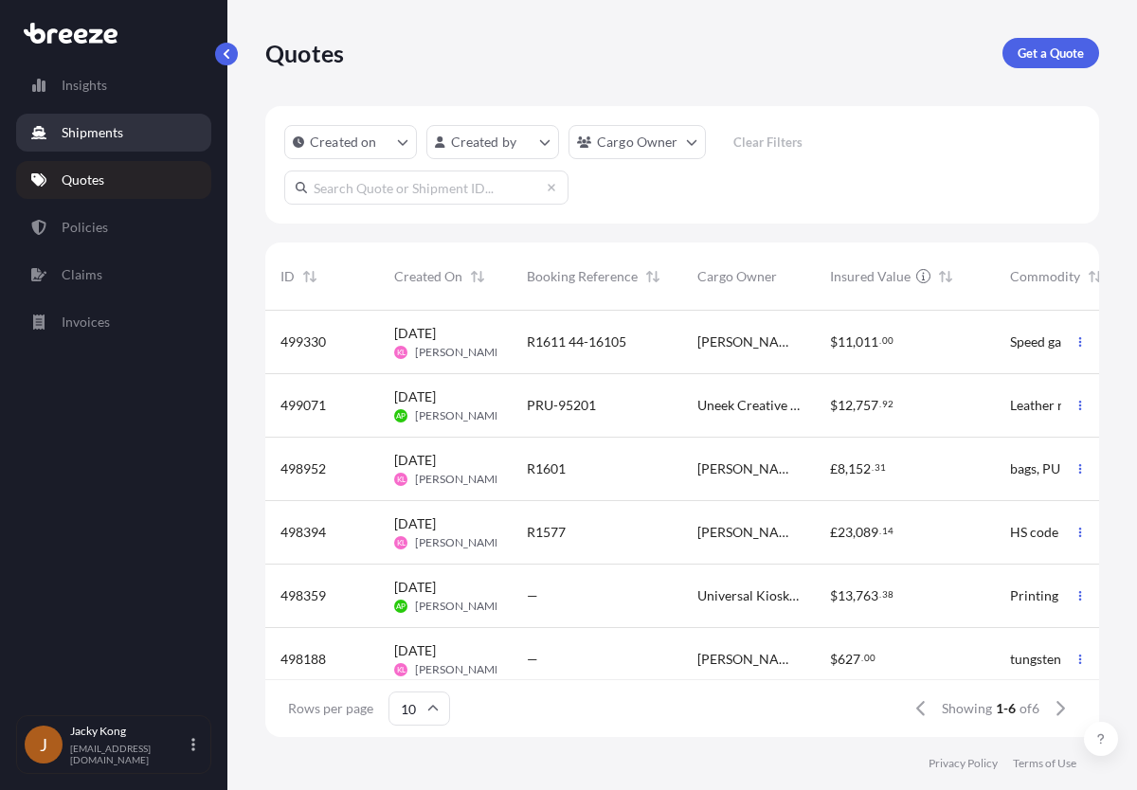
click at [149, 131] on link "Shipments" at bounding box center [113, 133] width 195 height 38
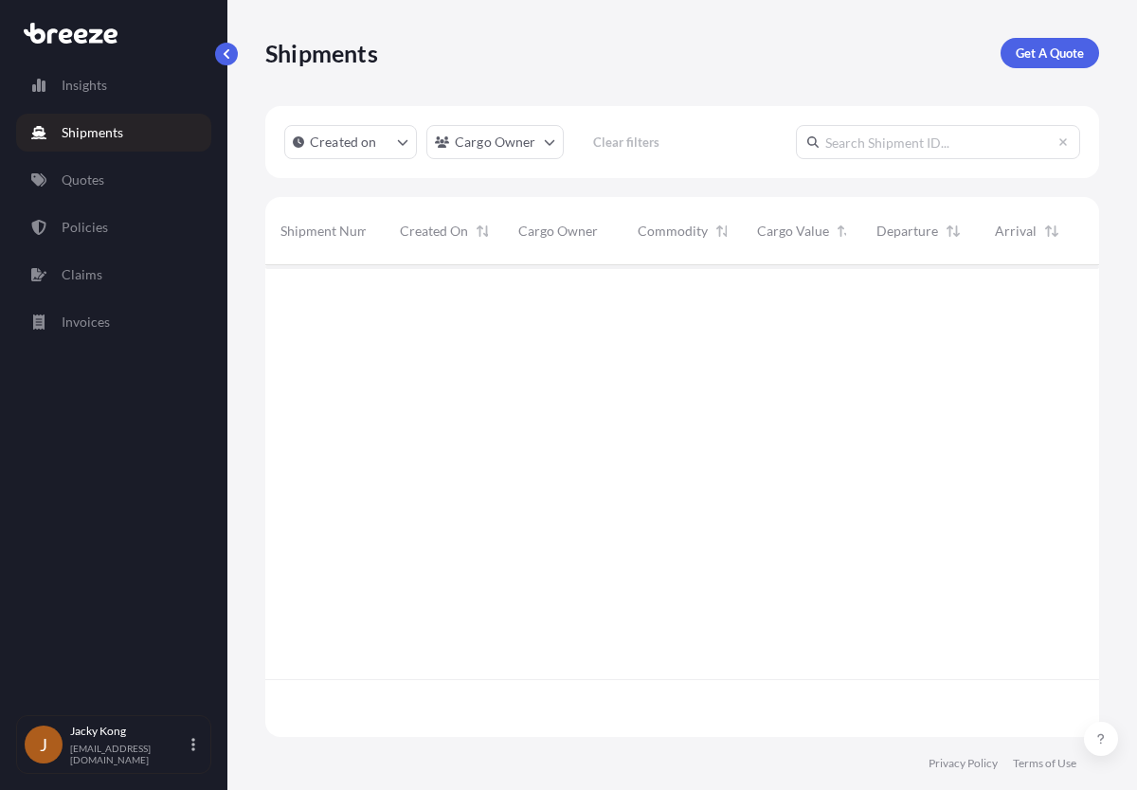
scroll to position [526, 820]
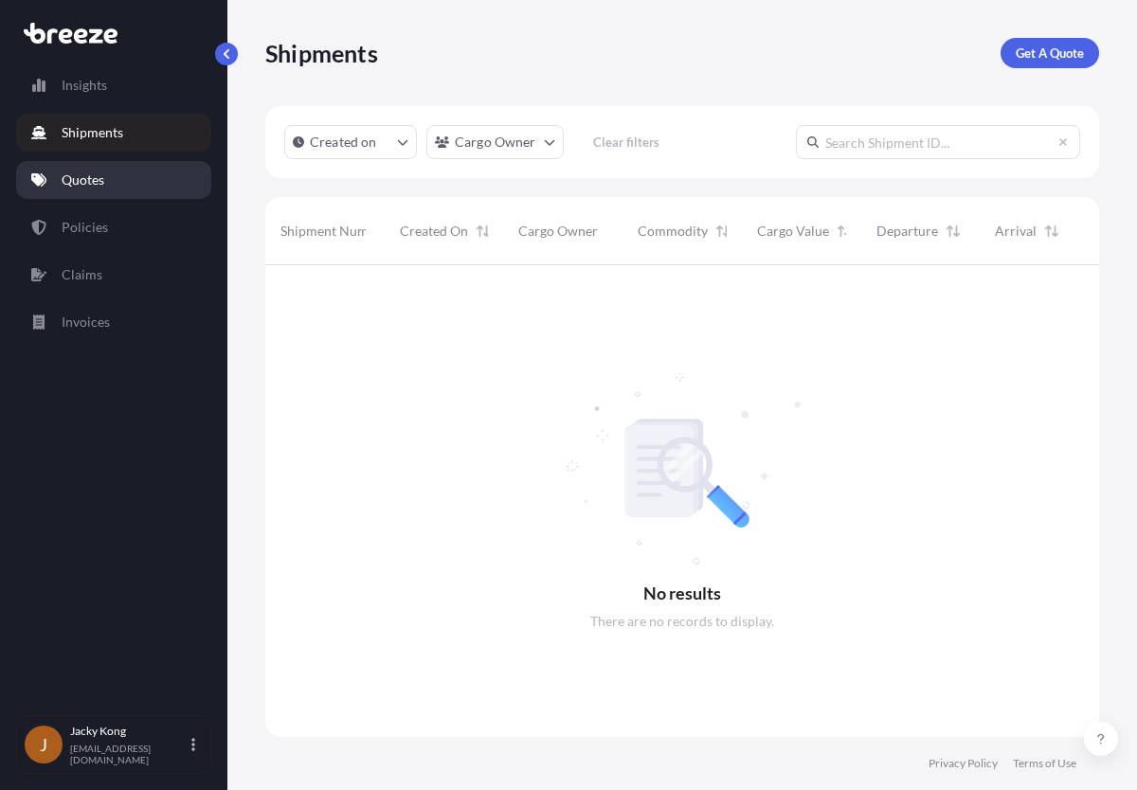
click at [128, 177] on link "Quotes" at bounding box center [113, 180] width 195 height 38
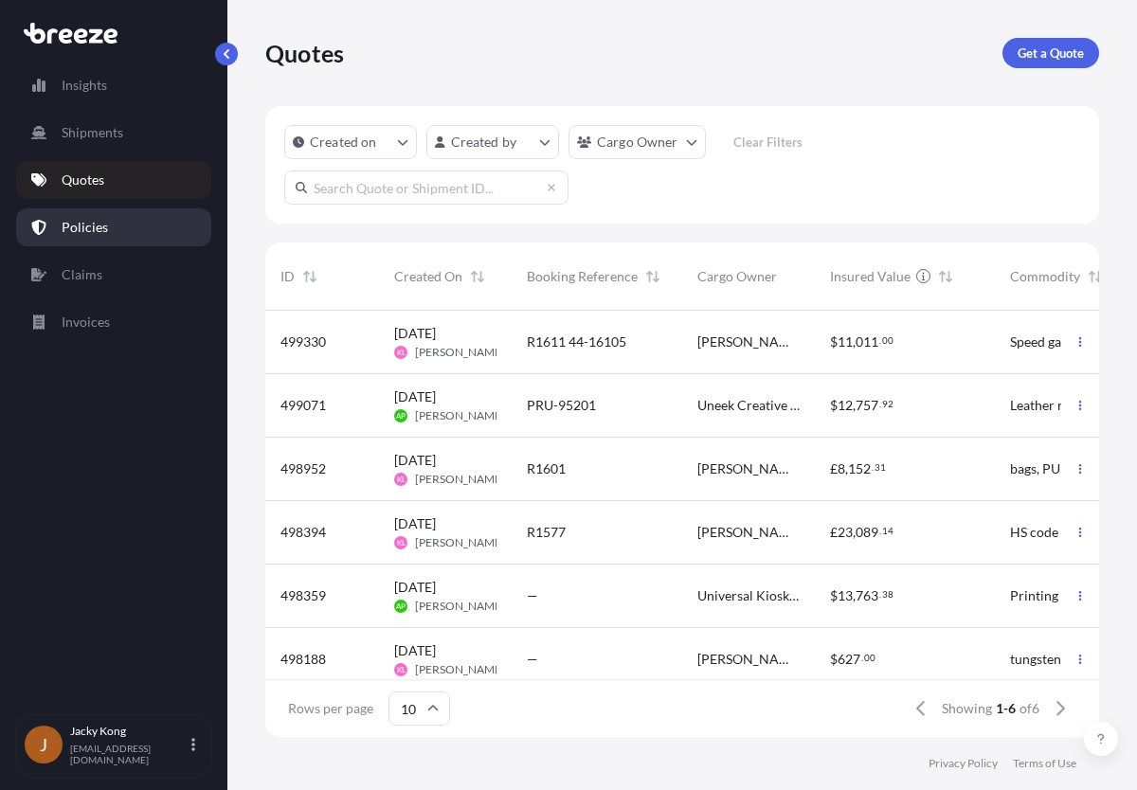
click at [133, 227] on link "Policies" at bounding box center [113, 227] width 195 height 38
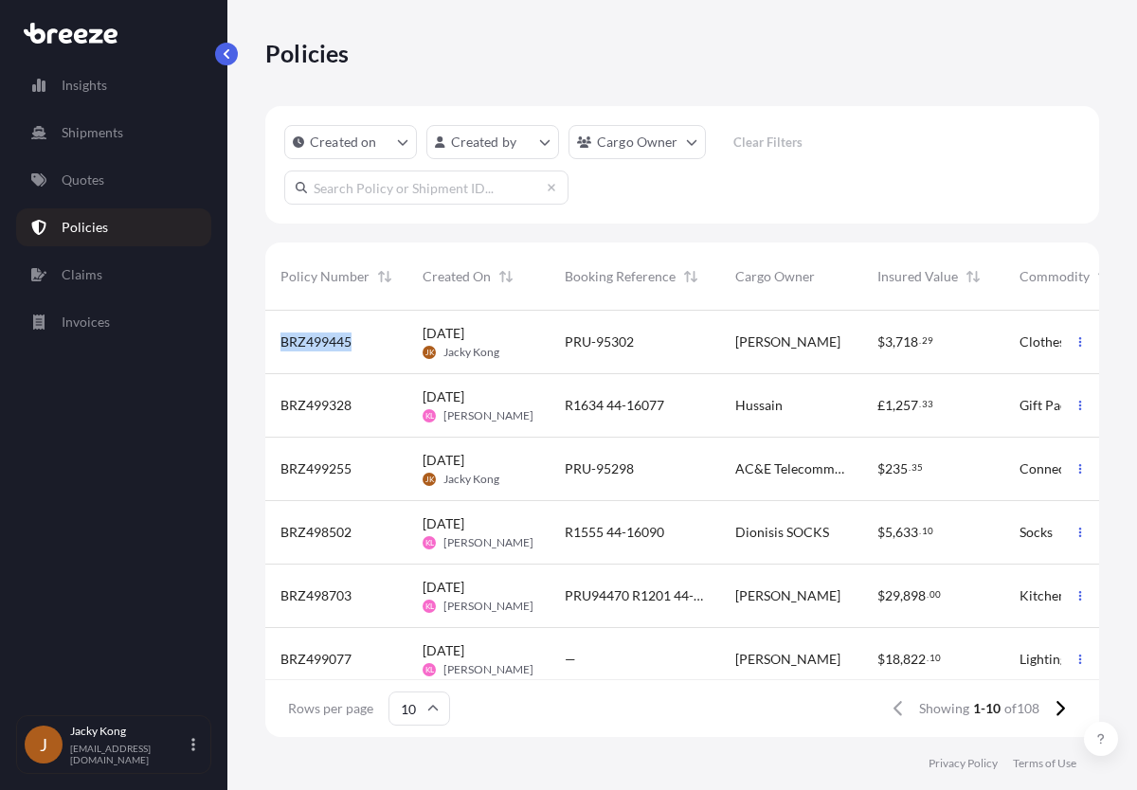
drag, startPoint x: 329, startPoint y: 345, endPoint x: 278, endPoint y: 343, distance: 51.2
click at [278, 343] on div "BRZ499445" at bounding box center [336, 342] width 142 height 63
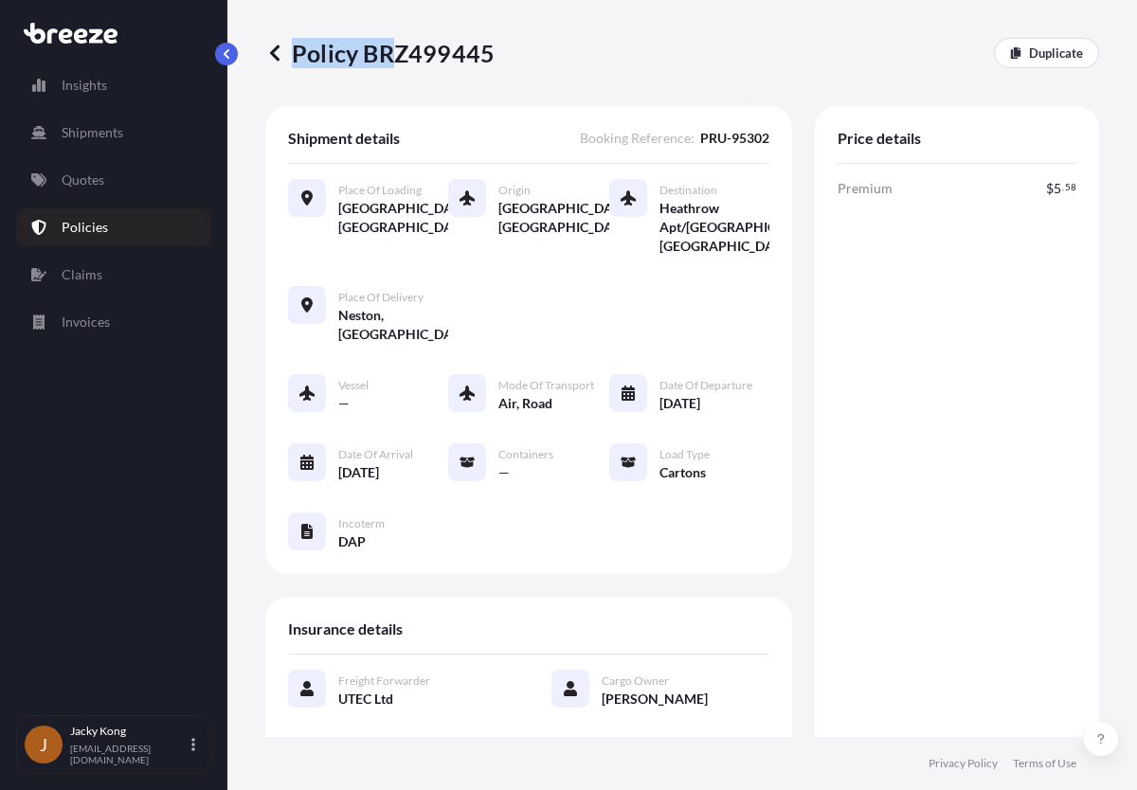
drag, startPoint x: 512, startPoint y: 64, endPoint x: 388, endPoint y: 55, distance: 124.5
click at [388, 55] on div "Policy BRZ499445 Duplicate" at bounding box center [682, 53] width 834 height 30
click at [388, 55] on p "Policy BRZ499445" at bounding box center [379, 53] width 229 height 30
drag, startPoint x: 366, startPoint y: 55, endPoint x: 514, endPoint y: 55, distance: 147.8
click at [514, 55] on div "Policy BRZ499445 Duplicate" at bounding box center [682, 53] width 834 height 30
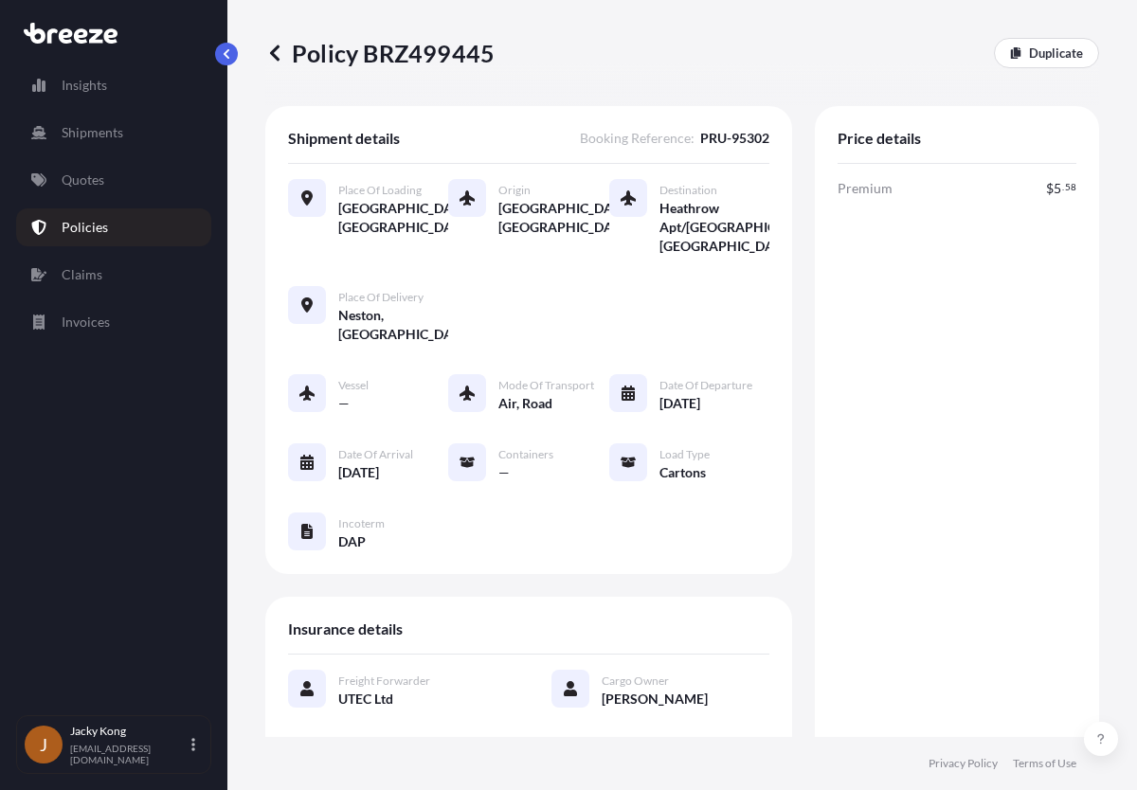
click at [514, 55] on div "Policy BRZ499445 Duplicate" at bounding box center [682, 53] width 834 height 30
drag, startPoint x: 368, startPoint y: 54, endPoint x: 487, endPoint y: 49, distance: 119.5
click at [487, 49] on p "Policy BRZ499445" at bounding box center [379, 53] width 229 height 30
copy p "BRZ499445"
